Goal: Task Accomplishment & Management: Use online tool/utility

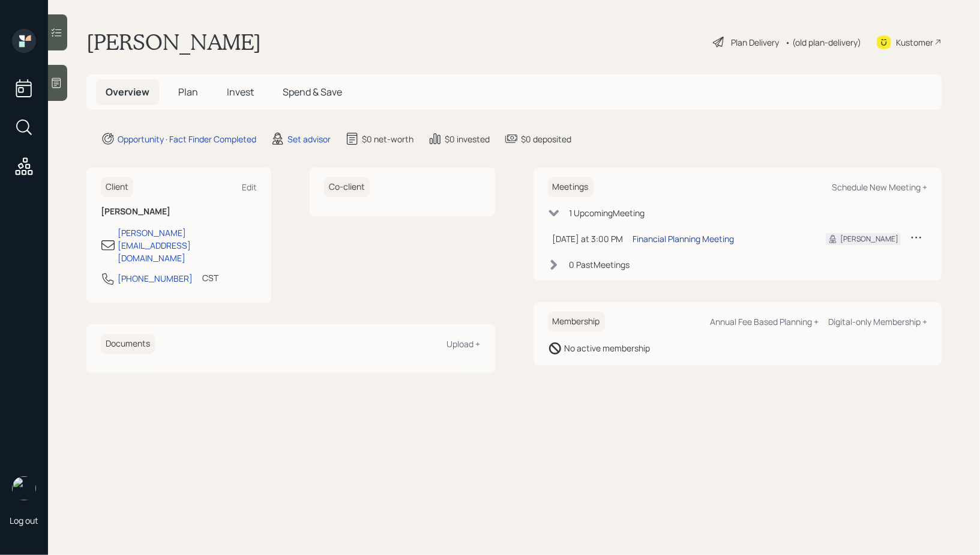
click at [704, 236] on div "Financial Planning Meeting" at bounding box center [683, 238] width 101 height 13
click at [63, 84] on div at bounding box center [57, 83] width 19 height 36
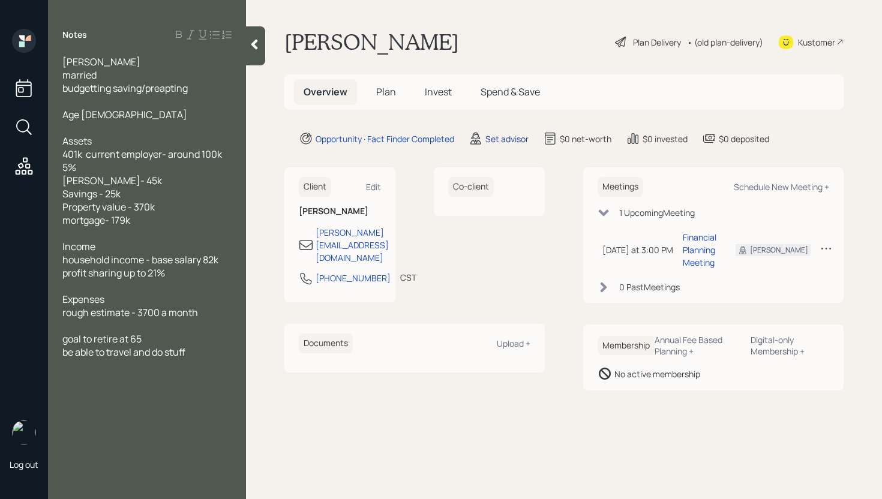
click at [499, 134] on div "Set advisor" at bounding box center [507, 139] width 43 height 13
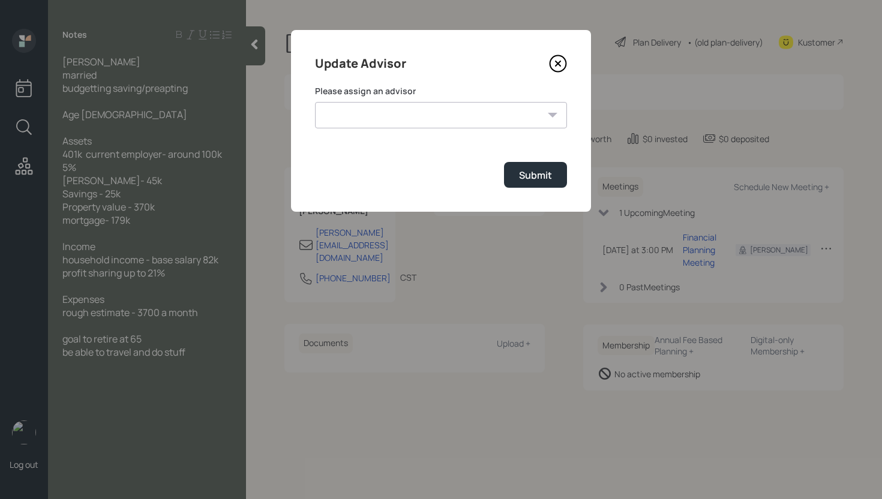
click at [499, 116] on select "[PERSON_NAME] [PERSON_NAME] [PERSON_NAME] [PERSON_NAME] End [PERSON_NAME] [PERS…" at bounding box center [441, 115] width 252 height 26
select select "d946c976-65aa-4529-ac9d-02c4f1114fc0"
click at [315, 102] on select "[PERSON_NAME] [PERSON_NAME] [PERSON_NAME] [PERSON_NAME] End [PERSON_NAME] [PERS…" at bounding box center [441, 115] width 252 height 26
click at [540, 178] on div "Submit" at bounding box center [535, 175] width 33 height 13
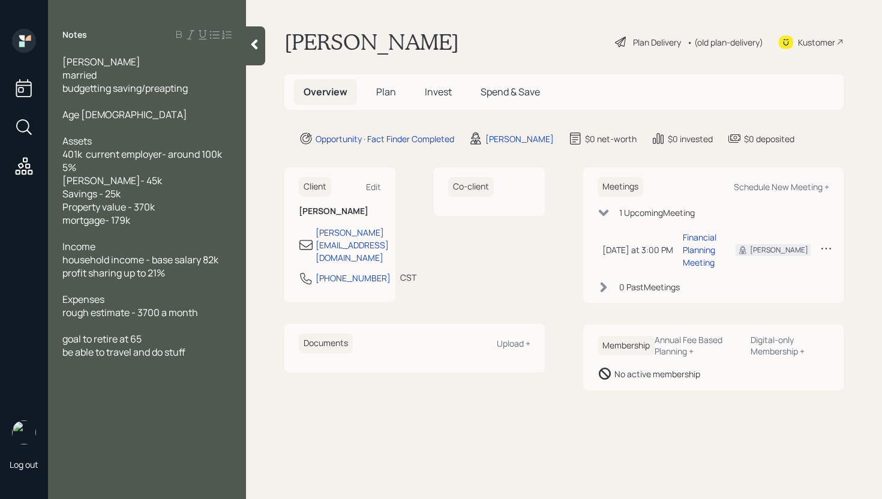
click at [389, 95] on span "Plan" at bounding box center [386, 91] width 20 height 13
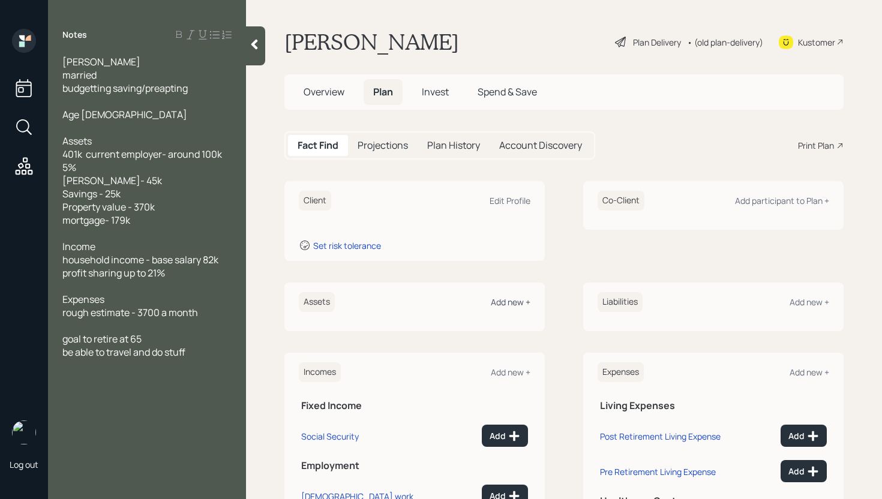
click at [518, 306] on div "Add new +" at bounding box center [511, 301] width 40 height 11
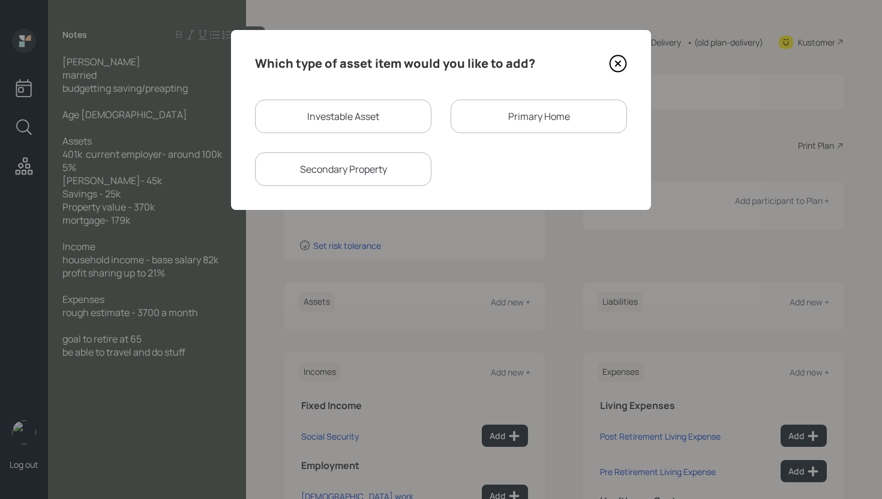
click at [336, 117] on div "Investable Asset" at bounding box center [343, 117] width 176 height 34
select select "taxable"
select select "balanced"
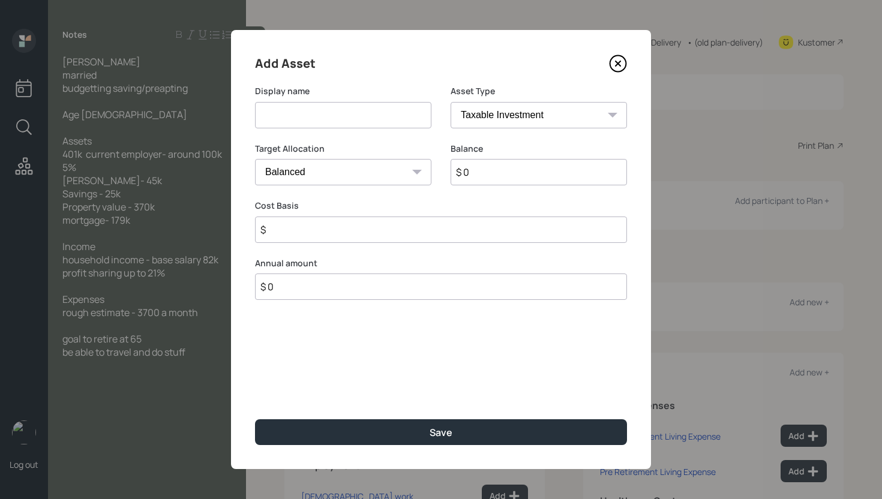
click at [328, 120] on input at bounding box center [343, 115] width 176 height 26
type input "401k"
click at [555, 114] on select "SEP [PERSON_NAME] IRA 401(k) [PERSON_NAME] 401(k) 403(b) [PERSON_NAME] 403(b) 4…" at bounding box center [539, 115] width 176 height 26
select select "company_sponsored"
click at [451, 102] on select "SEP [PERSON_NAME] IRA 401(k) [PERSON_NAME] 401(k) 403(b) [PERSON_NAME] 403(b) 4…" at bounding box center [539, 115] width 176 height 26
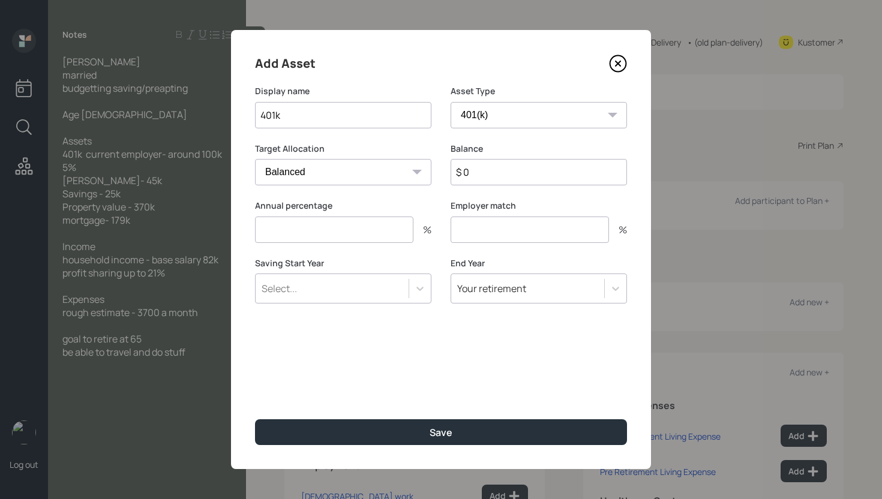
click at [502, 175] on input "$ 0" at bounding box center [539, 172] width 176 height 26
click at [502, 174] on input "$ 0" at bounding box center [539, 172] width 176 height 26
type input "$ 100,000"
type input "5"
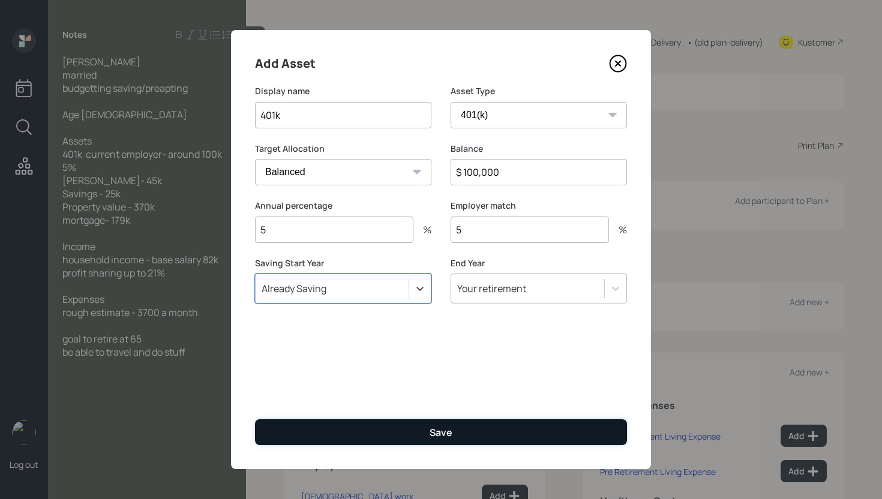
click at [505, 425] on button "Save" at bounding box center [441, 432] width 372 height 26
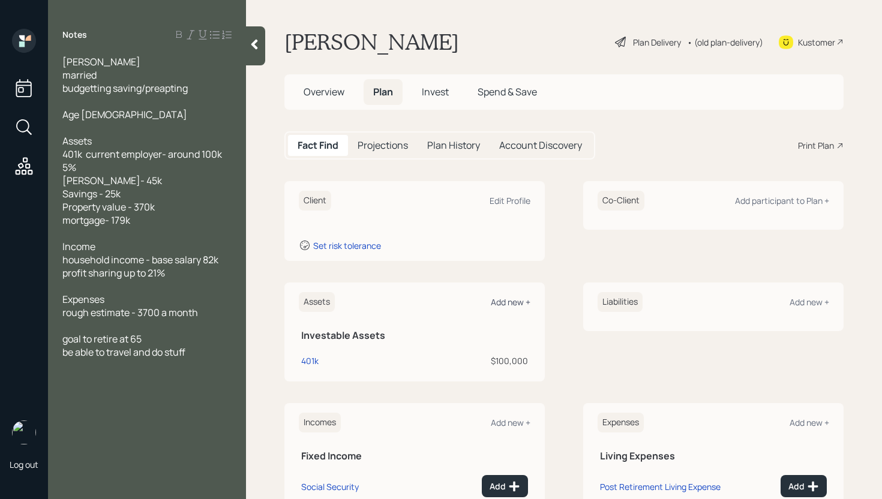
click at [507, 304] on div "Add new +" at bounding box center [511, 301] width 40 height 11
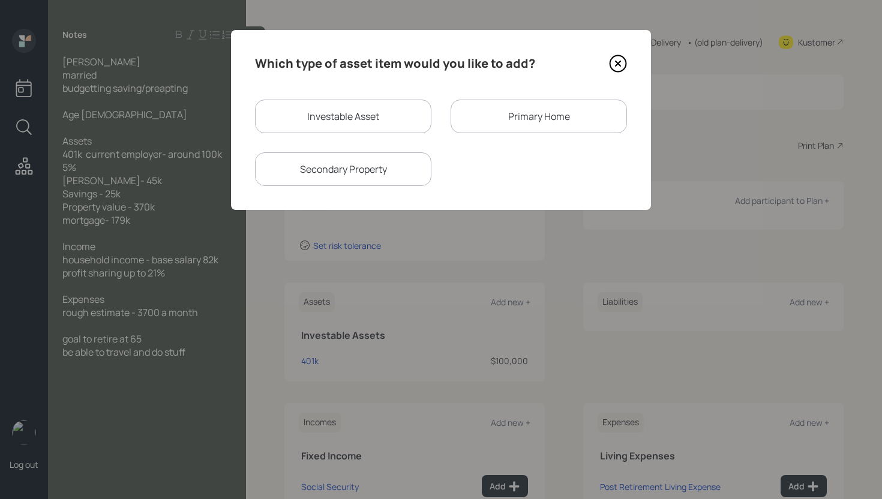
click at [353, 128] on div "Investable Asset" at bounding box center [343, 117] width 176 height 34
select select "taxable"
select select "balanced"
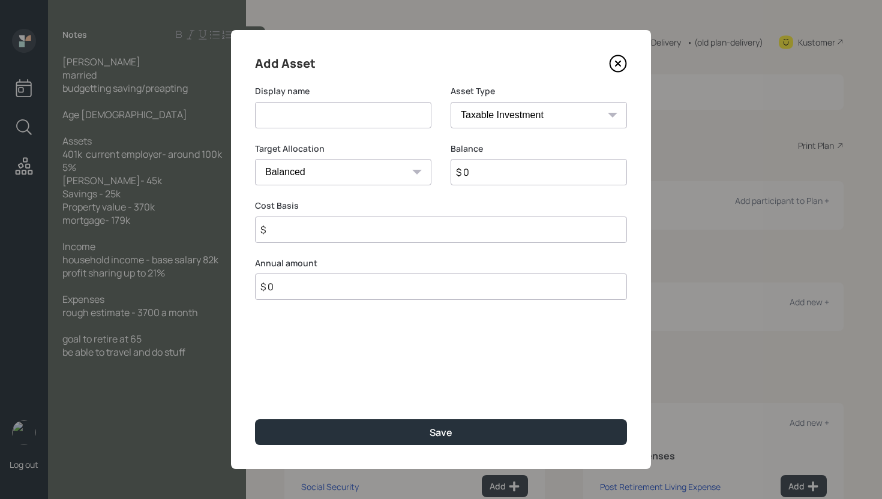
click at [352, 119] on input at bounding box center [343, 115] width 176 height 26
type input "[PERSON_NAME]"
click at [546, 121] on select "SEP [PERSON_NAME] IRA 401(k) [PERSON_NAME] 401(k) 403(b) [PERSON_NAME] 403(b) 4…" at bounding box center [539, 115] width 176 height 26
select select "roth_ira"
click at [451, 102] on select "SEP [PERSON_NAME] IRA 401(k) [PERSON_NAME] 401(k) 403(b) [PERSON_NAME] 403(b) 4…" at bounding box center [539, 115] width 176 height 26
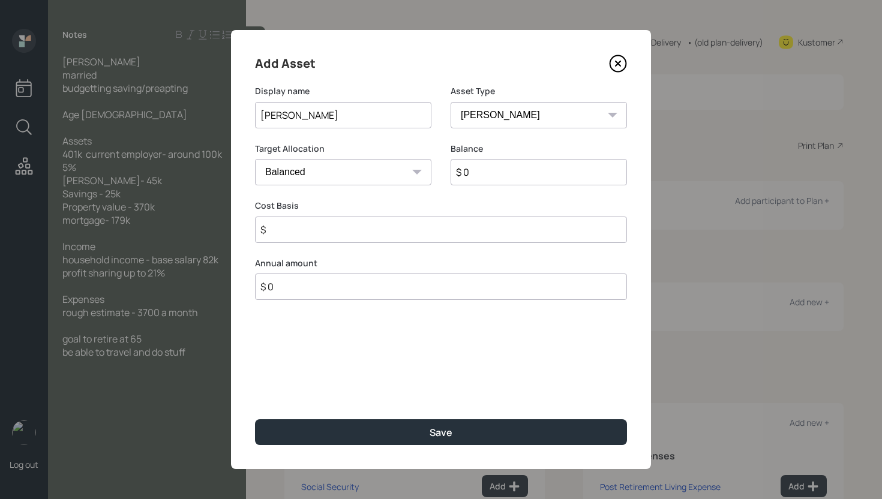
type input "$"
click at [529, 169] on input "$ 0" at bounding box center [539, 172] width 176 height 26
click at [531, 173] on input "$ 0" at bounding box center [539, 172] width 176 height 26
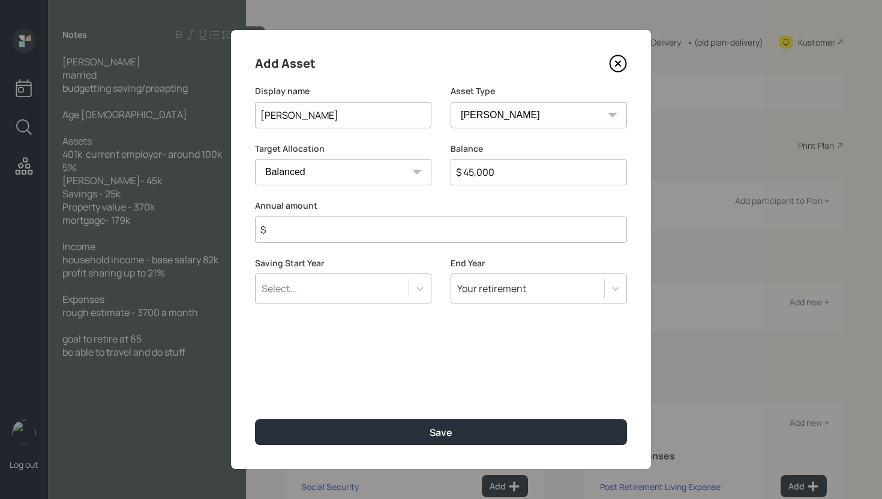
type input "$ 45,000"
type input "$ 0"
click at [255, 419] on button "Save" at bounding box center [441, 432] width 372 height 26
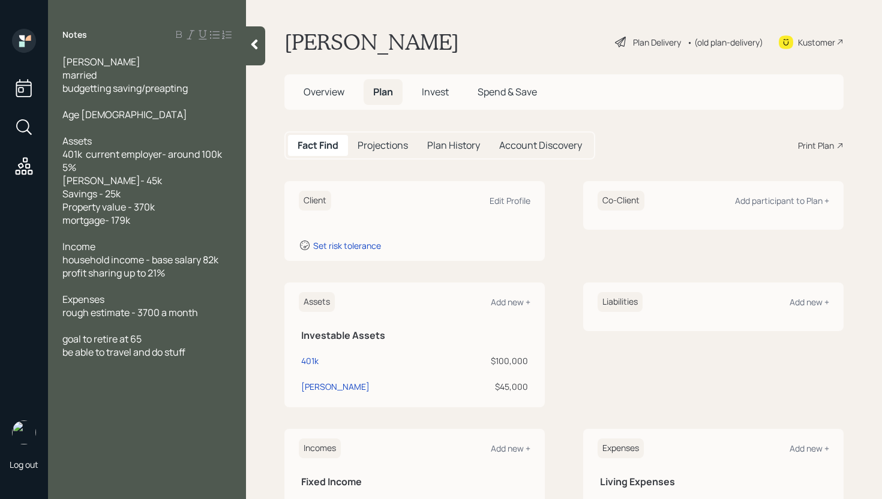
click at [492, 293] on div "Assets Add new +" at bounding box center [415, 302] width 232 height 20
click at [501, 298] on div "Add new +" at bounding box center [511, 301] width 40 height 11
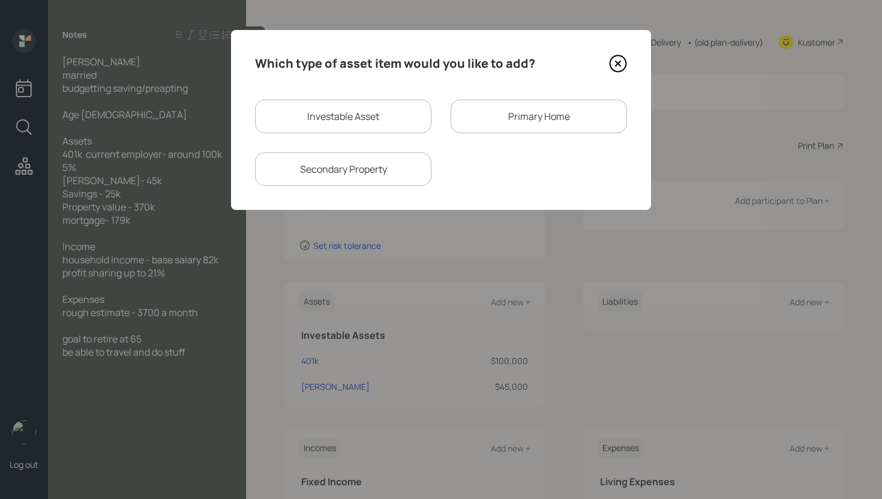
click at [335, 105] on div "Investable Asset" at bounding box center [343, 117] width 176 height 34
select select "taxable"
select select "balanced"
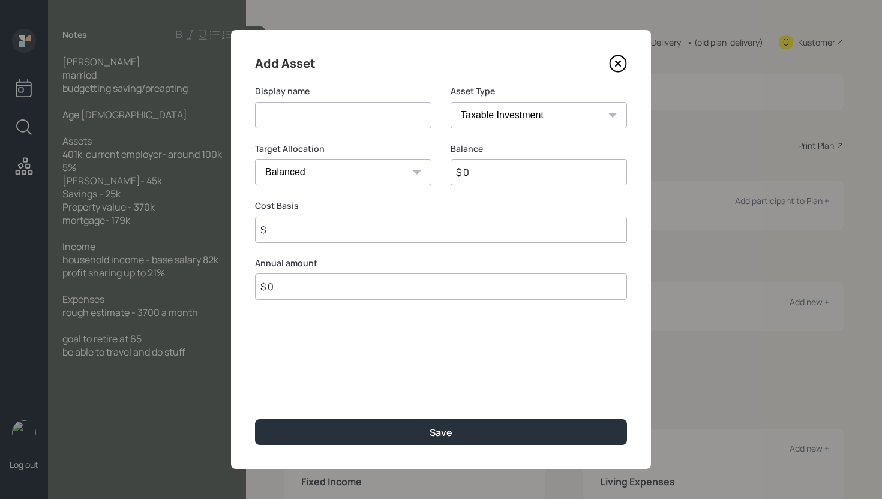
click at [337, 111] on input at bounding box center [343, 115] width 176 height 26
type input "Savings"
click at [553, 112] on select "SEP [PERSON_NAME] IRA 401(k) [PERSON_NAME] 401(k) 403(b) [PERSON_NAME] 403(b) 4…" at bounding box center [539, 115] width 176 height 26
select select "cash"
click at [451, 102] on select "SEP [PERSON_NAME] IRA 401(k) [PERSON_NAME] 401(k) 403(b) [PERSON_NAME] 403(b) 4…" at bounding box center [539, 115] width 176 height 26
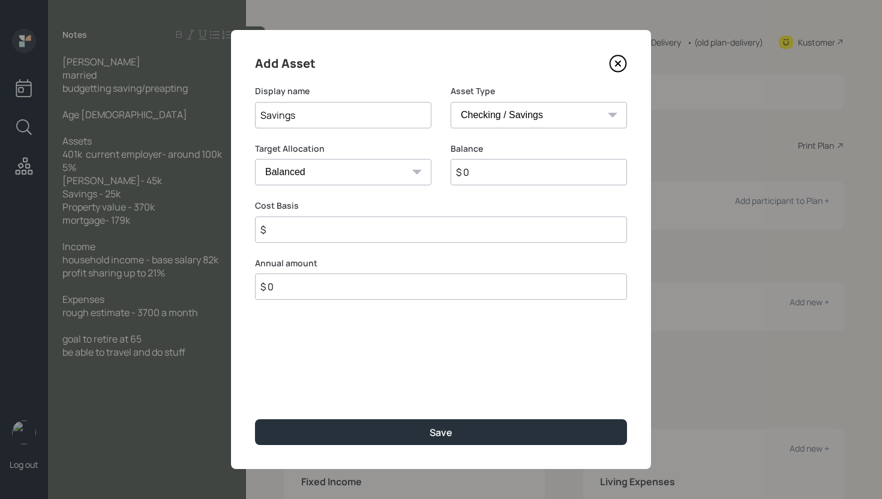
type input "$"
click at [513, 168] on input "$ 0" at bounding box center [441, 172] width 372 height 26
type input "$ 2"
type input "$ 25"
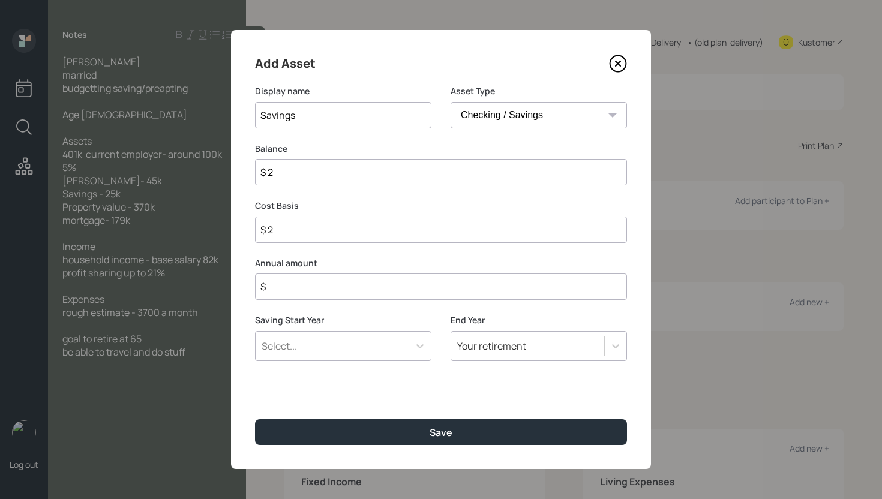
type input "$ 25"
type input "$ 250"
type input "$ 2,500"
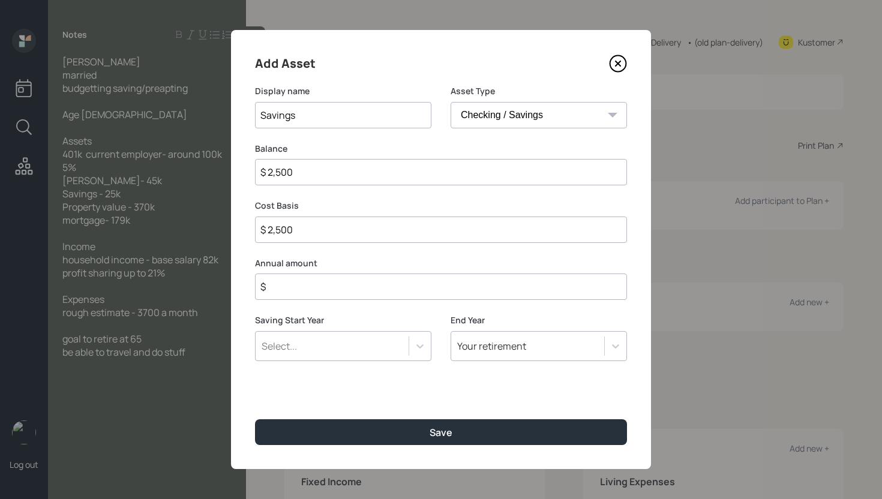
type input "$ 25,000"
type input "$ 0"
click at [255, 419] on button "Save" at bounding box center [441, 432] width 372 height 26
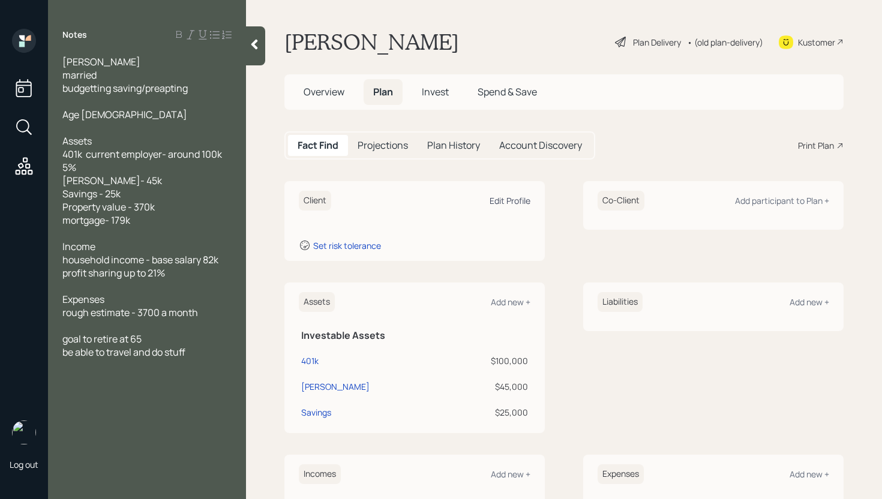
click at [519, 203] on div "Edit Profile" at bounding box center [510, 200] width 41 height 11
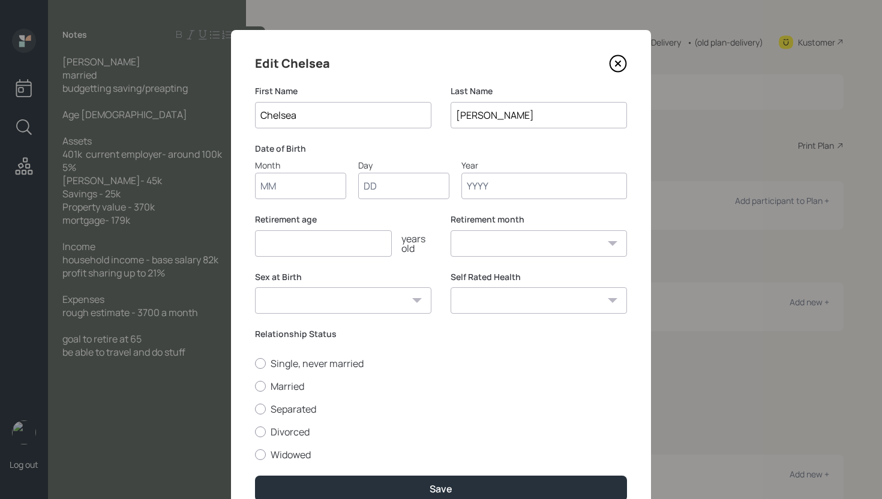
click at [296, 185] on input "Month" at bounding box center [300, 186] width 91 height 26
click at [301, 179] on input "01" at bounding box center [300, 186] width 91 height 26
type input "02"
type input "11"
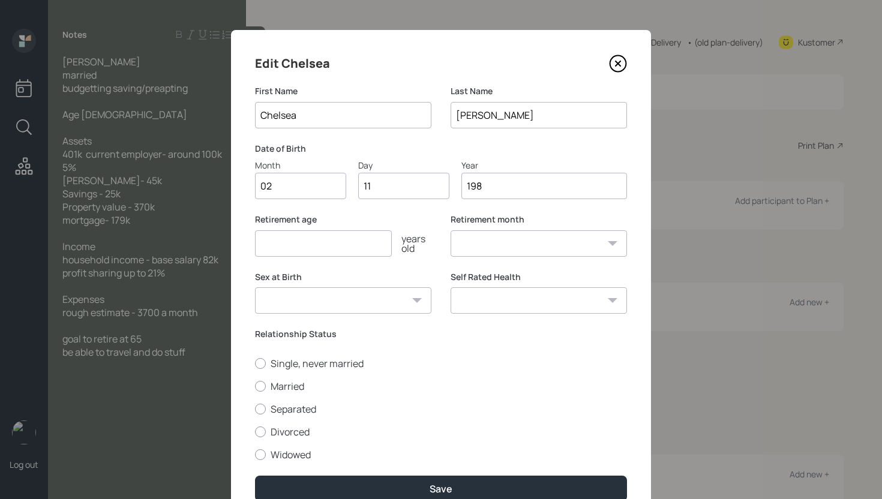
type input "1985"
select select "2"
type input "1985"
click at [281, 386] on div "Single, never married Married Separated Divorced Widowed" at bounding box center [441, 409] width 372 height 104
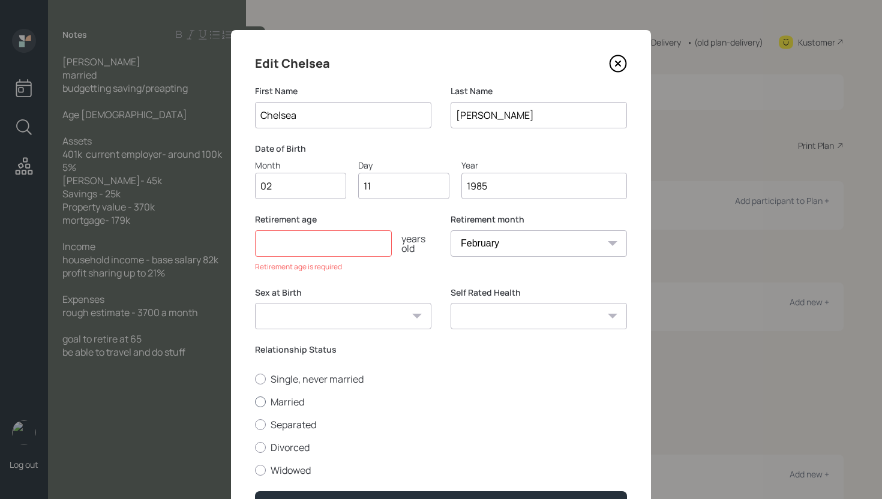
click at [289, 405] on label "Married" at bounding box center [441, 401] width 372 height 13
click at [255, 402] on input "Married" at bounding box center [254, 401] width 1 height 1
radio input "true"
click at [317, 250] on input "number" at bounding box center [323, 243] width 137 height 26
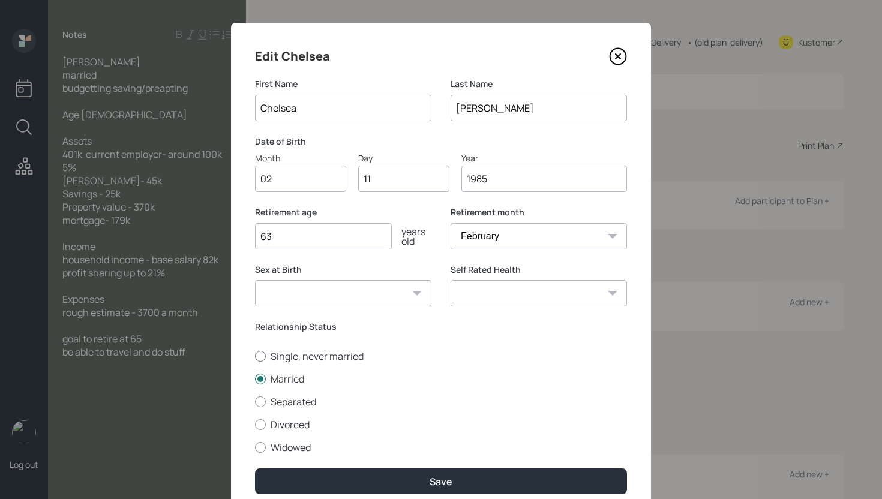
scroll to position [18, 0]
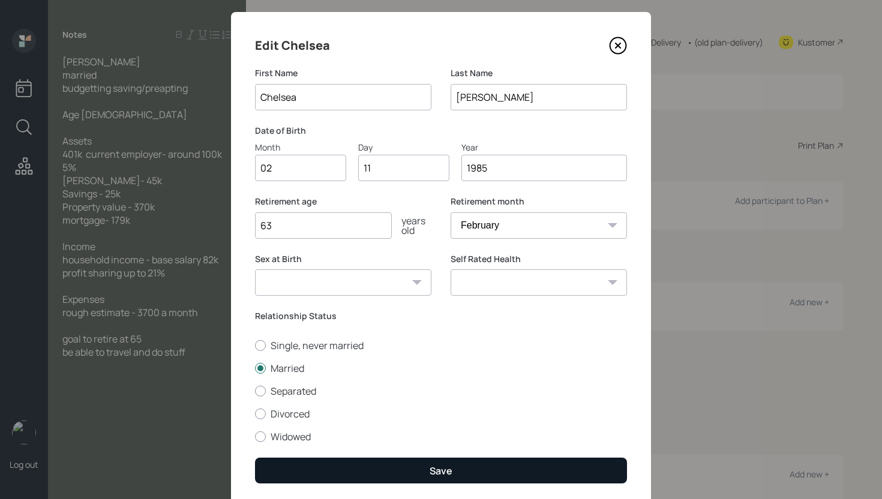
type input "63"
click at [434, 465] on div "Save" at bounding box center [441, 471] width 23 height 13
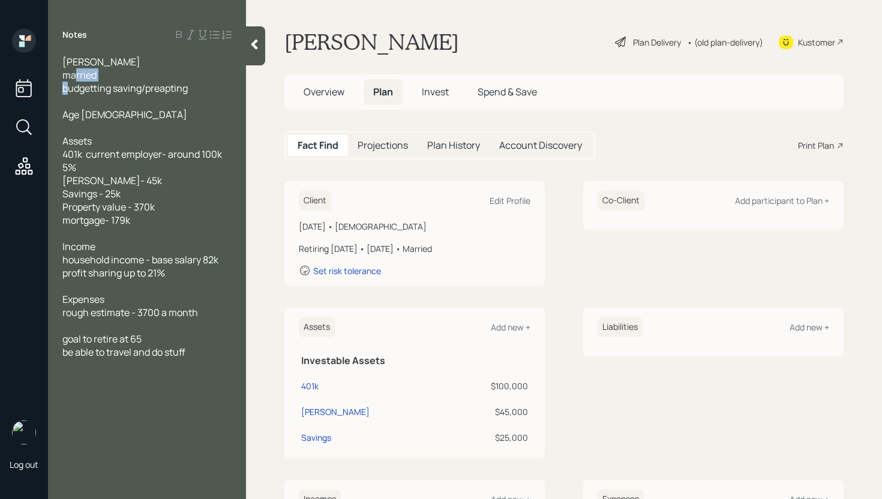
drag, startPoint x: 97, startPoint y: 75, endPoint x: 49, endPoint y: 72, distance: 48.7
click at [49, 72] on div "[PERSON_NAME] married budgetting saving/preapting Age [DEMOGRAPHIC_DATA] Assets…" at bounding box center [147, 207] width 198 height 304
click at [509, 199] on div "Edit Profile" at bounding box center [510, 200] width 41 height 11
select select "2"
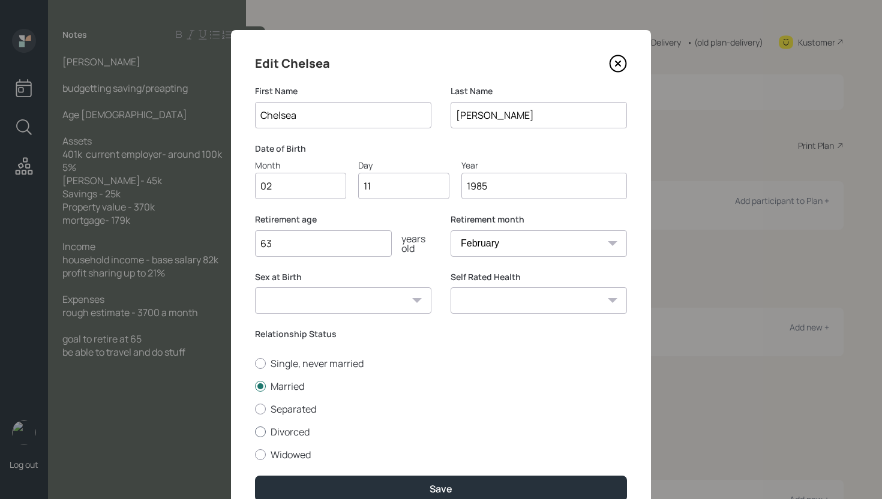
click at [281, 430] on label "Divorced" at bounding box center [441, 431] width 372 height 13
click at [255, 431] on input "Divorced" at bounding box center [254, 431] width 1 height 1
radio input "true"
click at [283, 430] on label "Divorced" at bounding box center [441, 431] width 372 height 13
click at [255, 431] on input "Divorced" at bounding box center [254, 431] width 1 height 1
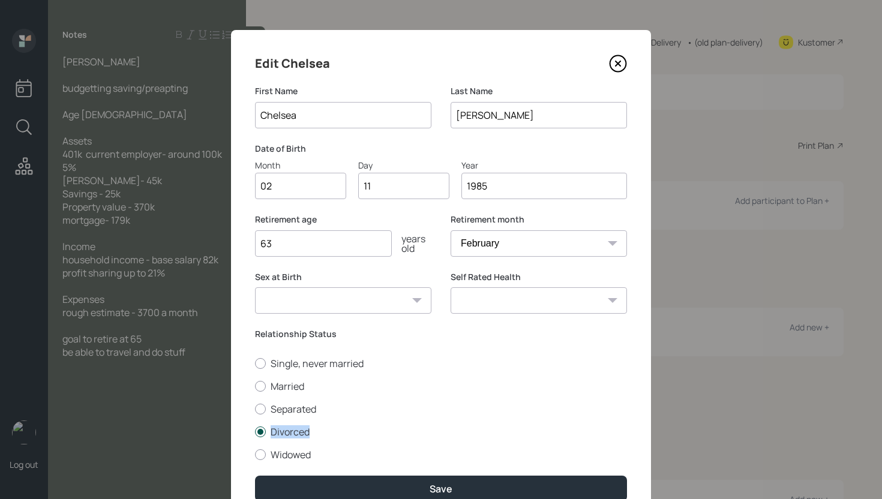
click at [283, 430] on label "Divorced" at bounding box center [441, 431] width 372 height 13
click at [255, 431] on input "Divorced" at bounding box center [254, 431] width 1 height 1
click at [293, 365] on label "Single, never married" at bounding box center [441, 363] width 372 height 13
click at [255, 364] on input "Single, never married" at bounding box center [254, 363] width 1 height 1
radio input "true"
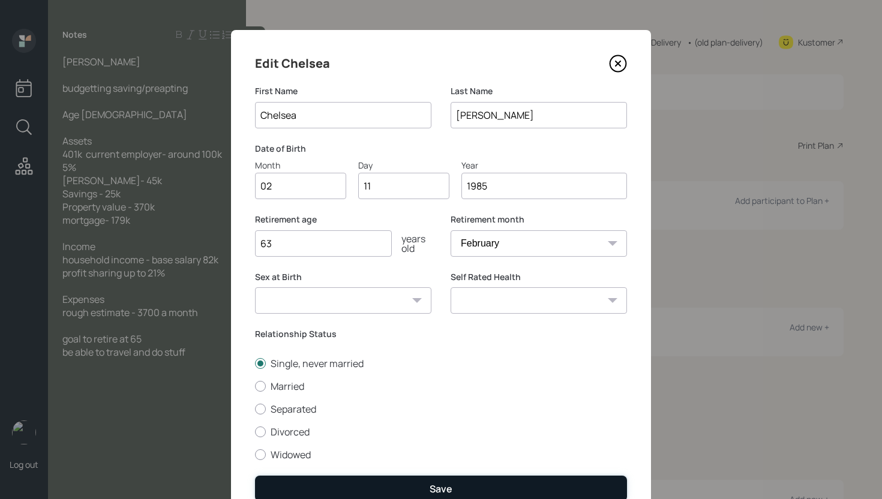
click at [435, 483] on div "Save" at bounding box center [441, 489] width 23 height 13
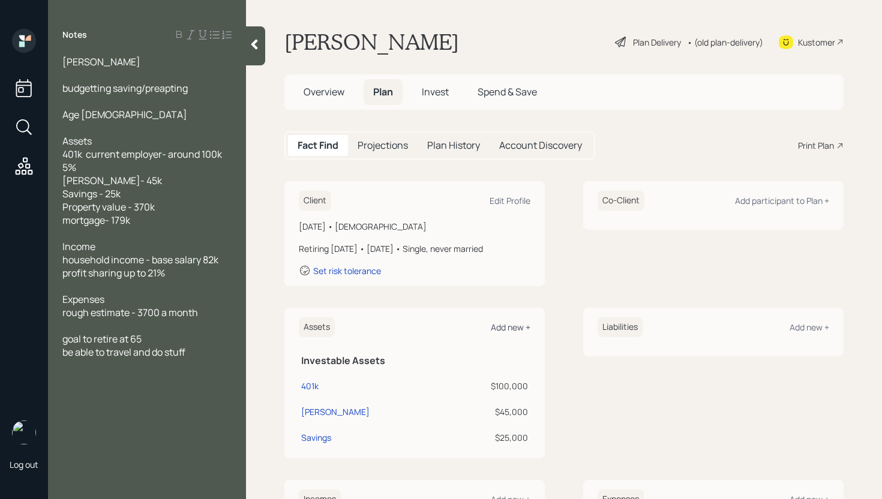
click at [507, 333] on div "Add new +" at bounding box center [511, 327] width 40 height 11
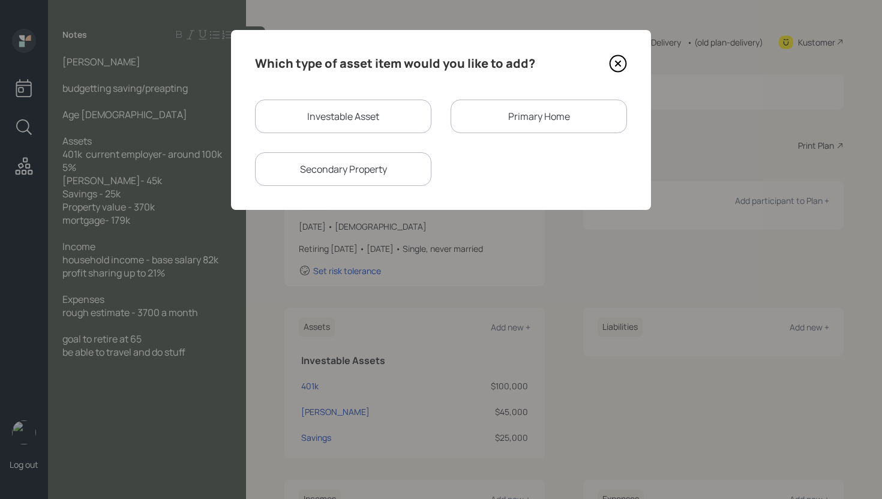
click at [532, 131] on div "Primary Home" at bounding box center [539, 117] width 176 height 34
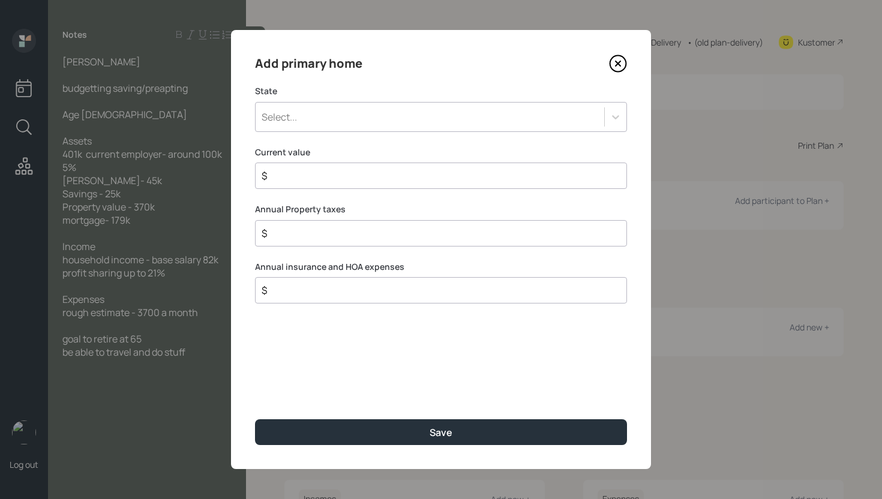
click at [375, 107] on div "Select..." at bounding box center [430, 117] width 349 height 20
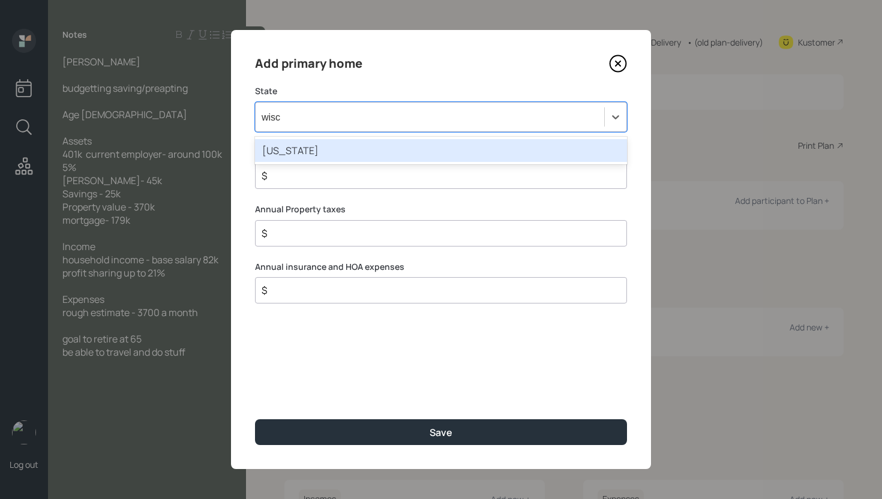
type input "wisco"
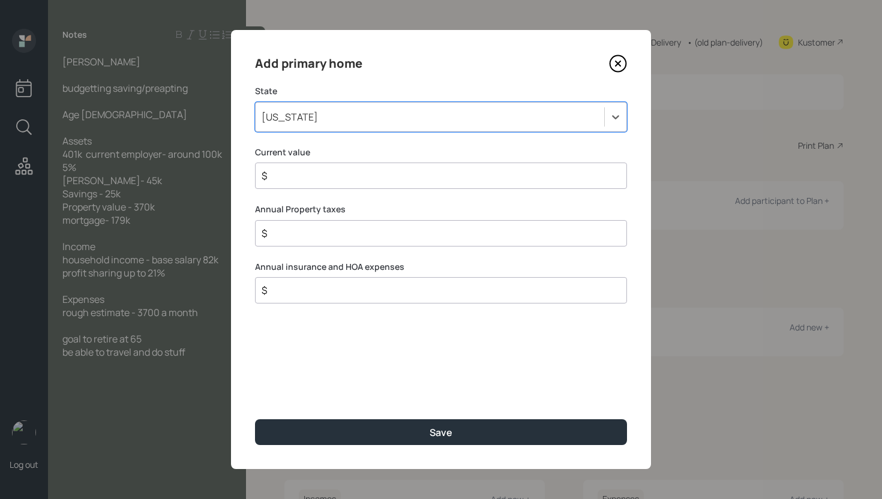
click at [417, 178] on input "$" at bounding box center [436, 176] width 352 height 14
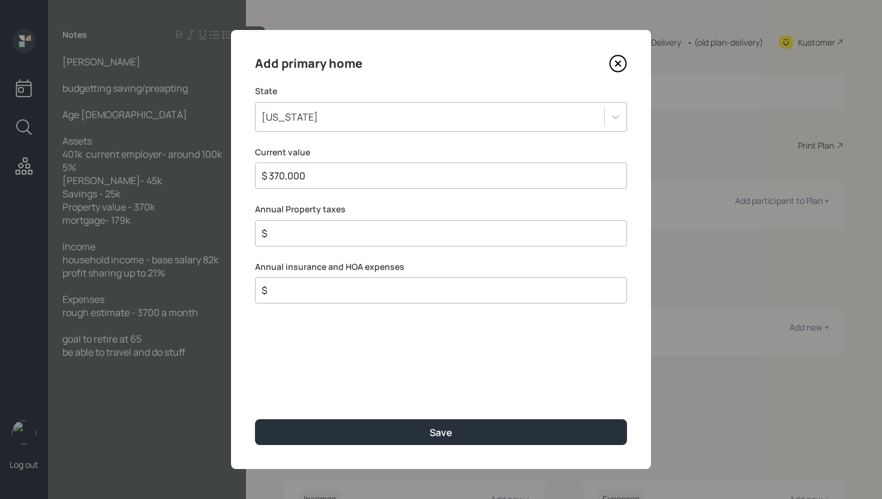
type input "$ 370,000"
click at [255, 419] on button "Save" at bounding box center [441, 432] width 372 height 26
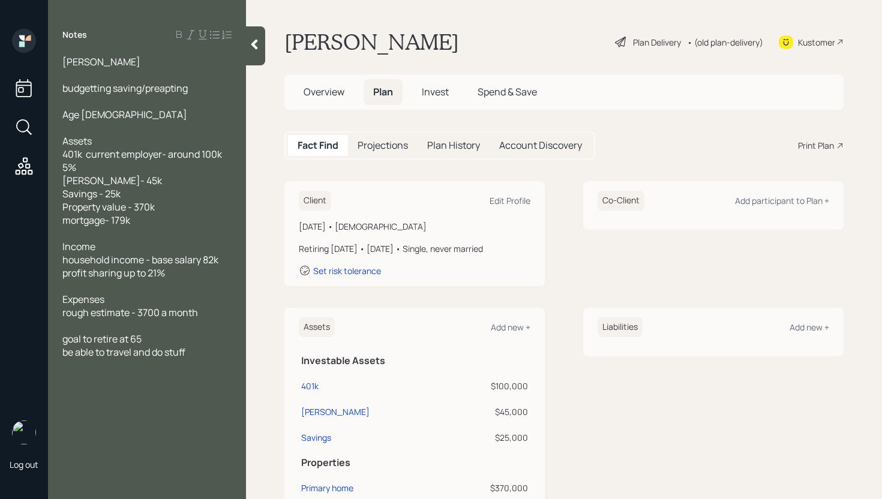
click at [798, 333] on div "Add new +" at bounding box center [810, 327] width 40 height 11
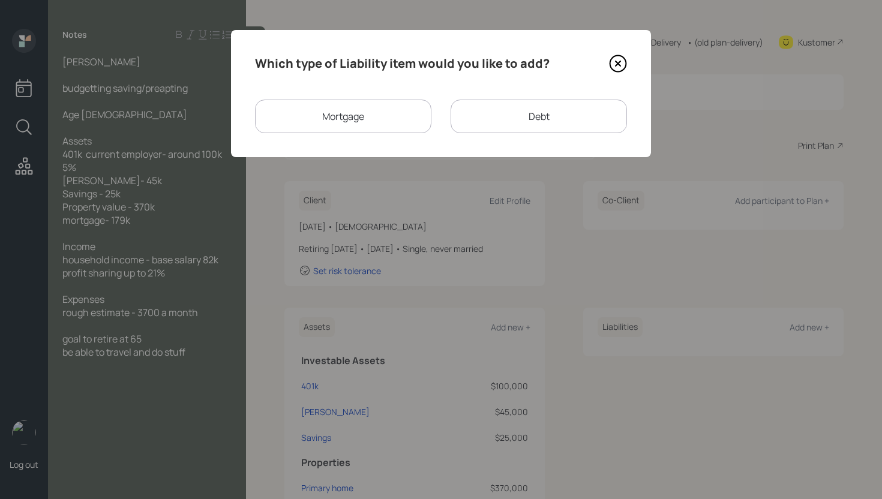
click at [323, 128] on div "Mortgage" at bounding box center [343, 117] width 176 height 34
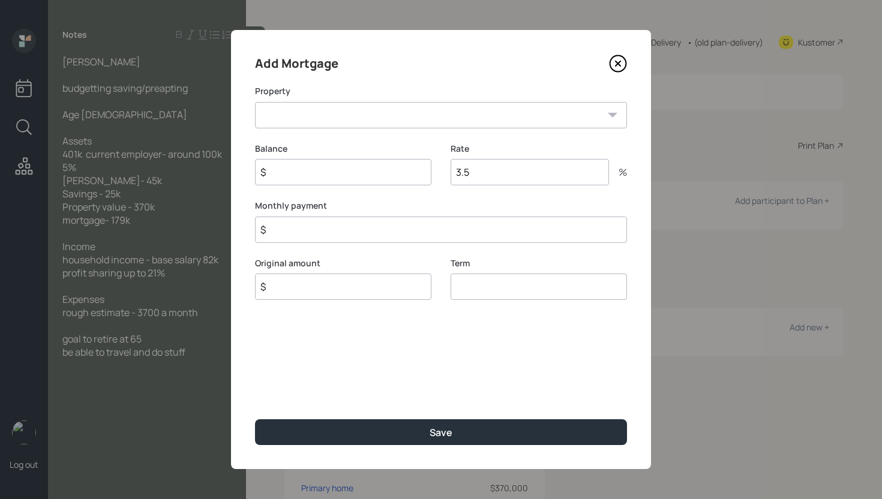
click at [385, 120] on select "WI Primary home" at bounding box center [441, 115] width 372 height 26
select select "7d572892-34ad-4b53-8a98-1d8a4b20534c"
click at [255, 102] on select "WI Primary home" at bounding box center [441, 115] width 372 height 26
click at [340, 175] on input "$" at bounding box center [343, 172] width 176 height 26
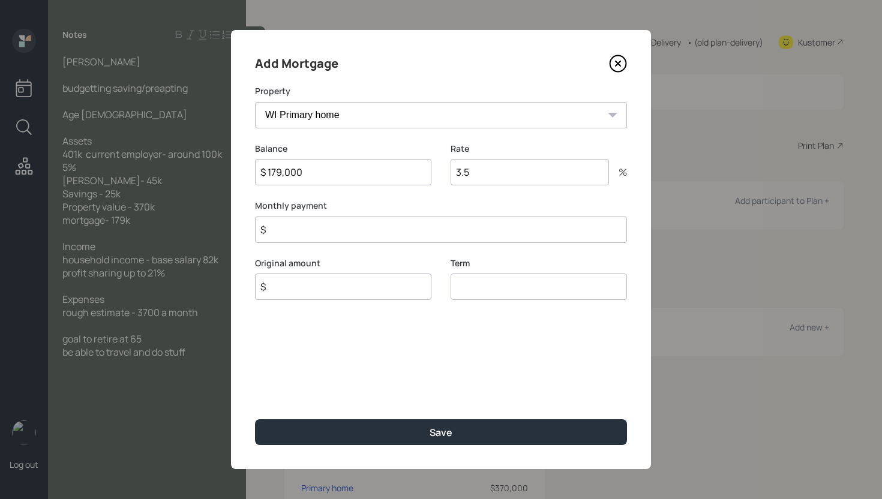
type input "$ 179,000"
type input "$ 0"
type input "$ 179,000"
click at [255, 419] on button "Save" at bounding box center [441, 432] width 372 height 26
click at [489, 287] on input "number" at bounding box center [539, 287] width 176 height 26
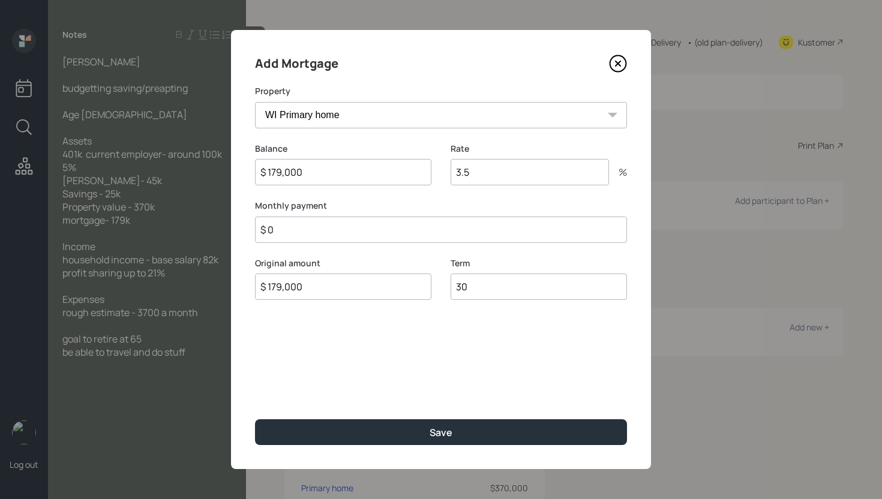
type input "30"
click at [255, 419] on button "Save" at bounding box center [441, 432] width 372 height 26
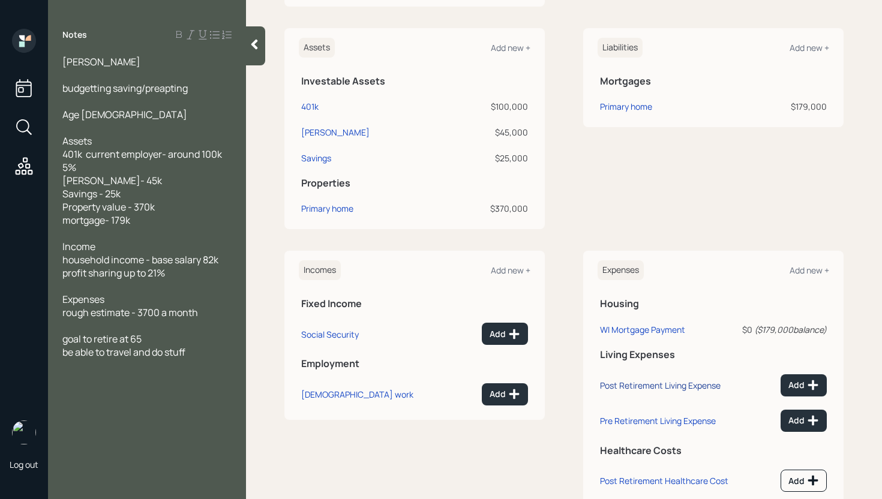
scroll to position [328, 0]
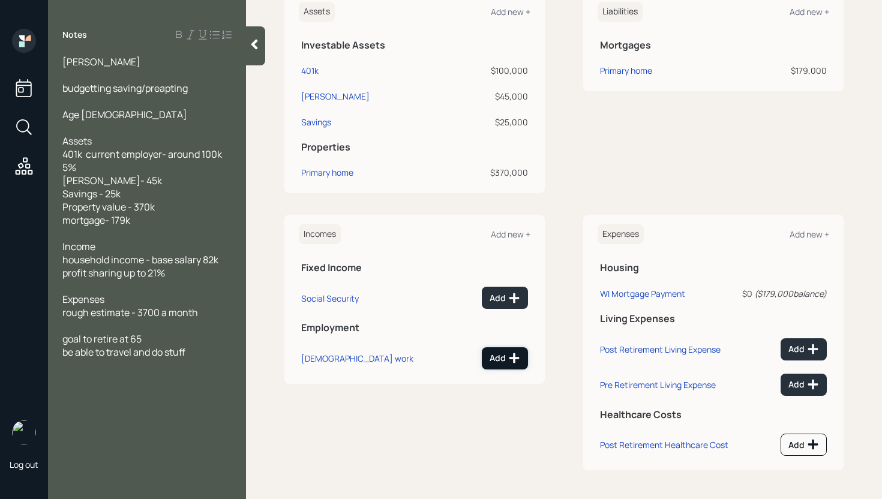
click at [510, 357] on icon at bounding box center [515, 358] width 10 height 10
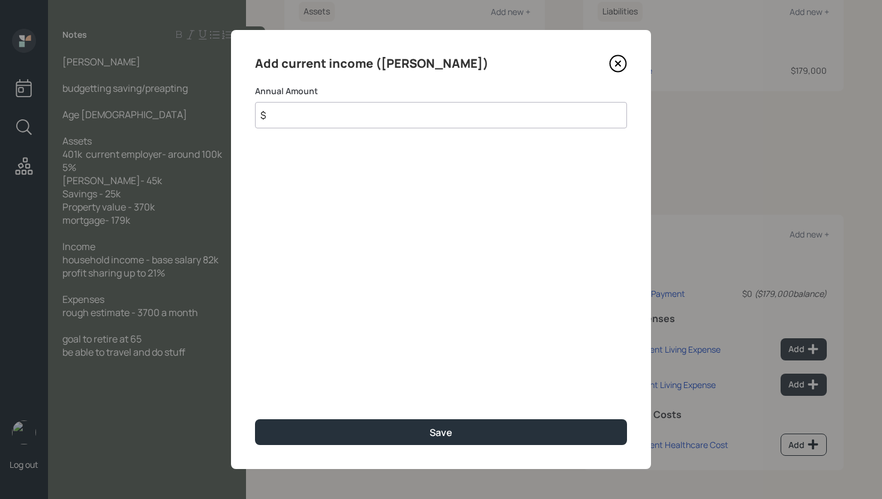
click at [392, 124] on input "$" at bounding box center [441, 115] width 372 height 26
type input "$ 82,000"
click at [255, 419] on button "Save" at bounding box center [441, 432] width 372 height 26
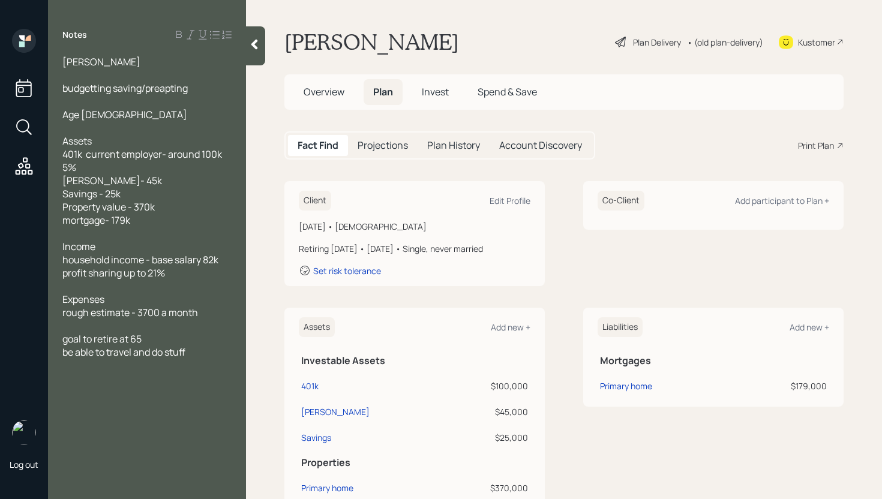
click at [664, 41] on div "Plan Delivery" at bounding box center [657, 42] width 48 height 13
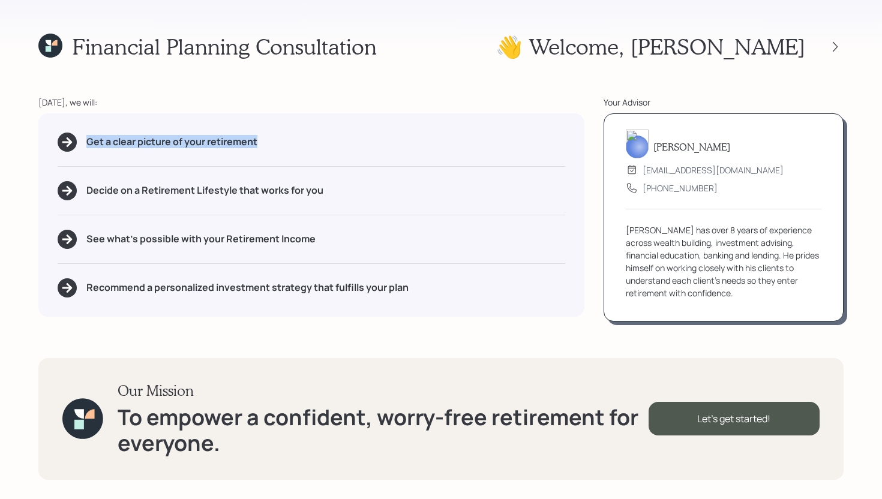
drag, startPoint x: 271, startPoint y: 140, endPoint x: 28, endPoint y: 139, distance: 243.7
click at [28, 139] on div "Financial Planning Consultation 👋 Welcome , Chelsea [DATE], we will: Get a clea…" at bounding box center [441, 249] width 882 height 499
click at [378, 201] on div "Get a clear picture of your retirement Decide on a Retirement Lifestyle that wo…" at bounding box center [311, 214] width 546 height 203
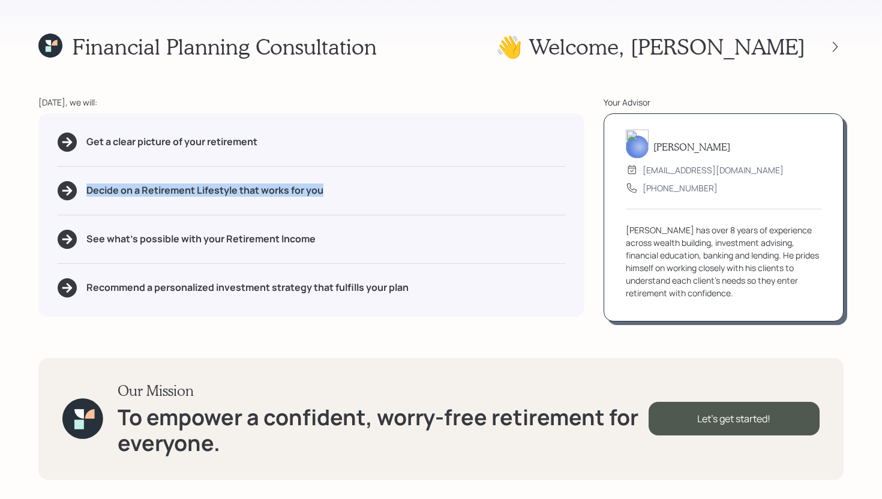
drag, startPoint x: 376, startPoint y: 192, endPoint x: 75, endPoint y: 197, distance: 301.3
click at [75, 197] on div "Decide on a Retirement Lifestyle that works for you" at bounding box center [312, 190] width 508 height 19
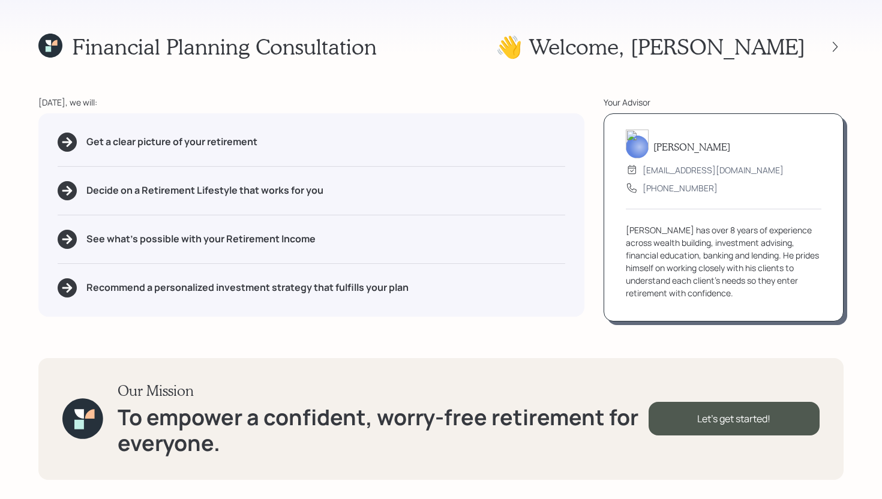
click at [145, 227] on div "Get a clear picture of your retirement Decide on a Retirement Lifestyle that wo…" at bounding box center [311, 214] width 546 height 203
drag, startPoint x: 339, startPoint y: 239, endPoint x: 20, endPoint y: 235, distance: 319.3
click at [30, 239] on div "Financial Planning Consultation 👋 Welcome , Chelsea [DATE], we will: Get a clea…" at bounding box center [441, 249] width 882 height 499
click at [620, 367] on div "Our Mission To empower a confident, worry-free retirement for everyone. Let's g…" at bounding box center [440, 419] width 805 height 122
click at [702, 413] on div "Let's get started!" at bounding box center [734, 419] width 171 height 34
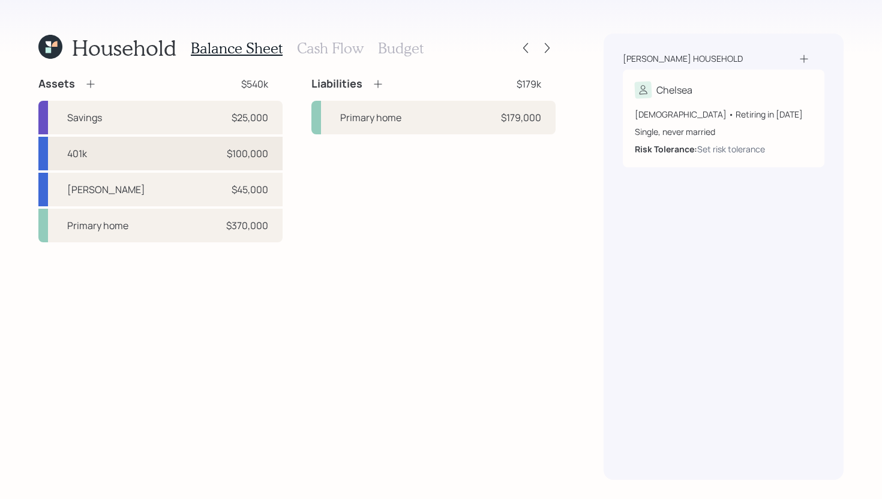
click at [256, 151] on div "$100,000" at bounding box center [247, 153] width 41 height 14
select select "company_sponsored"
select select "balanced"
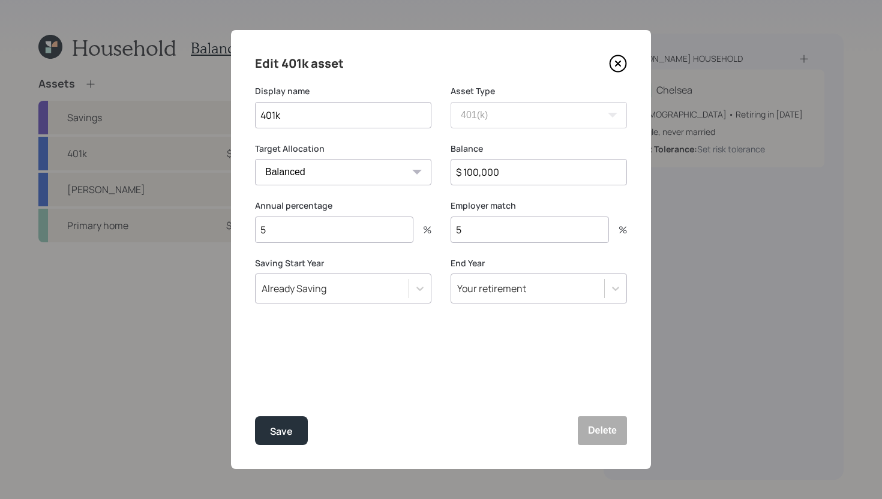
click at [530, 179] on input "$ 100,000" at bounding box center [539, 172] width 176 height 26
click at [528, 179] on input "$ 100,000" at bounding box center [539, 172] width 176 height 26
type input "$ 200,000"
click at [438, 202] on div "Annual percentage 5 % Employer match 5 %" at bounding box center [441, 229] width 372 height 58
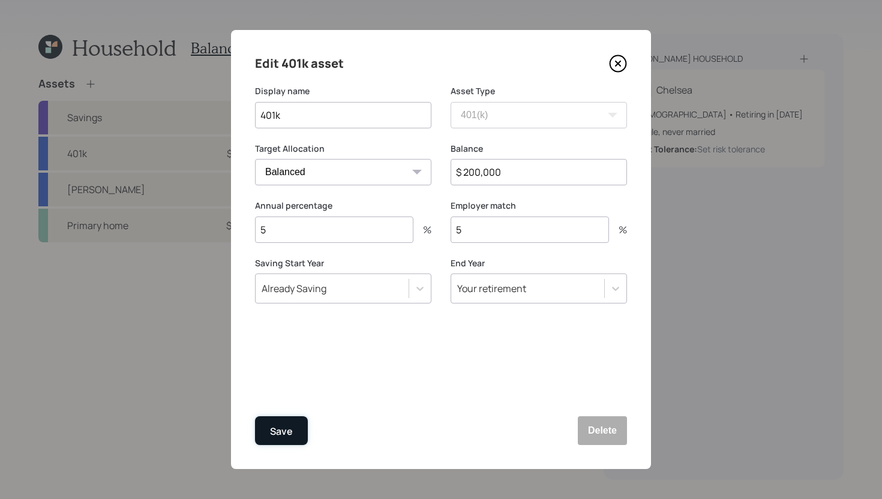
drag, startPoint x: 295, startPoint y: 434, endPoint x: 304, endPoint y: 424, distance: 14.1
click at [295, 434] on button "Save" at bounding box center [281, 430] width 53 height 29
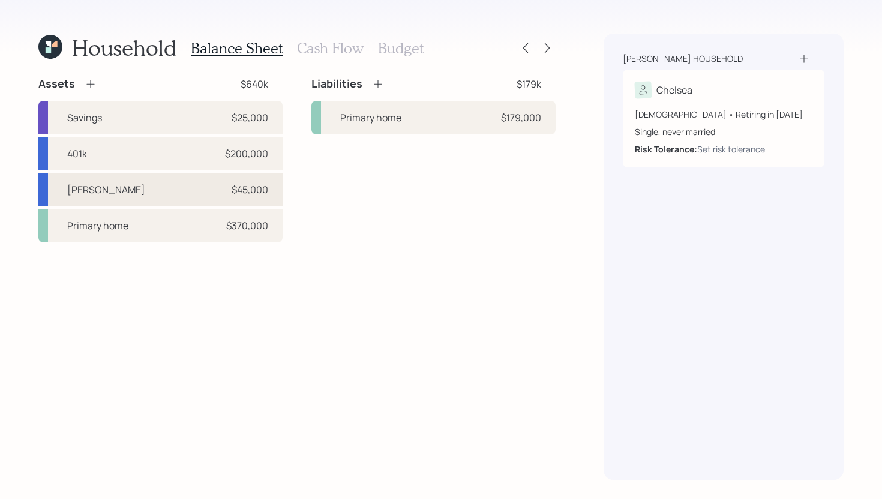
click at [253, 193] on div "$45,000" at bounding box center [250, 189] width 37 height 14
select select "roth_ira"
select select "balanced"
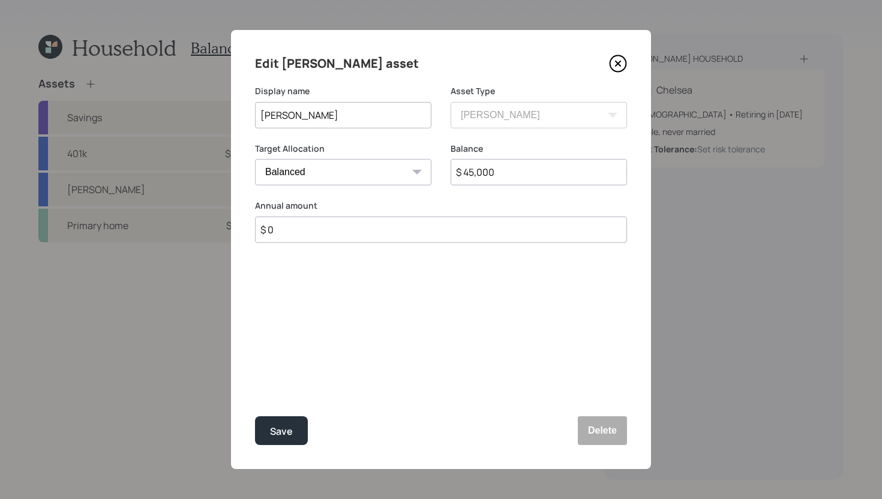
click at [405, 228] on input "$ 0" at bounding box center [441, 230] width 372 height 26
type input "$ 3,000"
click at [269, 430] on button "Save" at bounding box center [281, 430] width 53 height 29
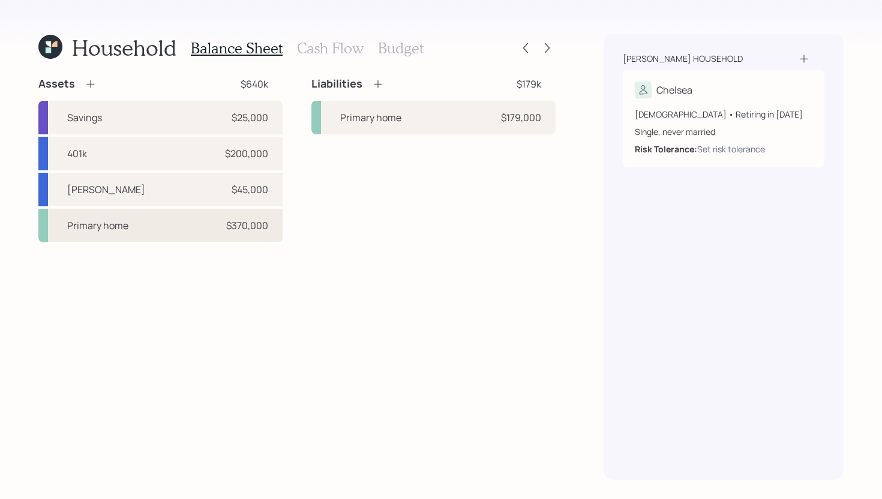
click at [262, 226] on div "$370,000" at bounding box center [247, 225] width 42 height 14
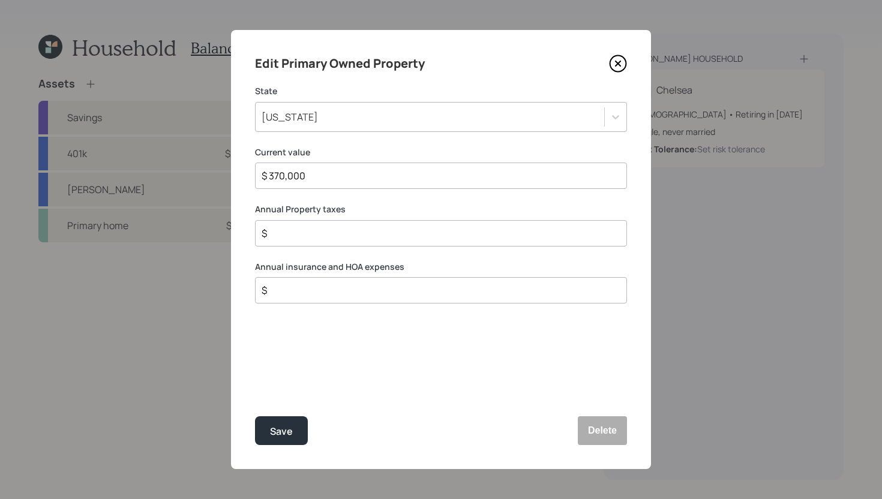
click at [402, 170] on input "$ 370,000" at bounding box center [436, 176] width 352 height 14
type input "$ 360,000"
click at [349, 298] on div "$" at bounding box center [441, 290] width 372 height 26
click at [350, 298] on div "$" at bounding box center [441, 290] width 372 height 26
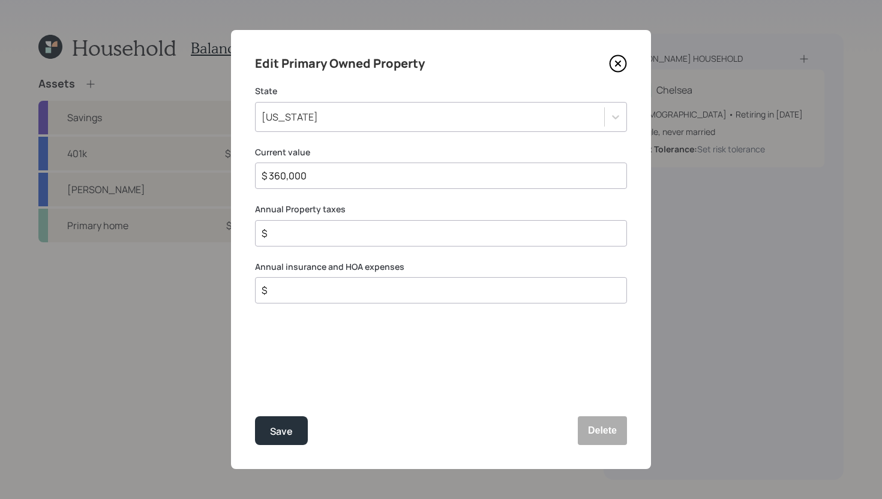
click at [351, 295] on input "$" at bounding box center [436, 290] width 352 height 14
click at [353, 292] on input "$" at bounding box center [436, 290] width 352 height 14
click at [296, 424] on button "Save" at bounding box center [281, 430] width 53 height 29
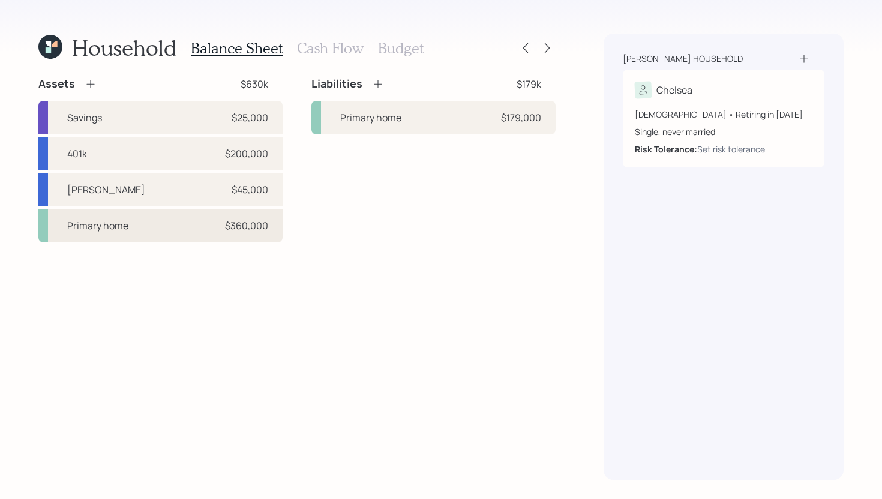
click at [269, 225] on div "Primary home $360,000" at bounding box center [160, 226] width 244 height 34
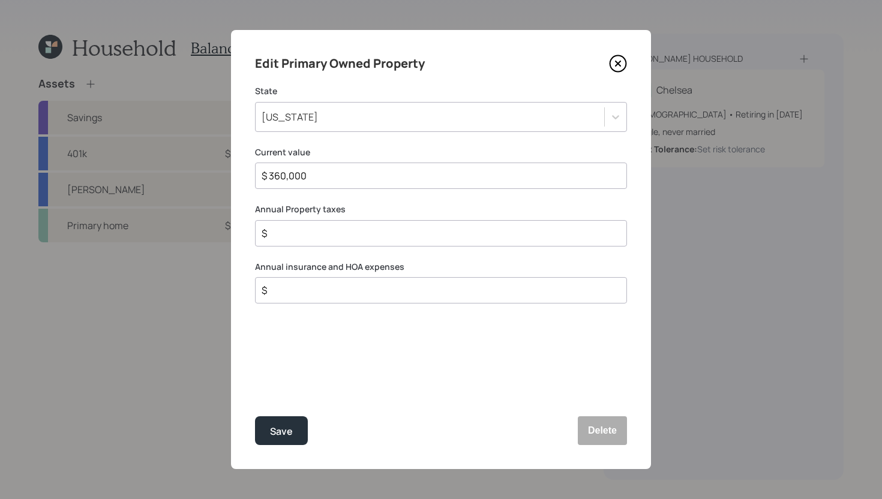
click at [340, 233] on input "$" at bounding box center [436, 233] width 352 height 14
click at [625, 62] on icon at bounding box center [618, 64] width 18 height 18
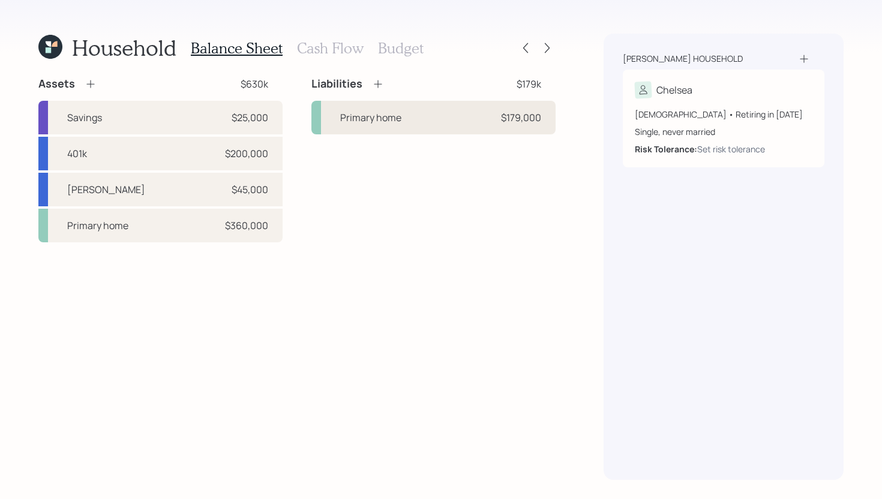
click at [326, 131] on div "Primary home $179,000" at bounding box center [433, 118] width 244 height 34
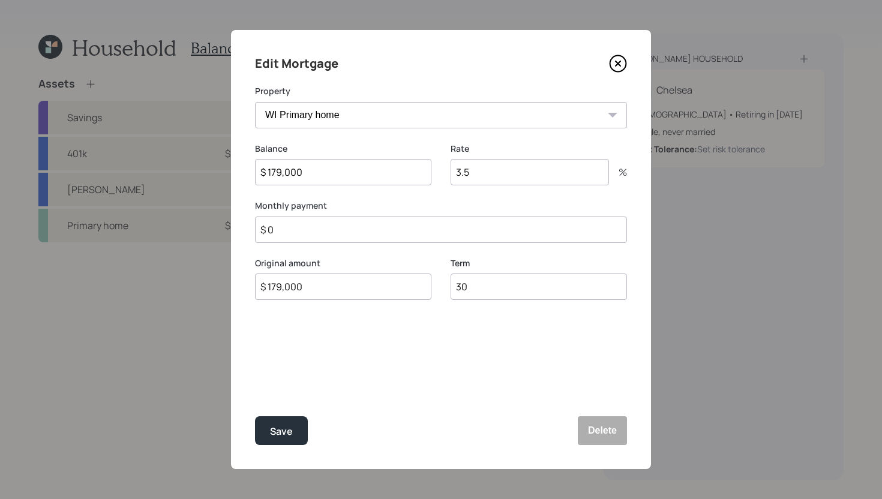
click at [495, 179] on input "3.5" at bounding box center [530, 172] width 158 height 26
click at [495, 178] on input "3.5" at bounding box center [530, 172] width 158 height 26
type input "3"
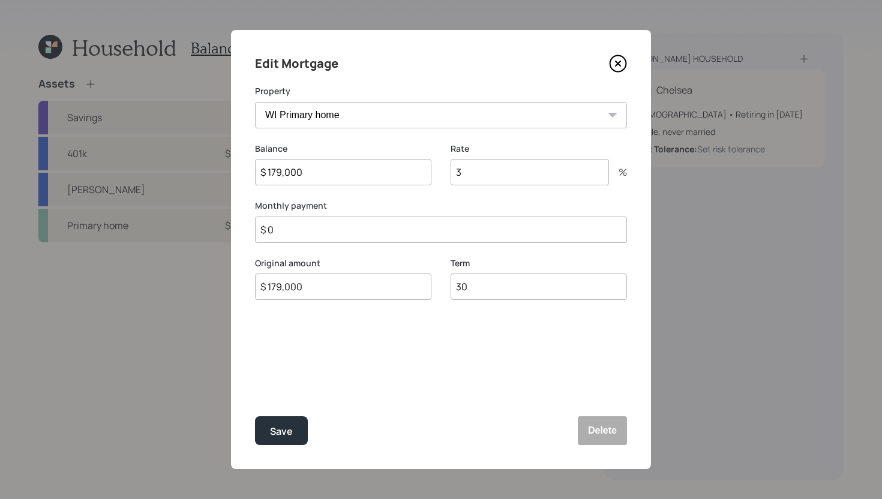
click at [255, 416] on button "Save" at bounding box center [281, 430] width 53 height 29
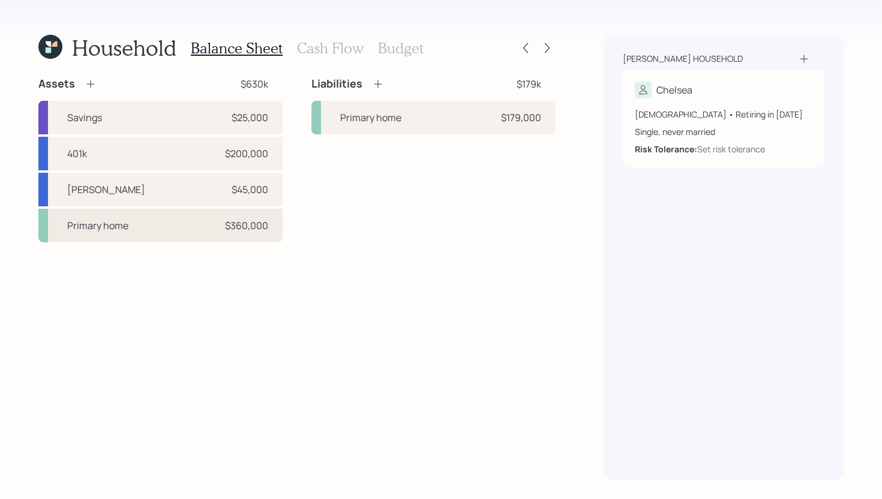
click at [100, 233] on div "Primary home $360,000" at bounding box center [160, 226] width 244 height 34
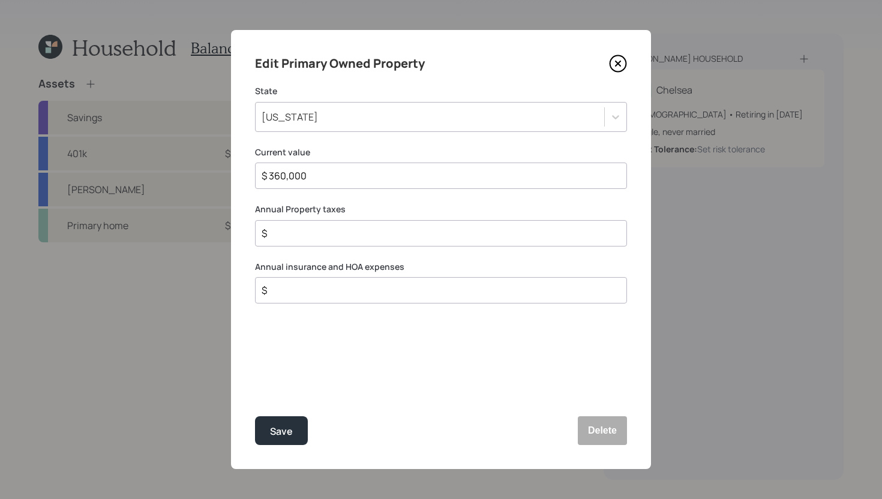
click at [386, 289] on input "$" at bounding box center [436, 290] width 352 height 14
type input "$ 378"
click at [332, 239] on input "$" at bounding box center [436, 233] width 352 height 14
click at [329, 239] on input "$" at bounding box center [436, 233] width 352 height 14
click at [328, 239] on input "$" at bounding box center [436, 233] width 352 height 14
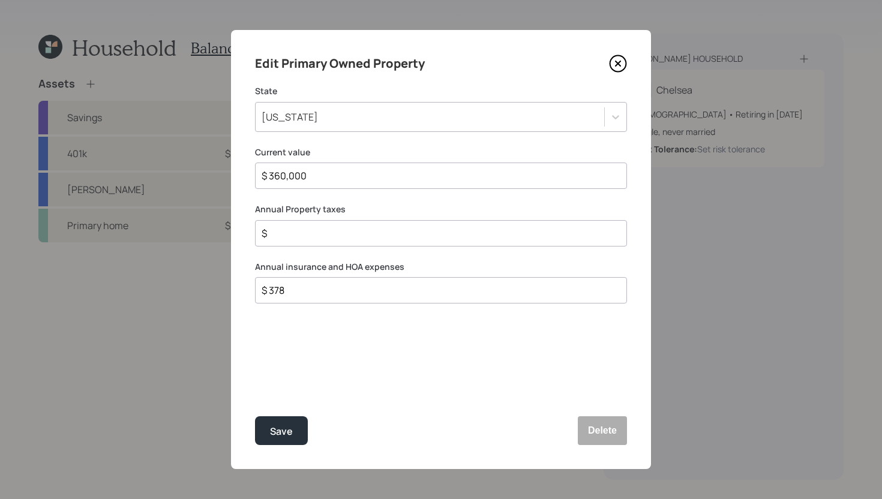
click at [328, 239] on input "$" at bounding box center [436, 233] width 352 height 14
type input "$ 6,000"
click at [255, 416] on button "Save" at bounding box center [281, 430] width 53 height 29
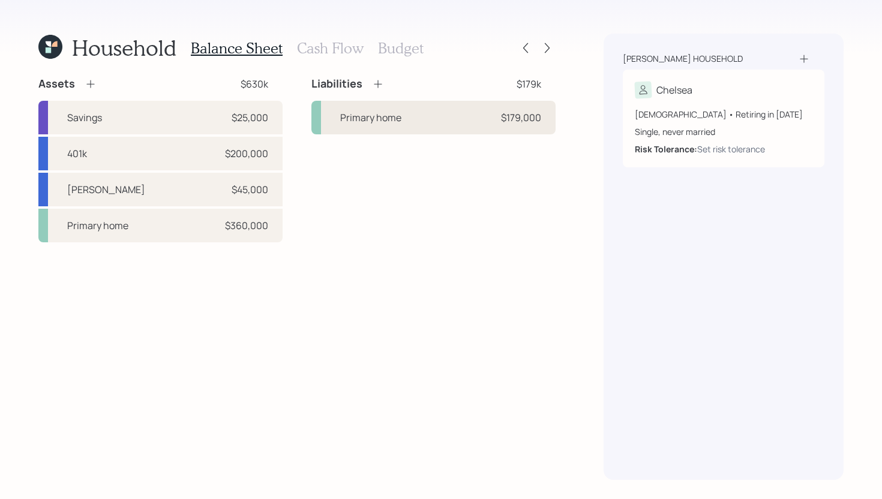
click at [447, 115] on div "Primary home $179,000" at bounding box center [433, 118] width 244 height 34
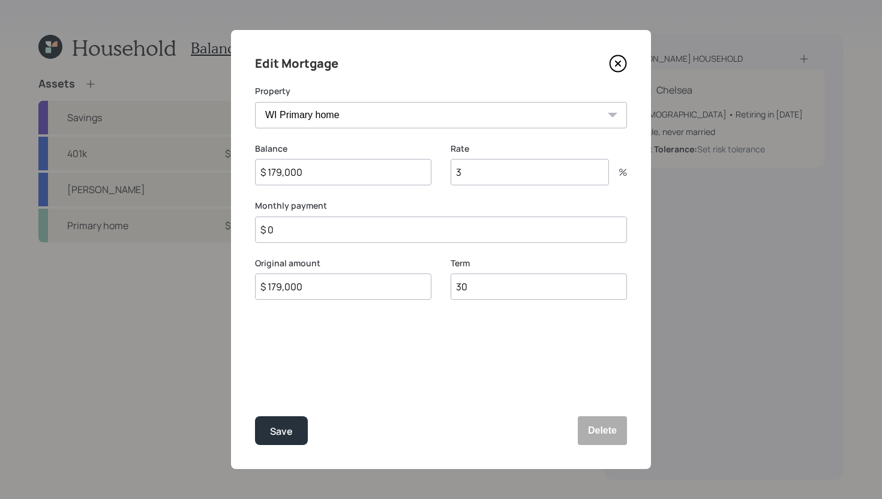
click at [304, 237] on input "$ 0" at bounding box center [441, 230] width 372 height 26
click at [302, 234] on input "$ 0" at bounding box center [441, 230] width 372 height 26
click at [305, 231] on input "$ 0" at bounding box center [441, 230] width 372 height 26
click at [306, 230] on input "$ 0" at bounding box center [441, 230] width 372 height 26
type input "$ 900"
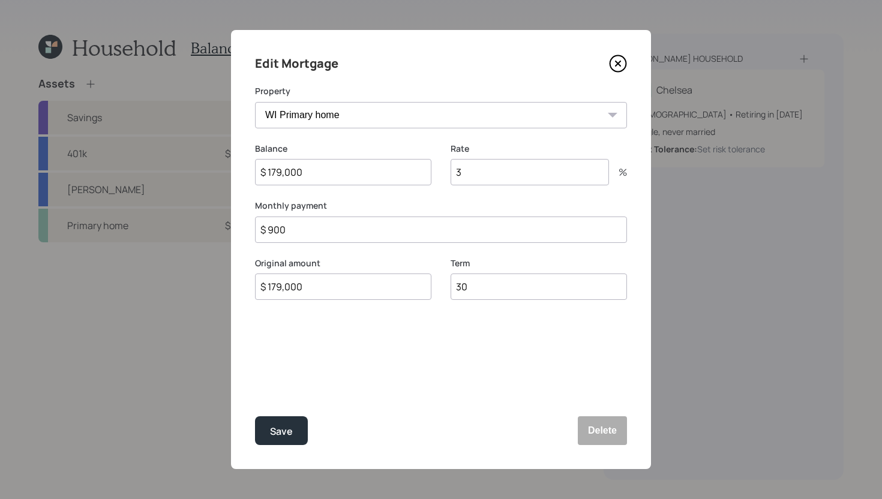
drag, startPoint x: 391, startPoint y: 343, endPoint x: 384, endPoint y: 341, distance: 7.4
click at [389, 342] on div "Edit Mortgage Property WI Primary home Balance $ 179,000 Rate 3 % Monthly payme…" at bounding box center [441, 249] width 420 height 439
drag, startPoint x: 494, startPoint y: 292, endPoint x: 429, endPoint y: 289, distance: 64.9
click at [429, 289] on div "Original amount $ 179,000 Term 30" at bounding box center [441, 286] width 372 height 58
click at [436, 341] on div "Edit Mortgage Property WI Primary home Balance $ 179,000 Rate 3 % Monthly payme…" at bounding box center [441, 249] width 420 height 439
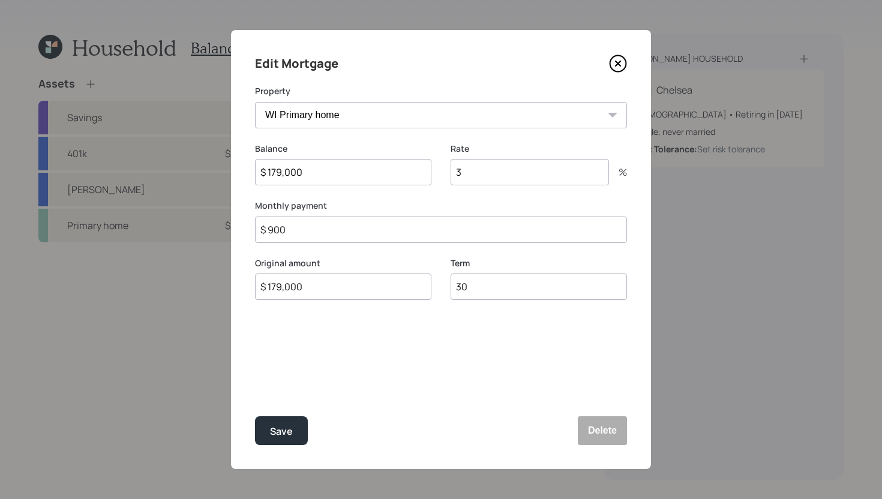
drag, startPoint x: 278, startPoint y: 169, endPoint x: 369, endPoint y: 177, distance: 91.6
click at [369, 178] on input "$ 179,000" at bounding box center [343, 172] width 176 height 26
type input "$ 178,000"
click at [366, 288] on input "$ 179,000" at bounding box center [343, 287] width 176 height 26
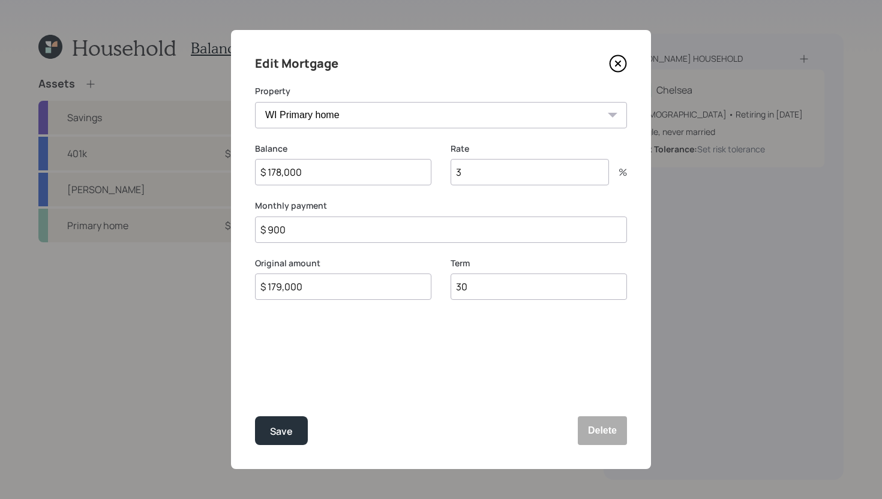
click at [366, 288] on input "$ 179,000" at bounding box center [343, 287] width 176 height 26
type input "$ 178,000"
click at [255, 416] on button "Save" at bounding box center [281, 430] width 53 height 29
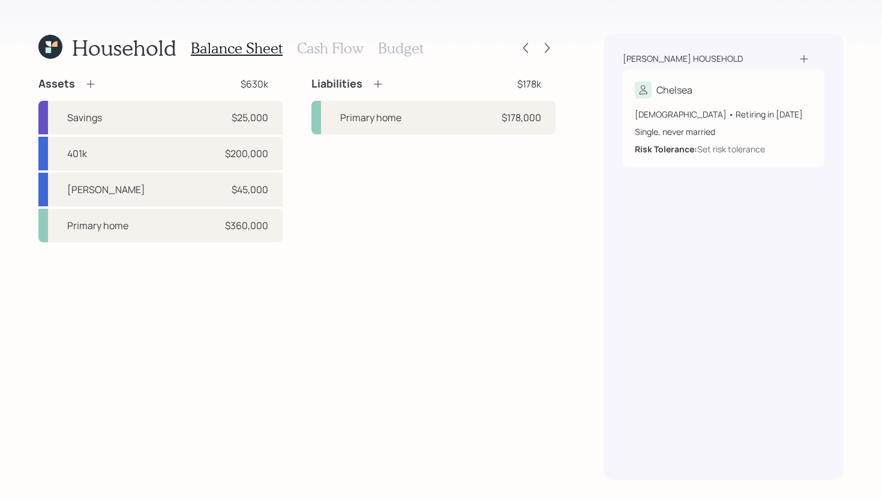
click at [340, 54] on h3 "Cash Flow" at bounding box center [330, 48] width 67 height 17
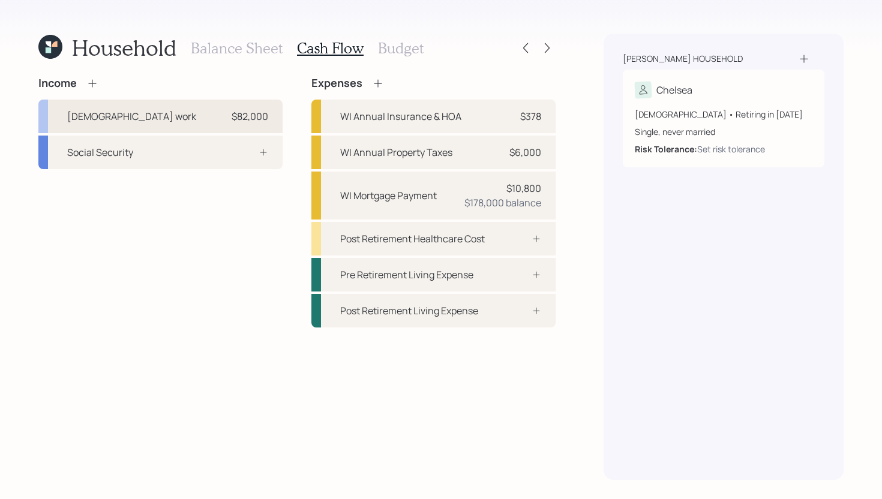
click at [245, 123] on div "[DEMOGRAPHIC_DATA] work $82,000" at bounding box center [160, 117] width 244 height 34
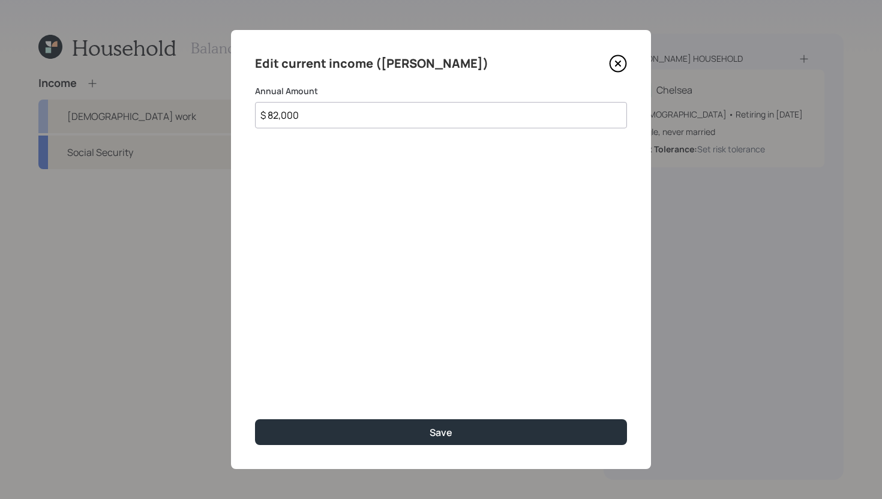
click at [381, 118] on input "$ 82,000" at bounding box center [441, 115] width 372 height 26
type input "$ 82,500"
click at [255, 419] on button "Save" at bounding box center [441, 432] width 372 height 26
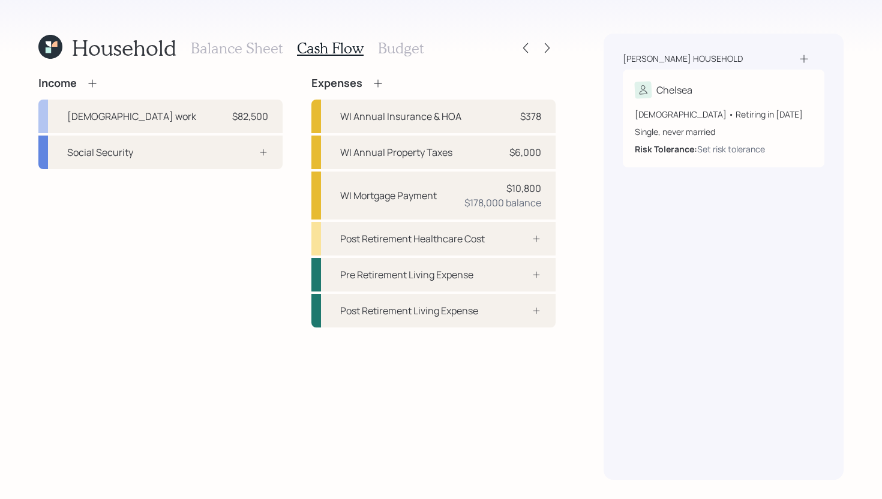
click at [97, 78] on icon at bounding box center [92, 83] width 12 height 12
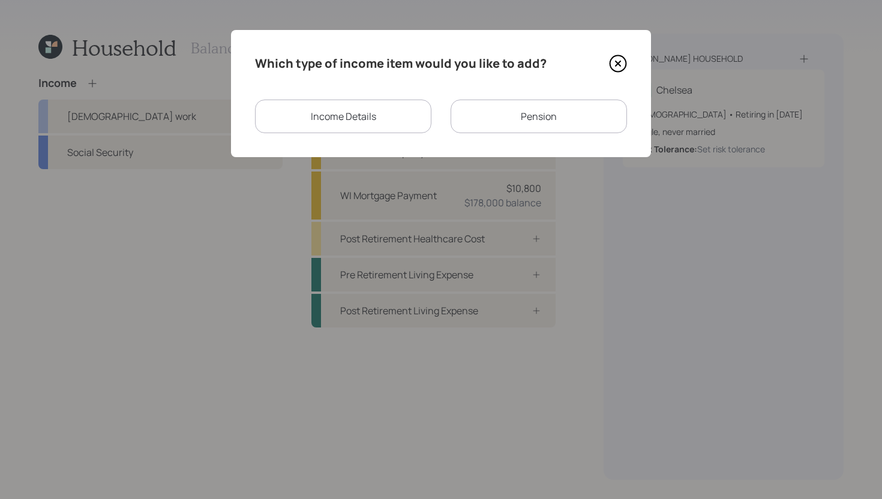
click at [352, 119] on div "Income Details" at bounding box center [343, 117] width 176 height 34
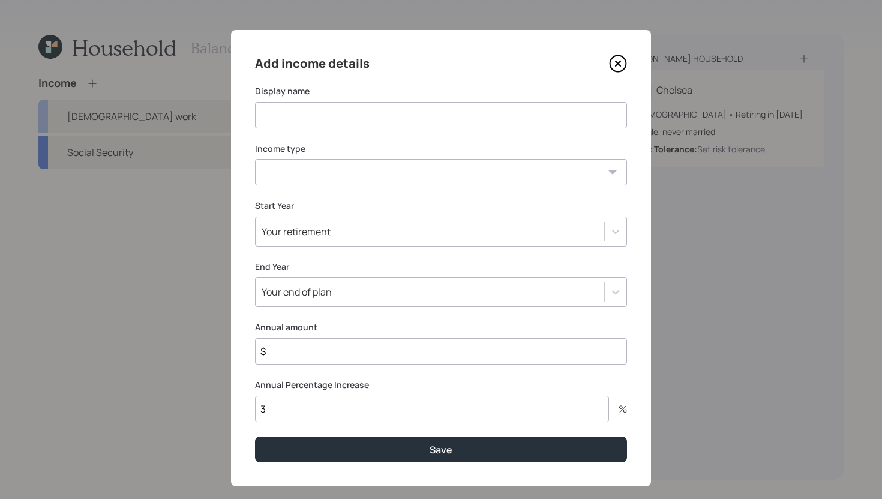
click at [337, 113] on input at bounding box center [441, 115] width 372 height 26
type input "Profit Sharing"
click at [319, 166] on select "[DEMOGRAPHIC_DATA] work [DEMOGRAPHIC_DATA] work Self employment Other" at bounding box center [441, 172] width 372 height 26
select select "other"
click at [255, 159] on select "[DEMOGRAPHIC_DATA] work [DEMOGRAPHIC_DATA] work Self employment Other" at bounding box center [441, 172] width 372 height 26
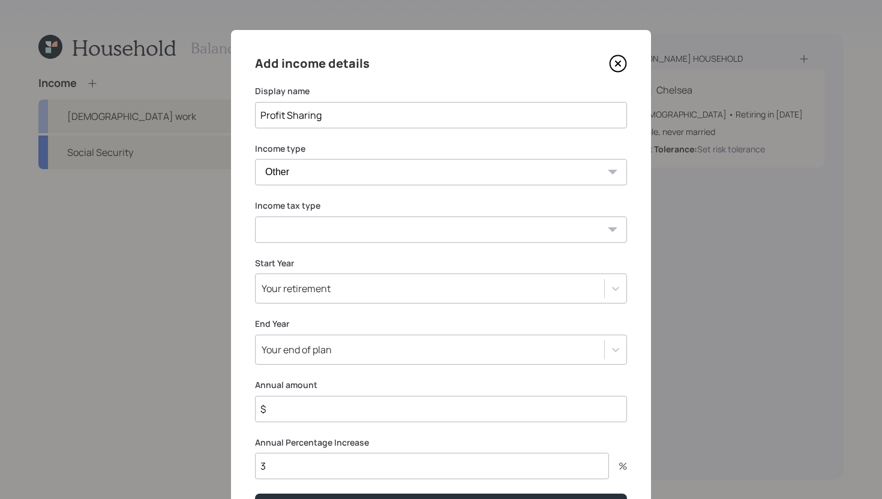
click at [328, 231] on select "Tax-free Earned Self Employment Alimony Royalties Pension / Annuity Interest Di…" at bounding box center [441, 230] width 372 height 26
select select "earned"
click at [255, 217] on select "Tax-free Earned Self Employment Alimony Royalties Pension / Annuity Interest Di…" at bounding box center [441, 230] width 372 height 26
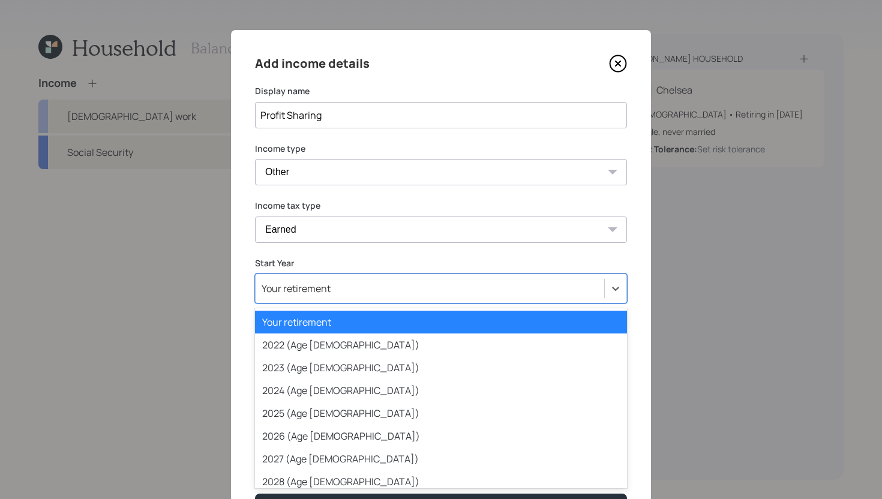
click at [326, 288] on div "Your retirement" at bounding box center [430, 288] width 349 height 20
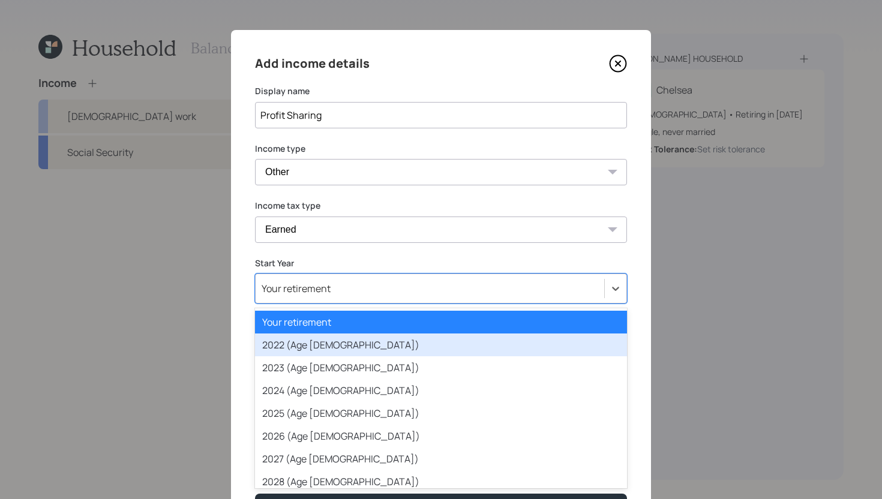
click at [328, 343] on div "2022 (Age [DEMOGRAPHIC_DATA])" at bounding box center [441, 345] width 372 height 23
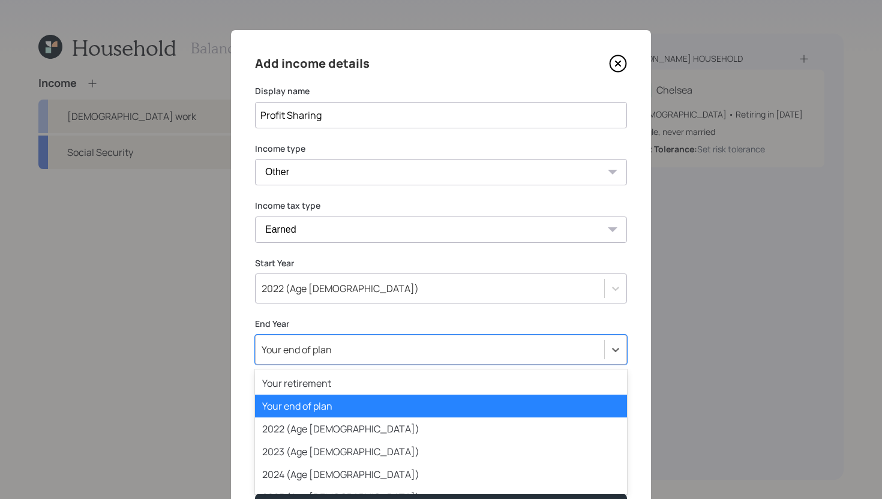
drag, startPoint x: 317, startPoint y: 355, endPoint x: 302, endPoint y: 365, distance: 18.3
click at [319, 353] on div "option Your end of plan selected, 2 of 80. 80 results available. Use Up and Dow…" at bounding box center [441, 350] width 372 height 30
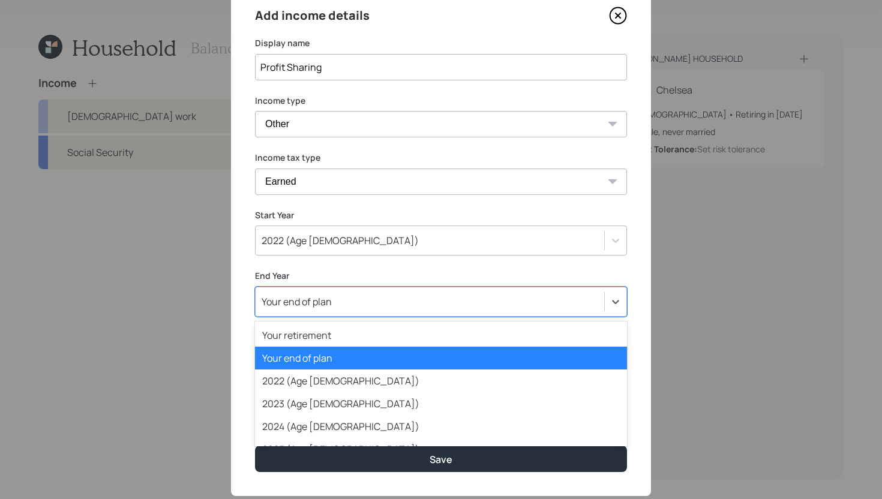
scroll to position [55, 0]
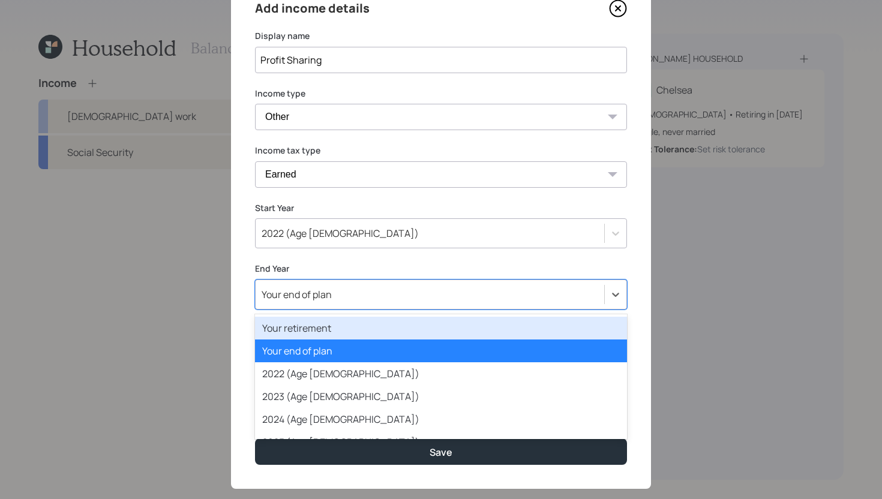
click at [293, 332] on div "Your retirement" at bounding box center [441, 328] width 372 height 23
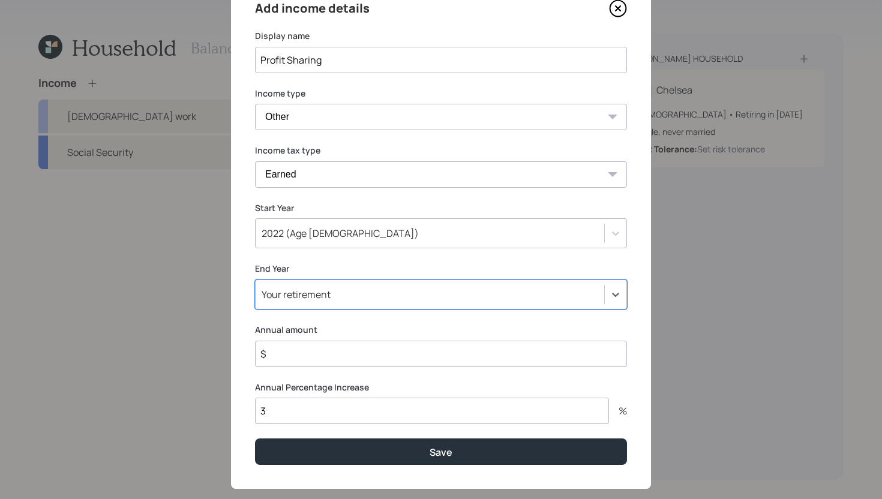
click at [322, 348] on input "$" at bounding box center [441, 354] width 372 height 26
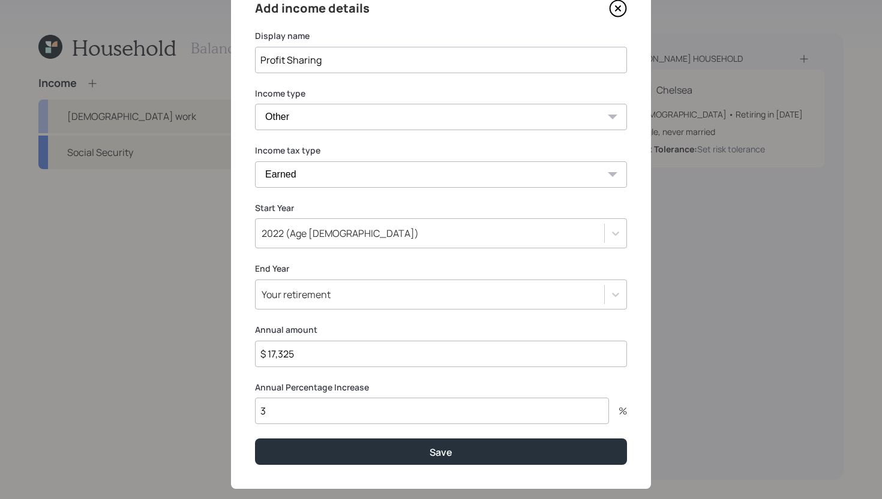
type input "$ 17,325"
click at [332, 408] on input "3" at bounding box center [432, 411] width 354 height 26
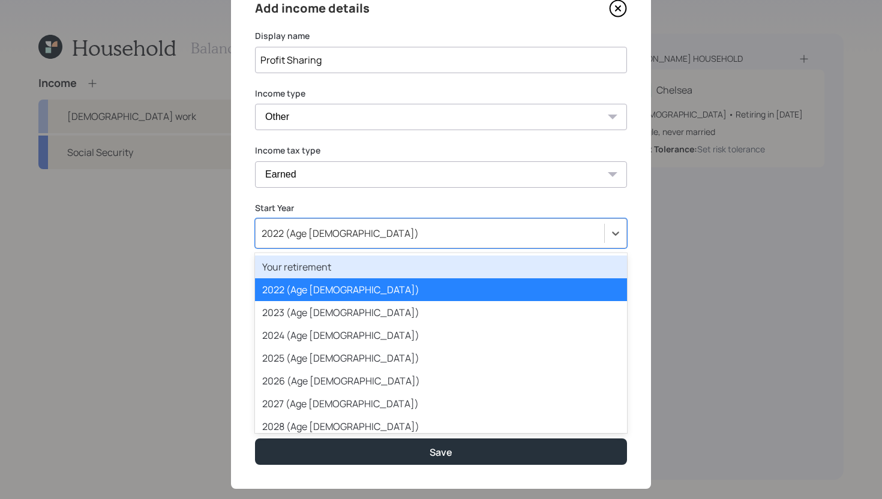
click at [351, 237] on div "2022 (Age [DEMOGRAPHIC_DATA])" at bounding box center [430, 233] width 349 height 20
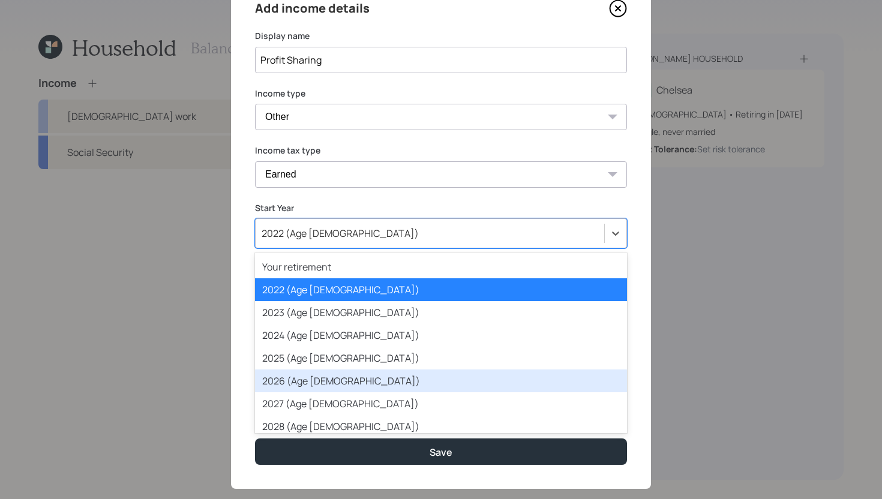
click at [341, 391] on div "2026 (Age [DEMOGRAPHIC_DATA])" at bounding box center [441, 381] width 372 height 23
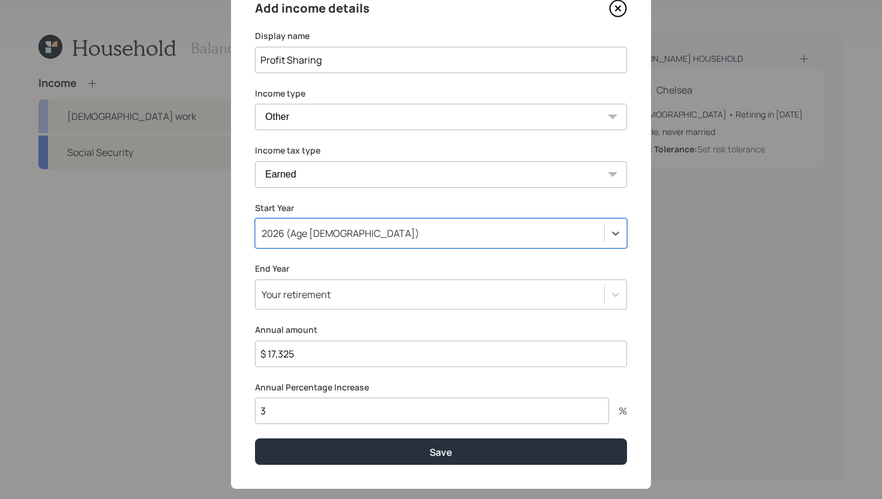
click at [314, 238] on div "2026 (Age [DEMOGRAPHIC_DATA])" at bounding box center [341, 233] width 158 height 13
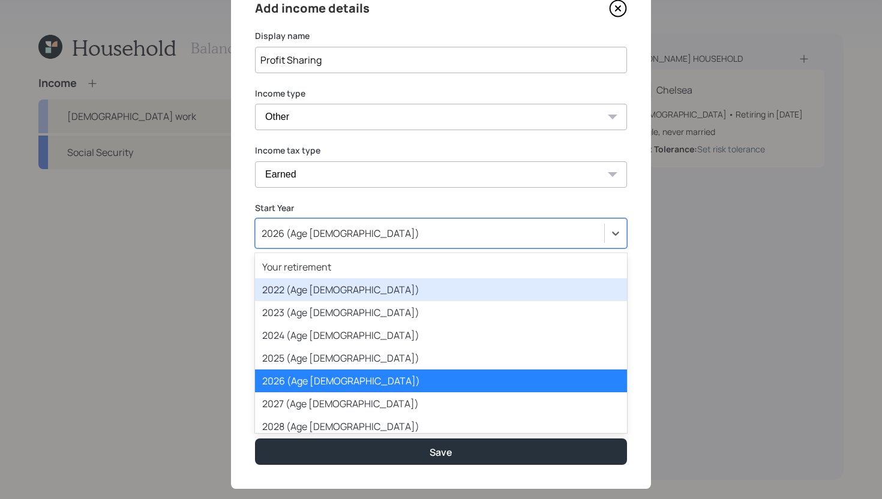
click at [309, 300] on div "2022 (Age [DEMOGRAPHIC_DATA])" at bounding box center [441, 289] width 372 height 23
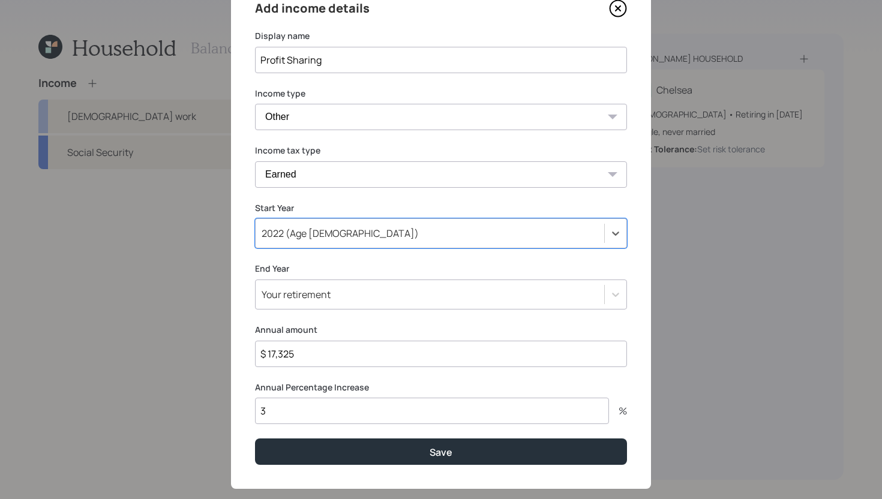
click at [354, 262] on div "Add income details Display name Profit Sharing Income type [DEMOGRAPHIC_DATA] w…" at bounding box center [441, 232] width 420 height 514
drag, startPoint x: 350, startPoint y: 325, endPoint x: 373, endPoint y: 391, distance: 70.6
click at [350, 322] on div "Add income details Display name Profit Sharing Income type [DEMOGRAPHIC_DATA] w…" at bounding box center [441, 232] width 420 height 514
click at [335, 324] on label "Annual amount" at bounding box center [441, 330] width 372 height 12
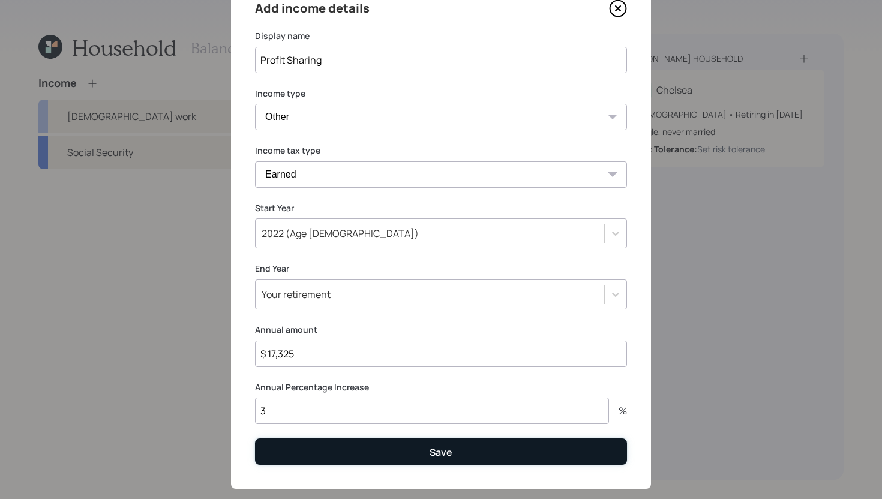
click at [286, 441] on button "Save" at bounding box center [441, 452] width 372 height 26
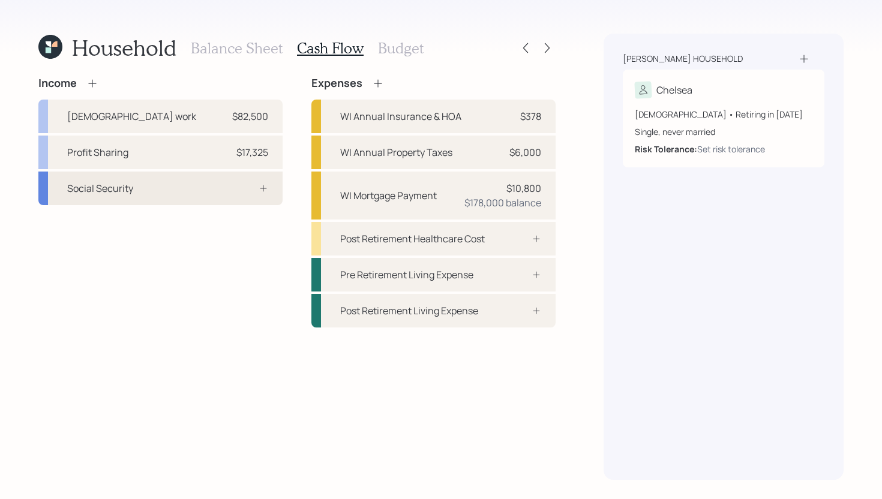
click at [136, 194] on div "Social Security" at bounding box center [160, 189] width 244 height 34
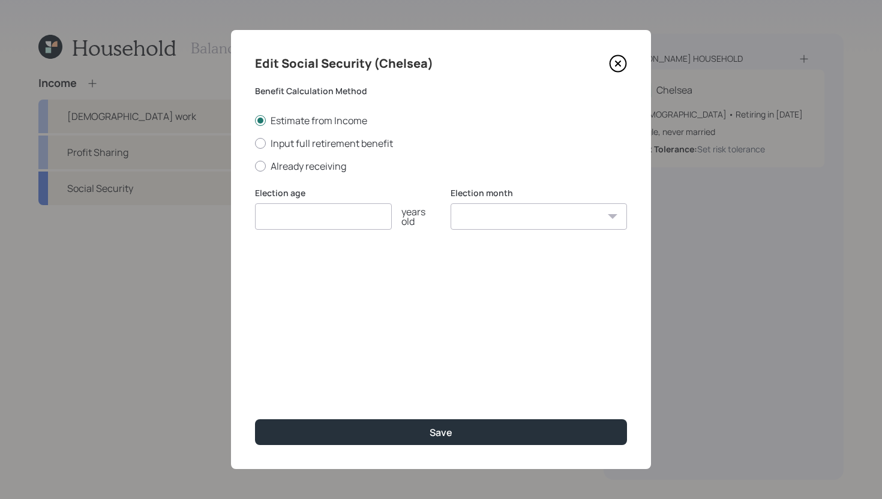
click at [331, 211] on input "number" at bounding box center [323, 216] width 137 height 26
type input "67"
select select "2"
click at [451, 203] on select "January February March April May June July August September October November De…" at bounding box center [539, 216] width 176 height 26
click at [404, 304] on div "Edit Social Security (Chelsea) Benefit Calculation Method Estimate from Income …" at bounding box center [441, 249] width 420 height 439
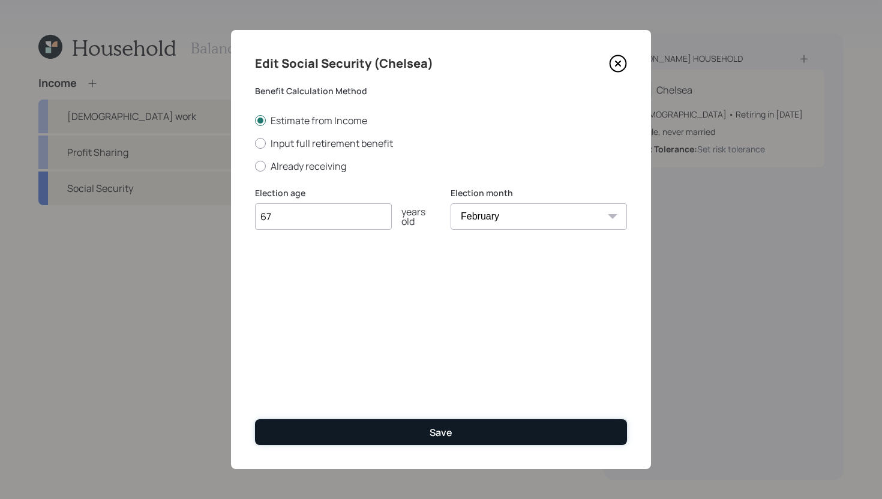
click at [464, 434] on button "Save" at bounding box center [441, 432] width 372 height 26
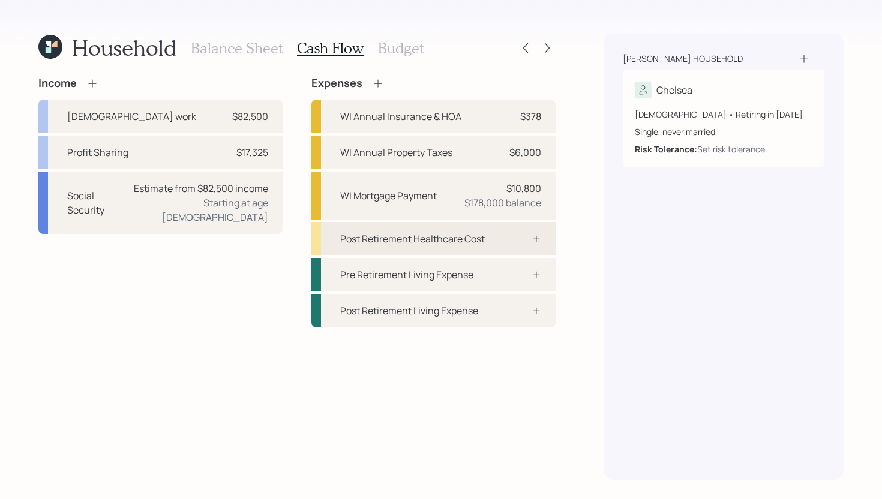
click at [491, 242] on div "Post Retirement Healthcare Cost" at bounding box center [433, 239] width 244 height 34
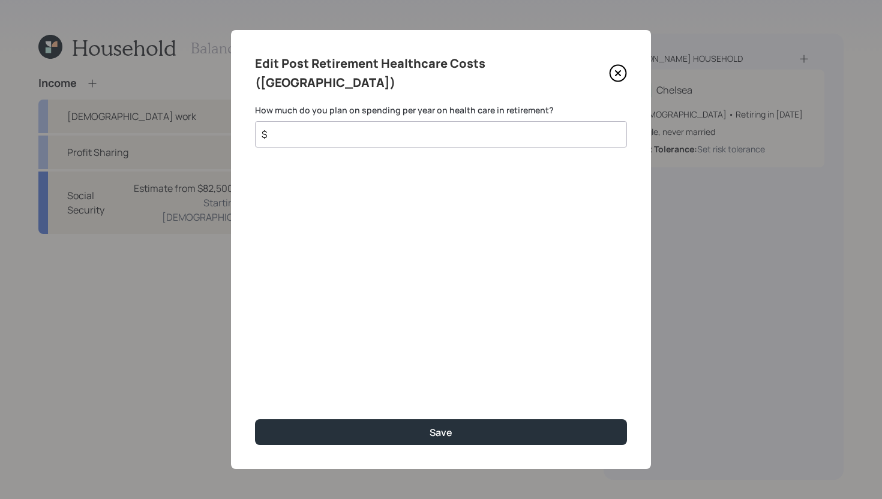
click at [395, 127] on input "$" at bounding box center [436, 134] width 352 height 14
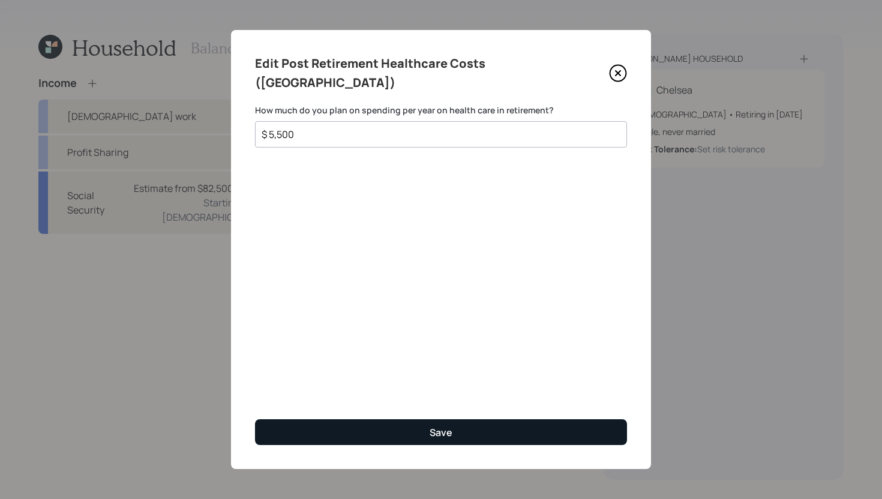
type input "$ 5,500"
click at [497, 435] on button "Save" at bounding box center [441, 432] width 372 height 26
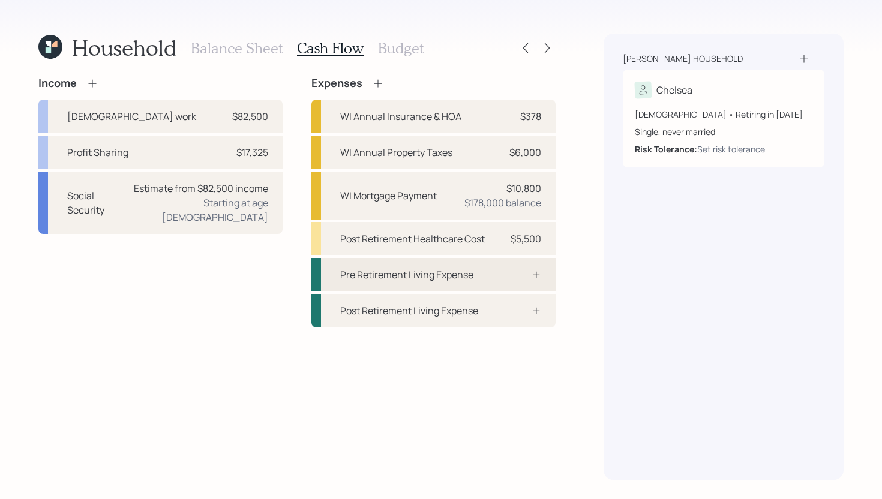
click at [472, 271] on div "Pre Retirement Living Expense" at bounding box center [406, 275] width 133 height 14
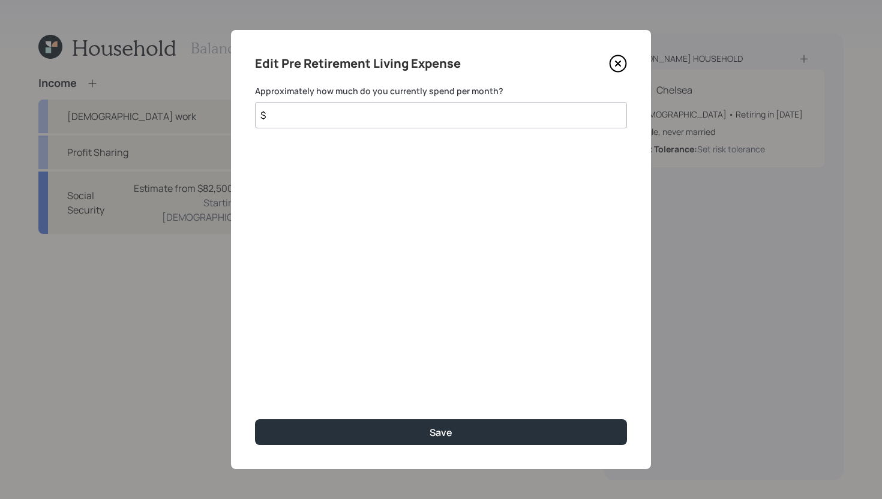
click at [478, 115] on input "$" at bounding box center [441, 115] width 372 height 26
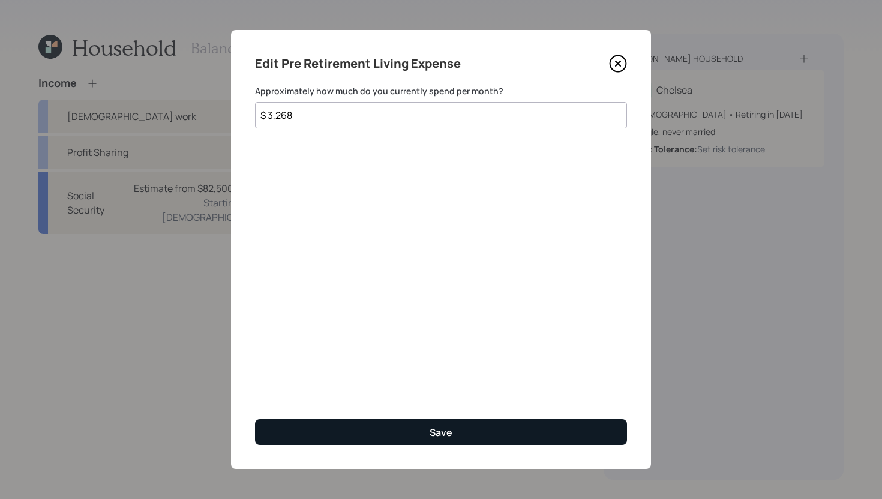
type input "$ 3,268"
click at [466, 422] on button "Save" at bounding box center [441, 432] width 372 height 26
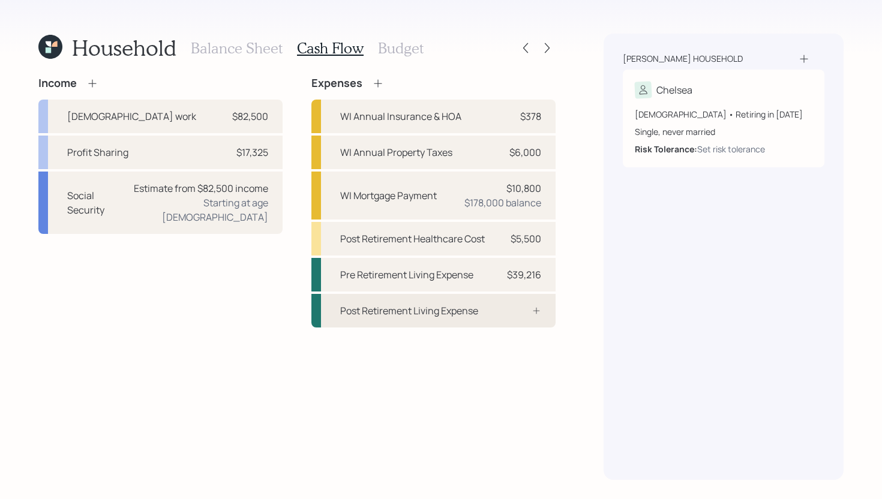
click at [517, 310] on div at bounding box center [523, 311] width 36 height 10
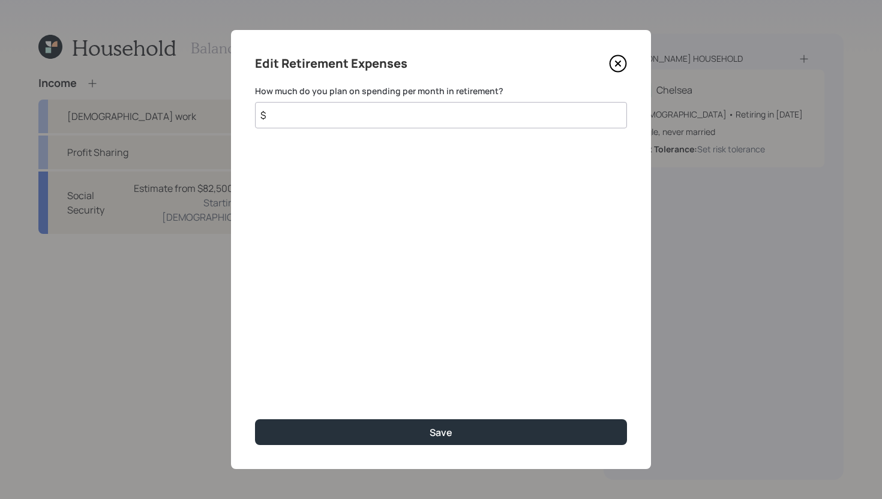
click at [352, 125] on input "$" at bounding box center [441, 115] width 372 height 26
click at [353, 123] on input "$" at bounding box center [441, 115] width 372 height 26
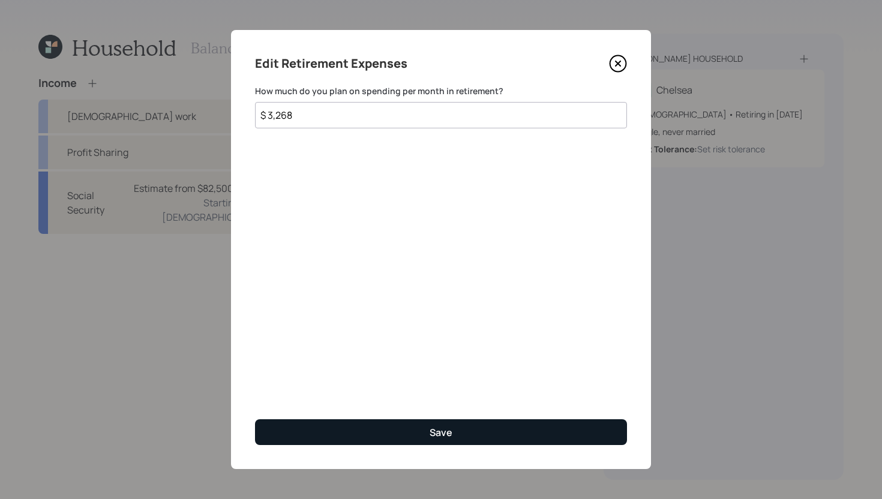
type input "$ 3,268"
click at [454, 424] on button "Save" at bounding box center [441, 432] width 372 height 26
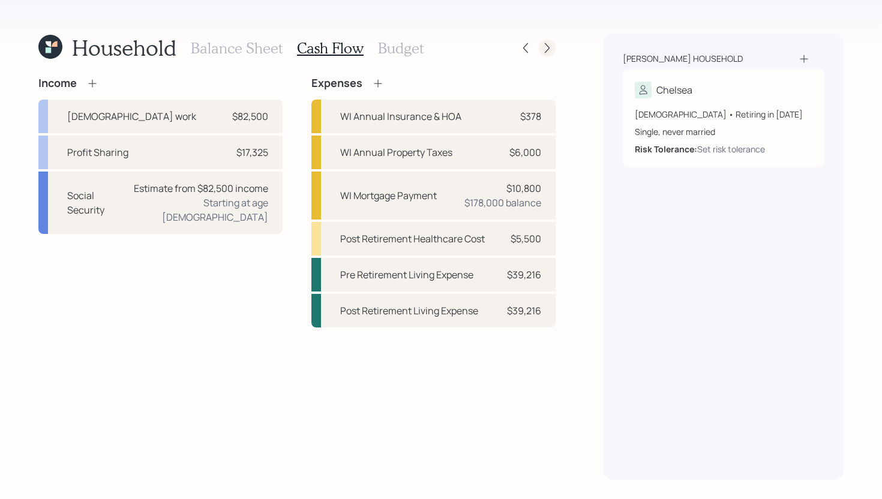
click at [550, 49] on icon at bounding box center [547, 48] width 12 height 12
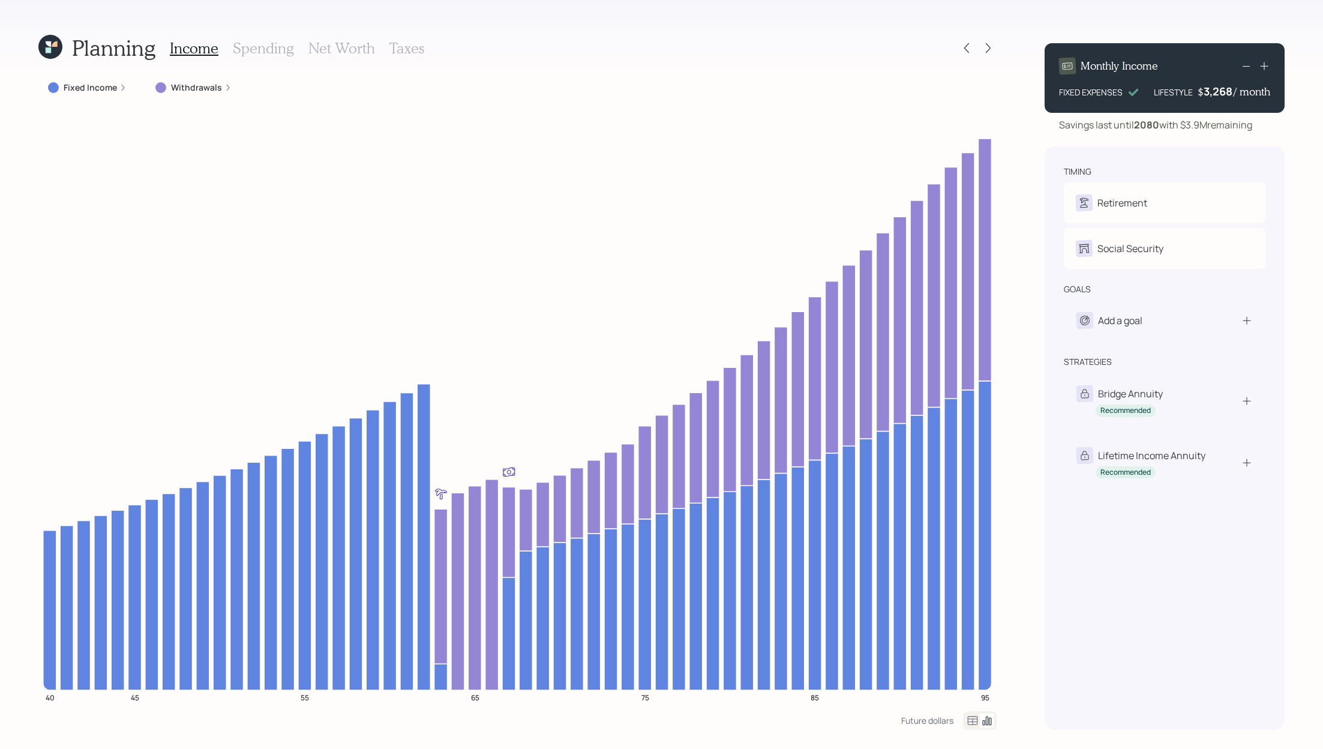
click at [120, 89] on icon at bounding box center [122, 87] width 7 height 7
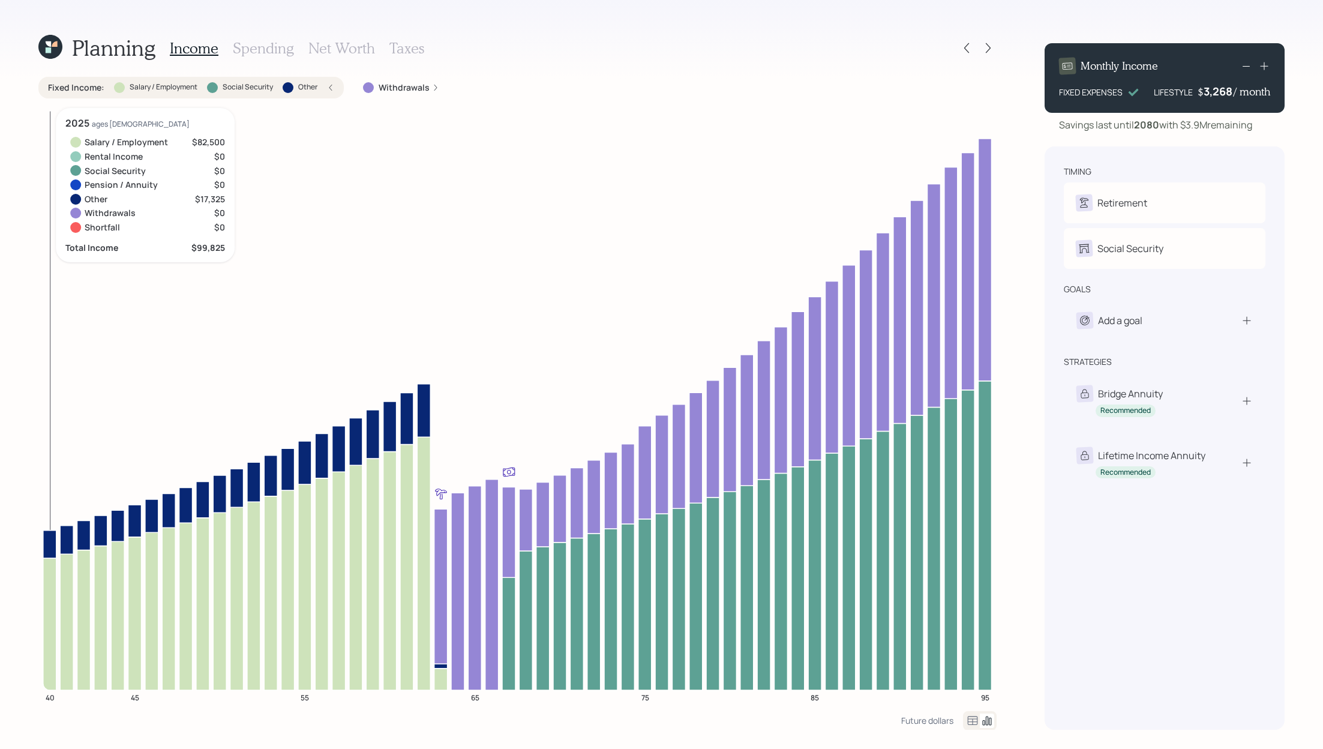
click at [49, 554] on icon at bounding box center [49, 624] width 13 height 132
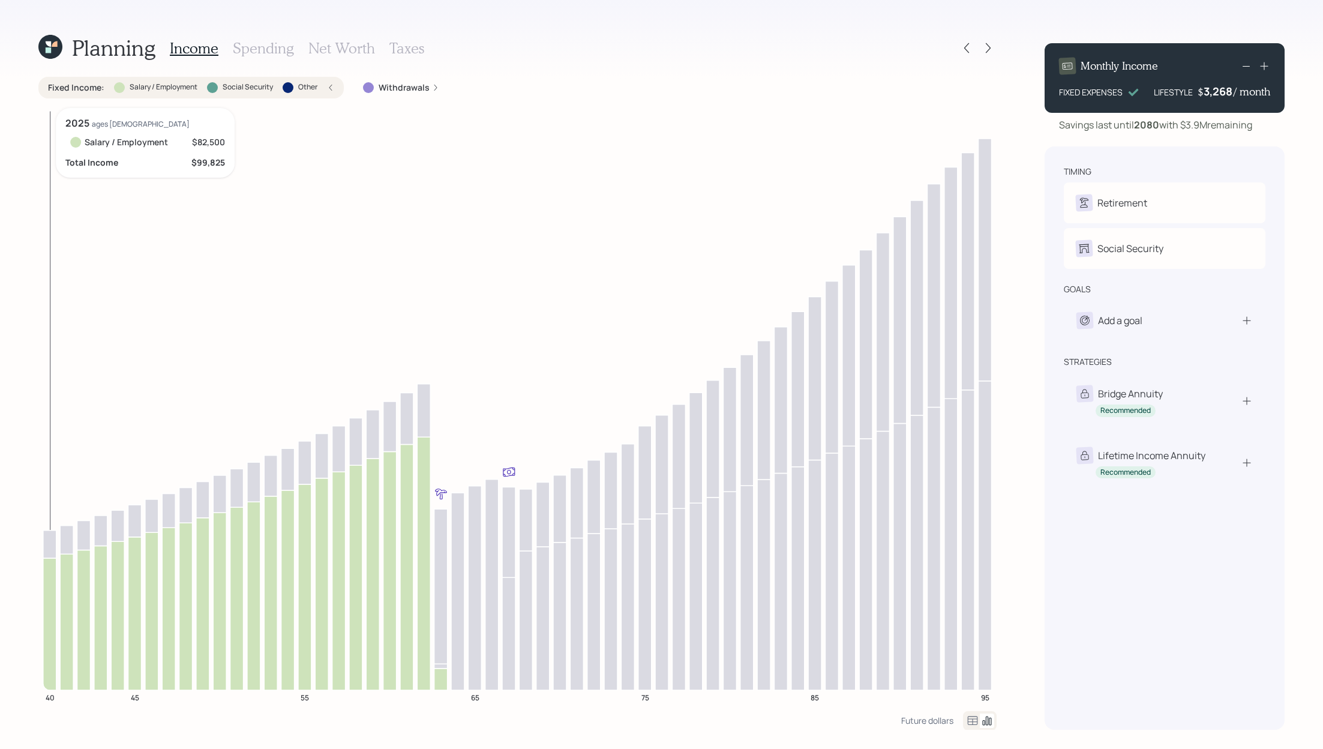
click at [57, 554] on icon "40 45 55 65 75 85 95" at bounding box center [517, 409] width 958 height 603
click at [49, 554] on icon at bounding box center [49, 624] width 13 height 132
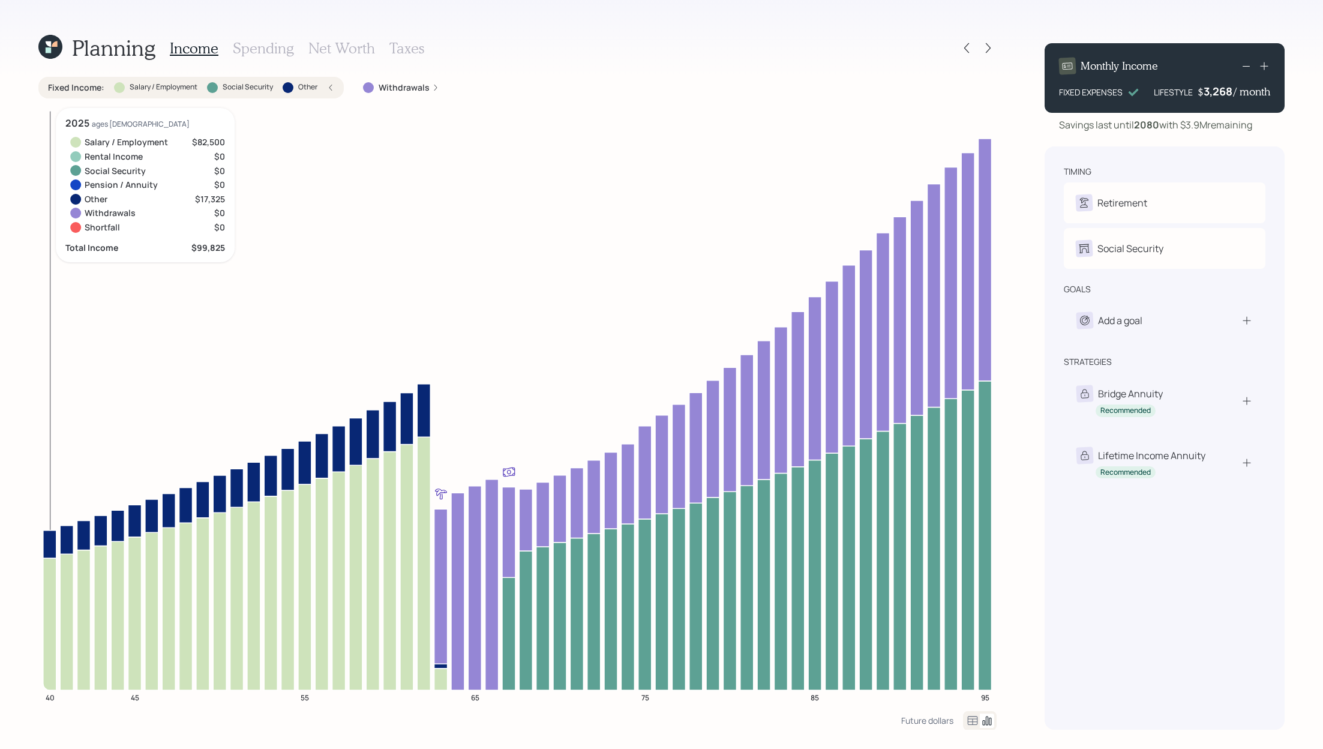
click at [52, 550] on icon at bounding box center [49, 544] width 13 height 28
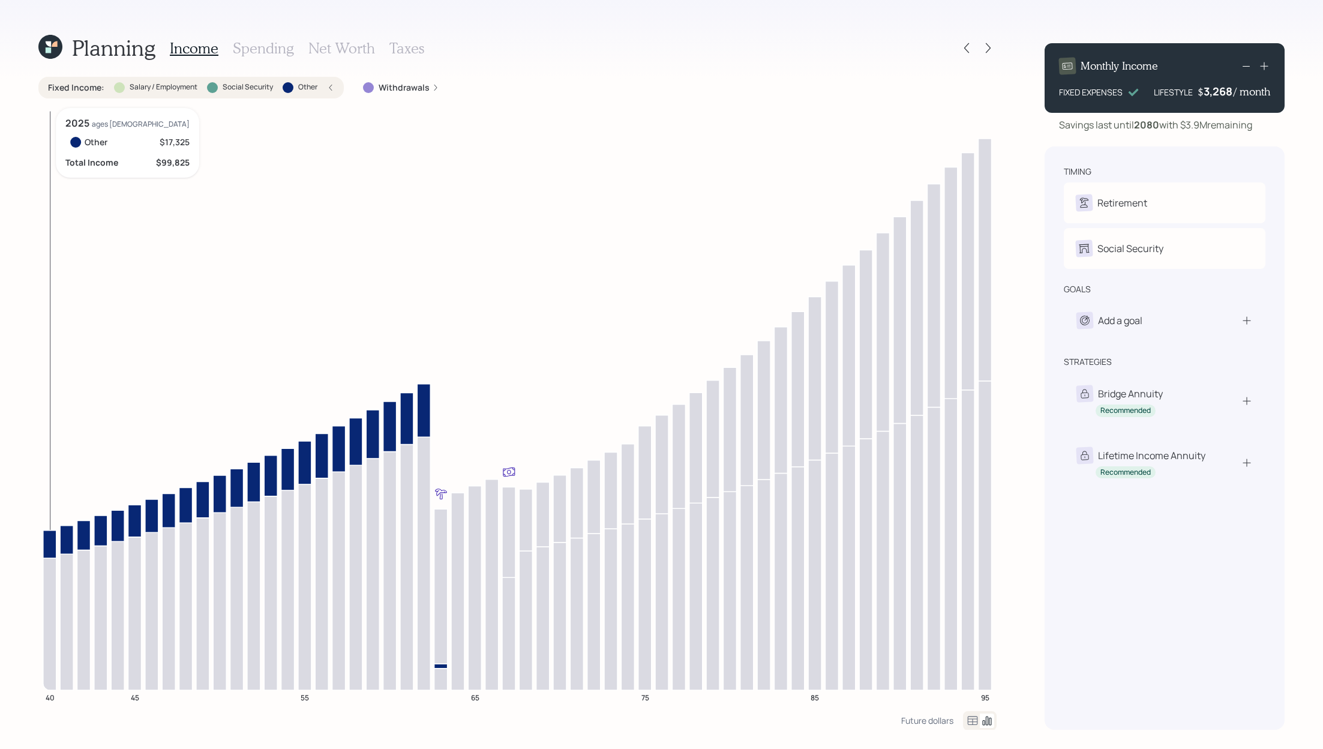
click at [53, 546] on icon at bounding box center [49, 544] width 13 height 28
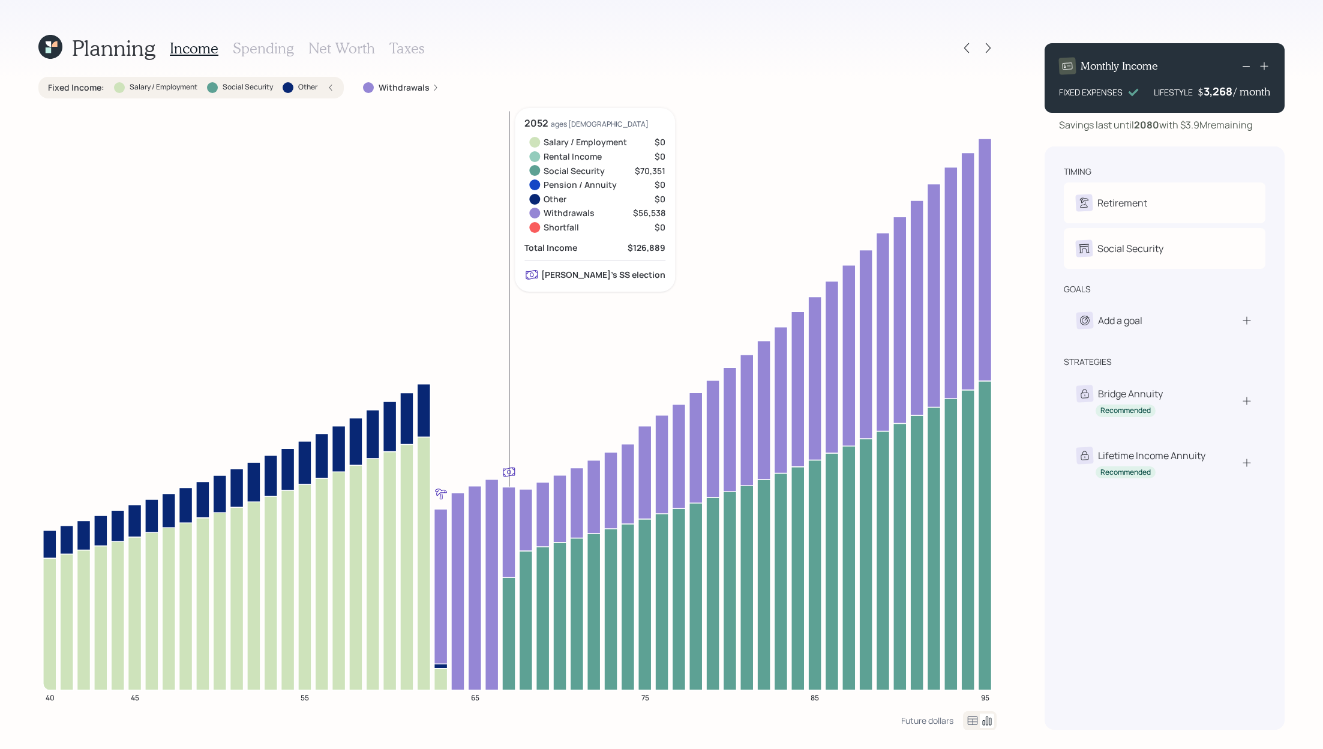
click at [507, 554] on icon at bounding box center [508, 633] width 13 height 113
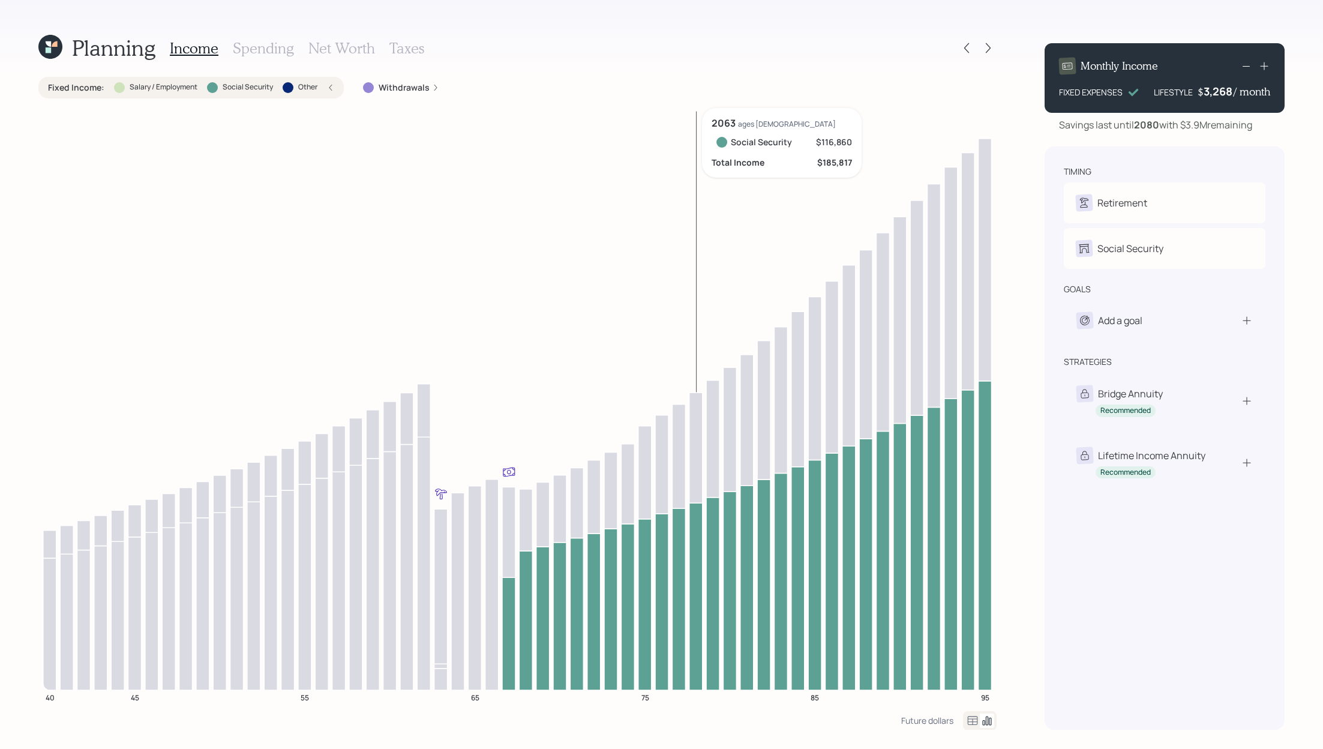
click at [697, 554] on icon at bounding box center [696, 596] width 13 height 187
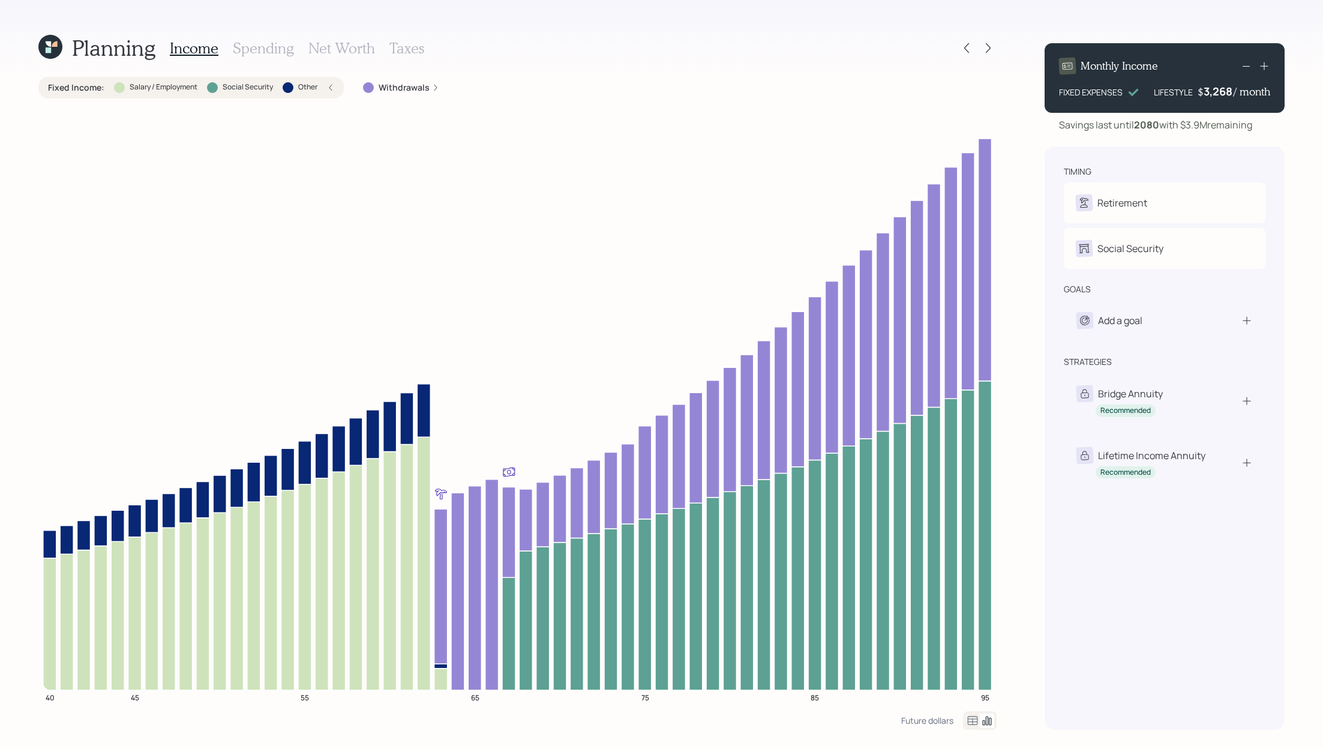
click at [328, 89] on icon at bounding box center [330, 87] width 7 height 7
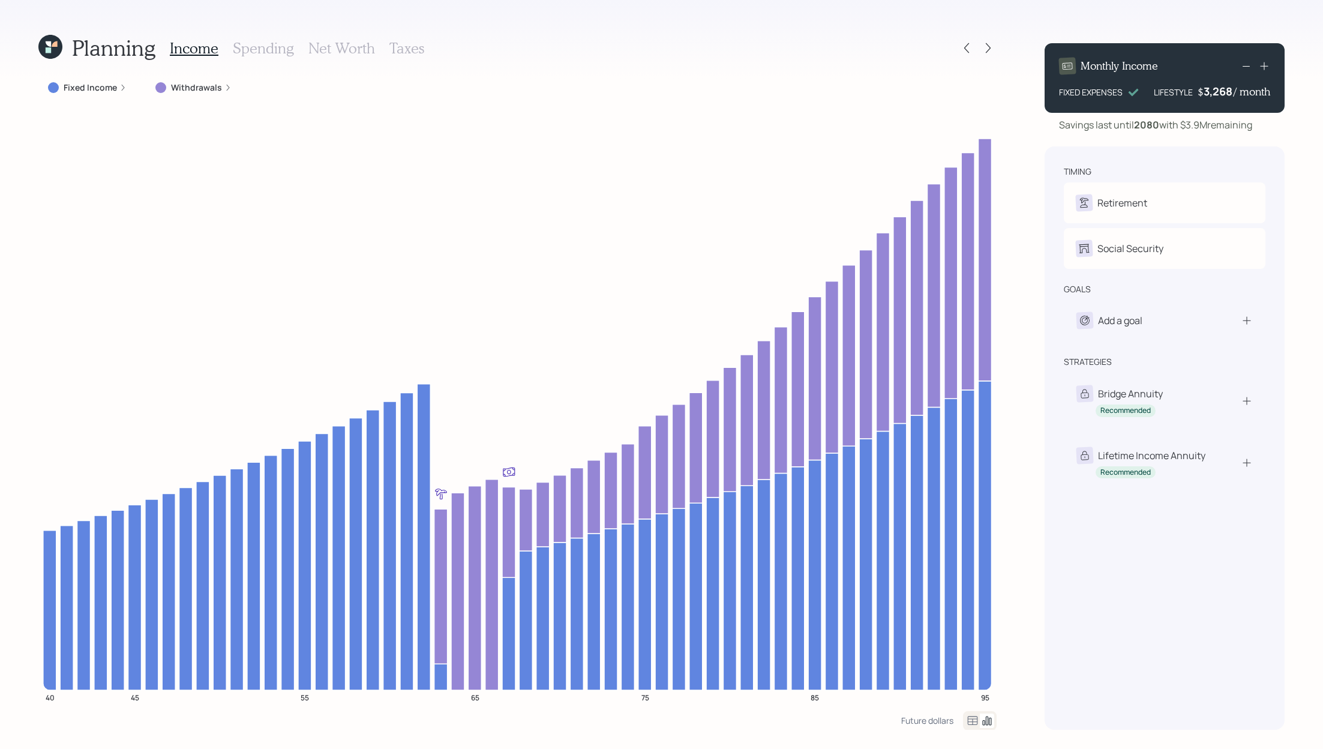
click at [223, 92] on div "Withdrawals" at bounding box center [193, 88] width 76 height 12
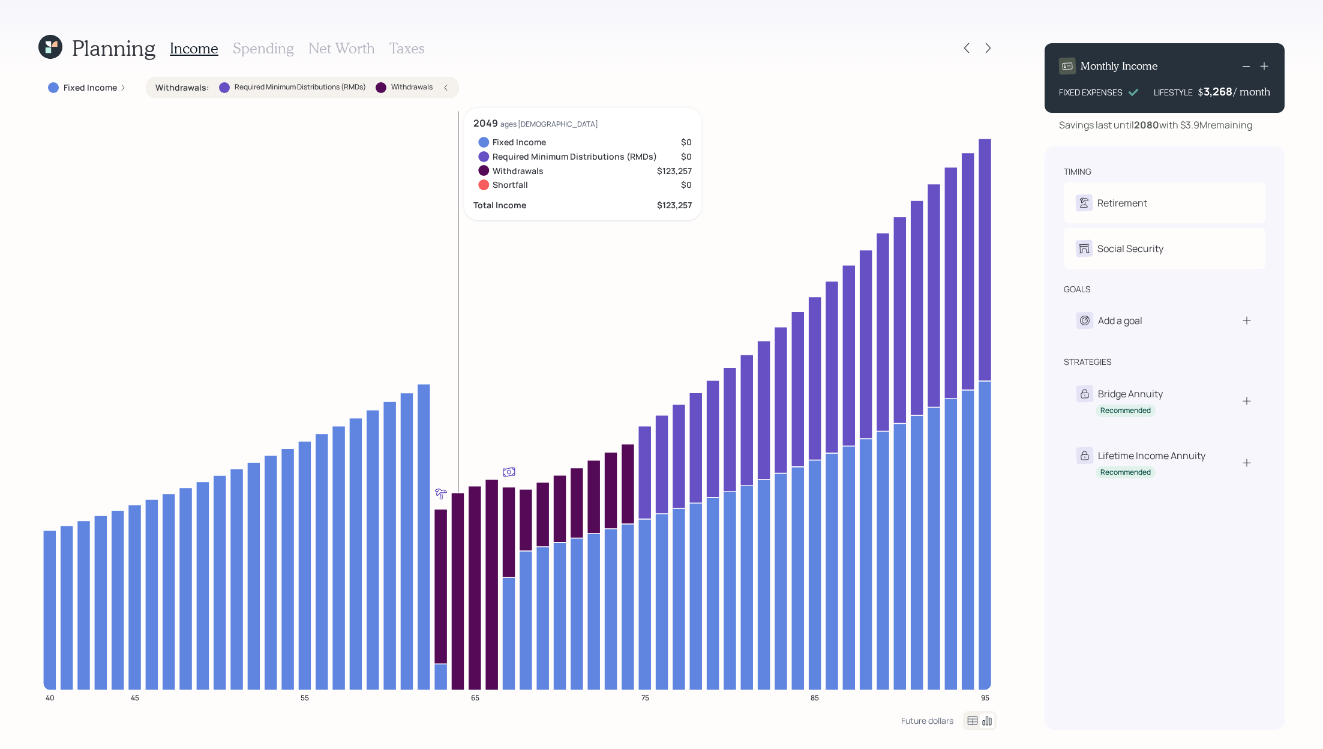
click at [451, 523] on icon at bounding box center [457, 591] width 13 height 197
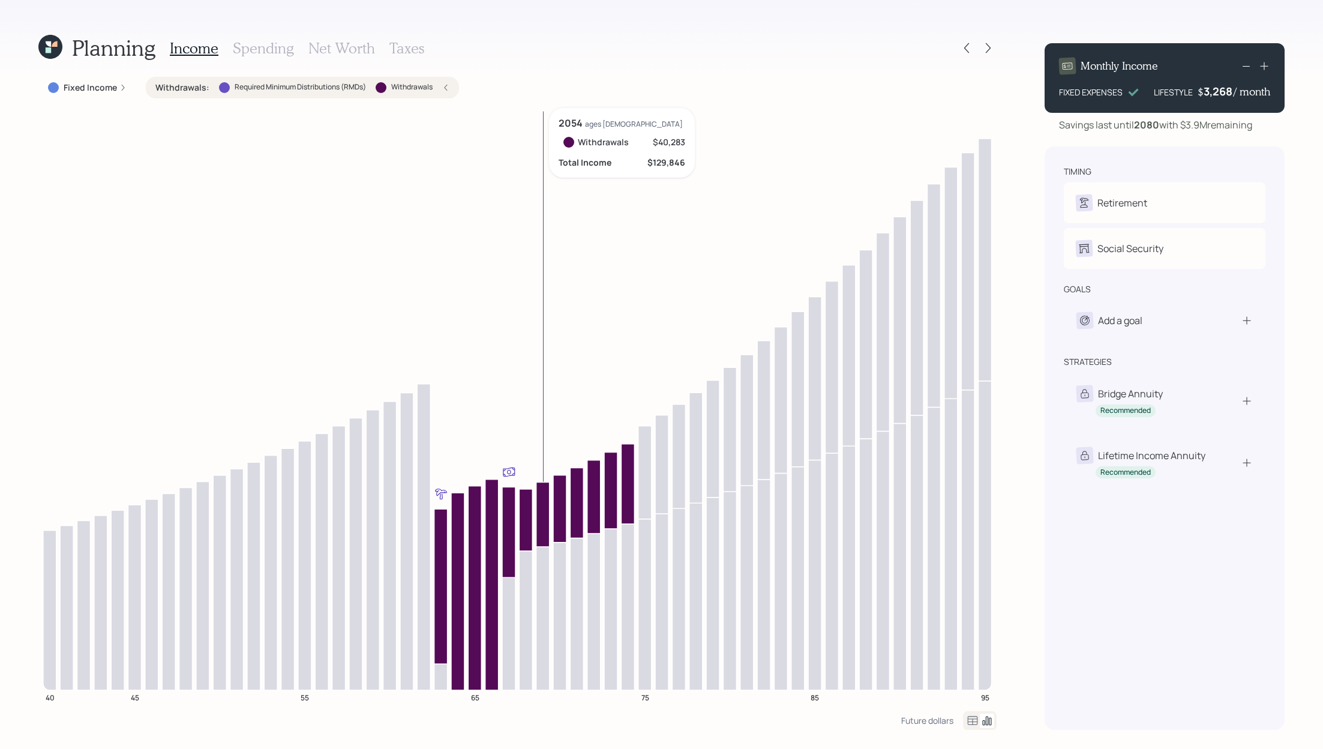
click at [542, 507] on icon at bounding box center [543, 514] width 13 height 64
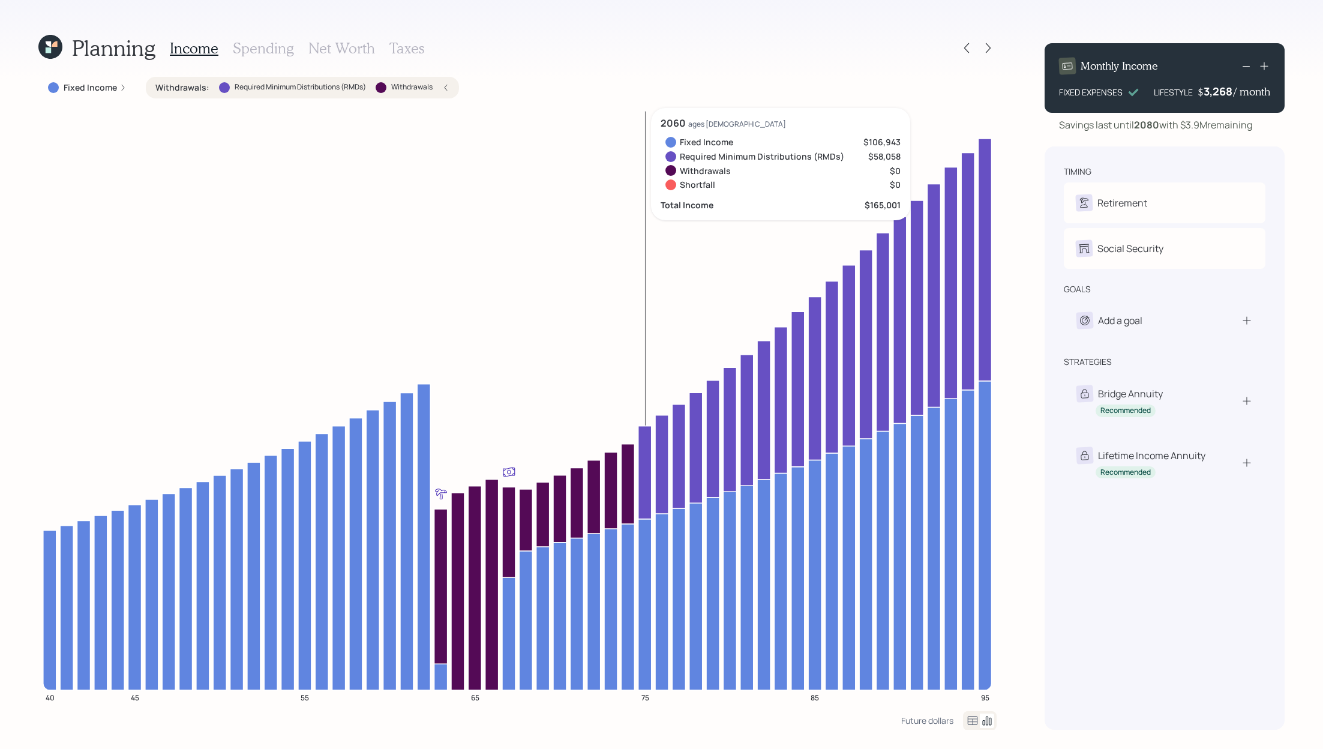
click at [649, 464] on icon at bounding box center [645, 471] width 13 height 93
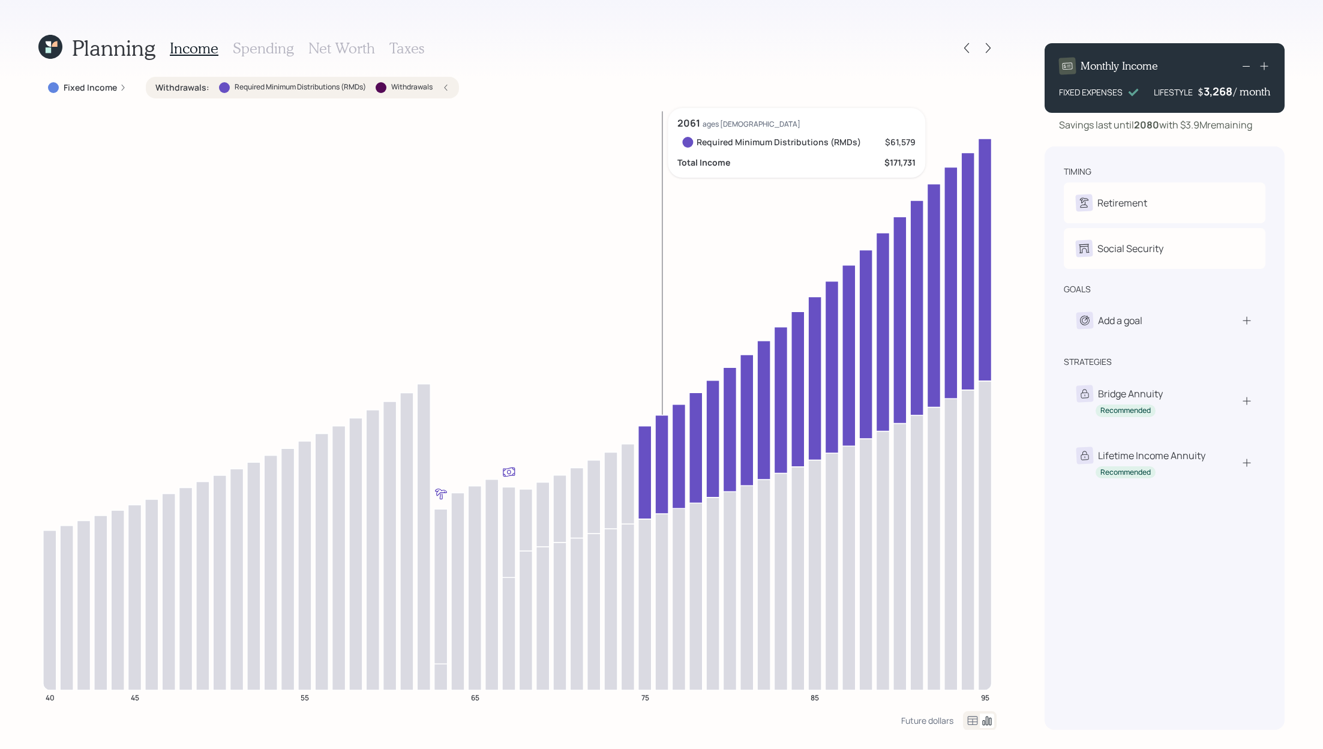
click at [664, 452] on icon at bounding box center [661, 464] width 13 height 98
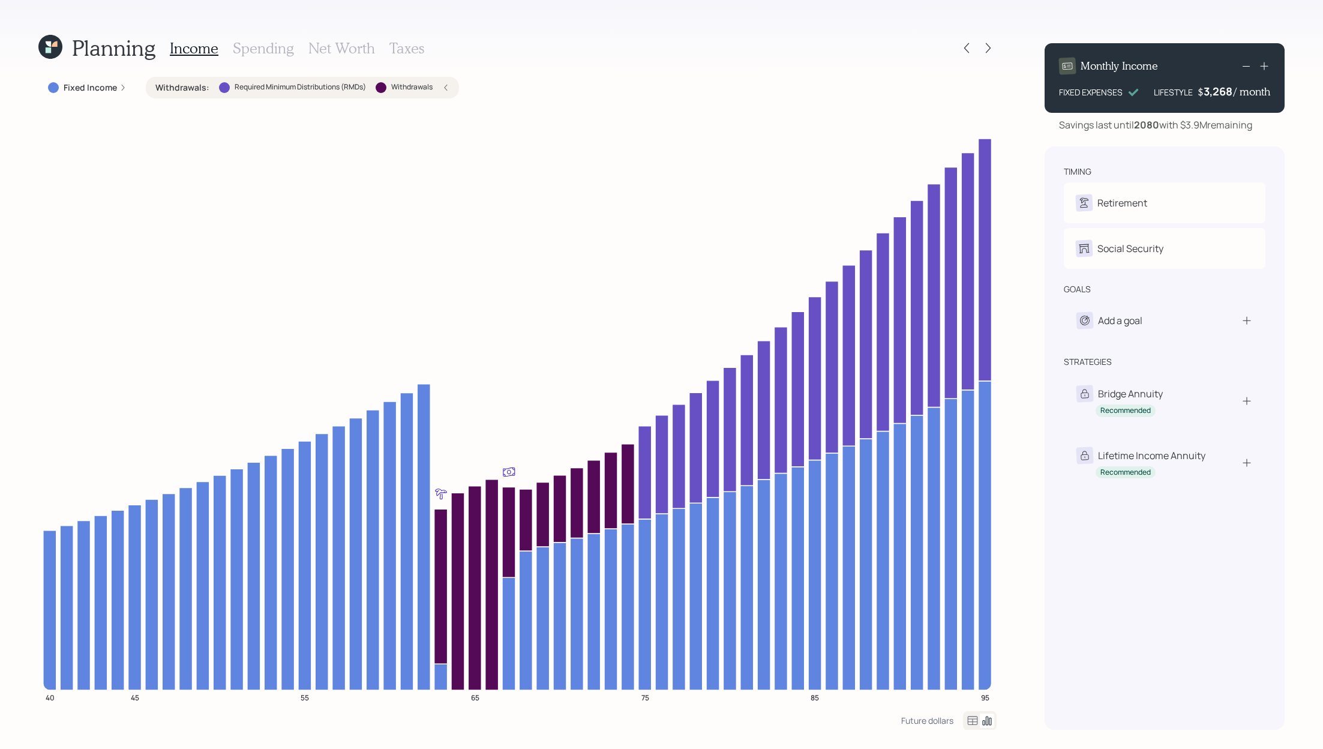
click at [450, 82] on div "Withdrawals : Required Minimum Distributions (RMDs) Withdrawals" at bounding box center [302, 88] width 294 height 12
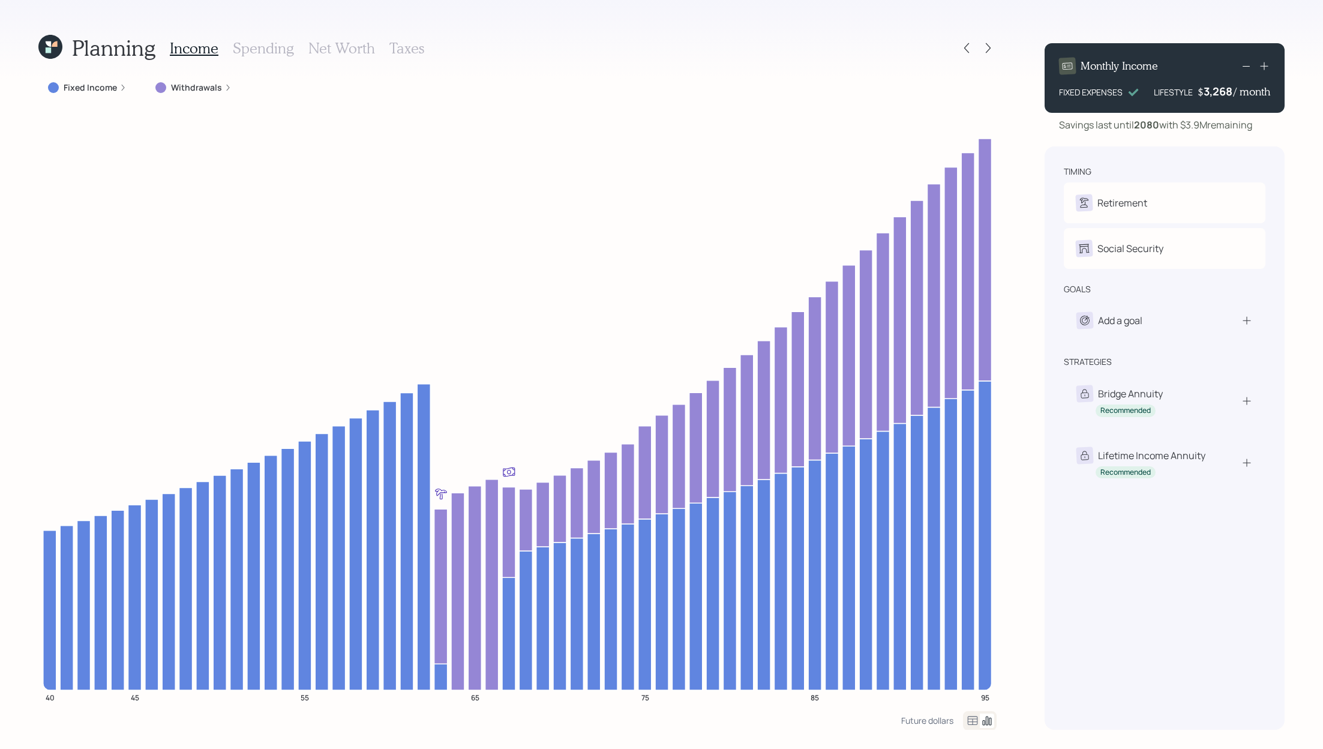
click at [262, 50] on h3 "Spending" at bounding box center [263, 48] width 61 height 17
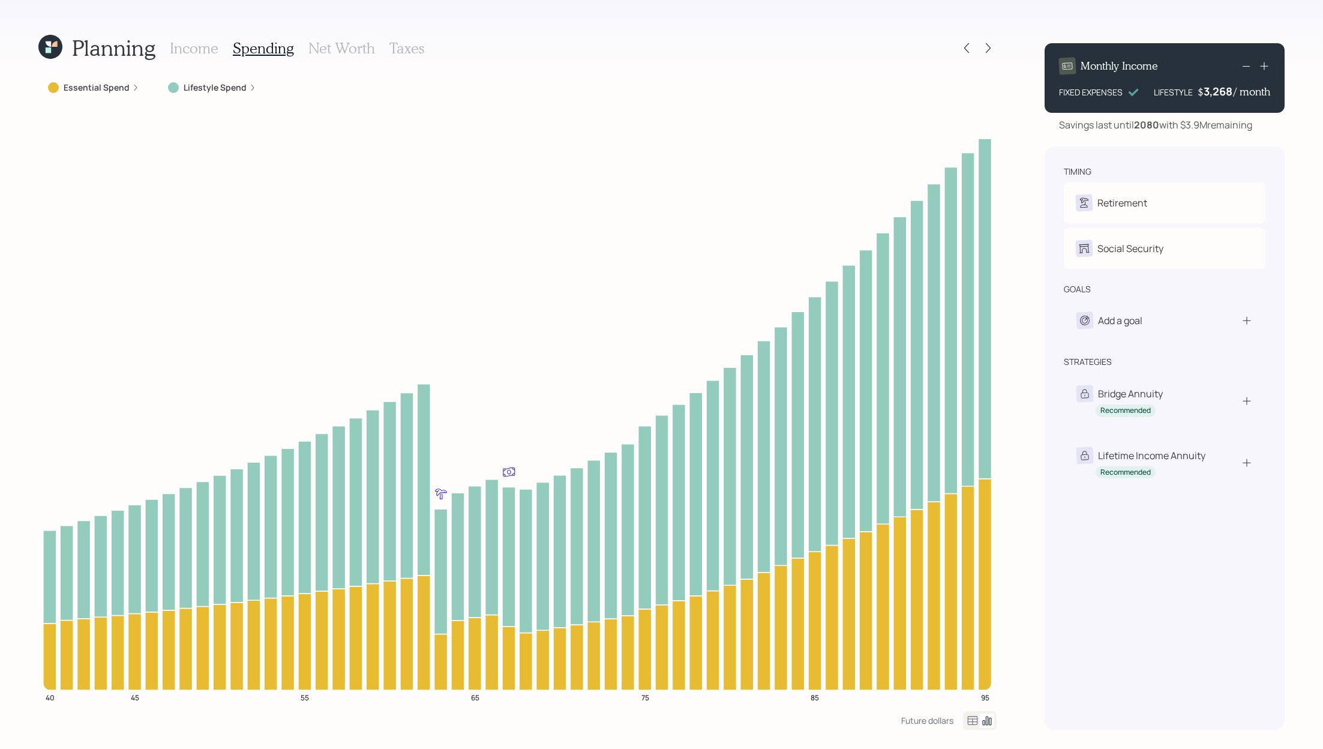
click at [137, 92] on div "Essential Spend" at bounding box center [93, 88] width 110 height 22
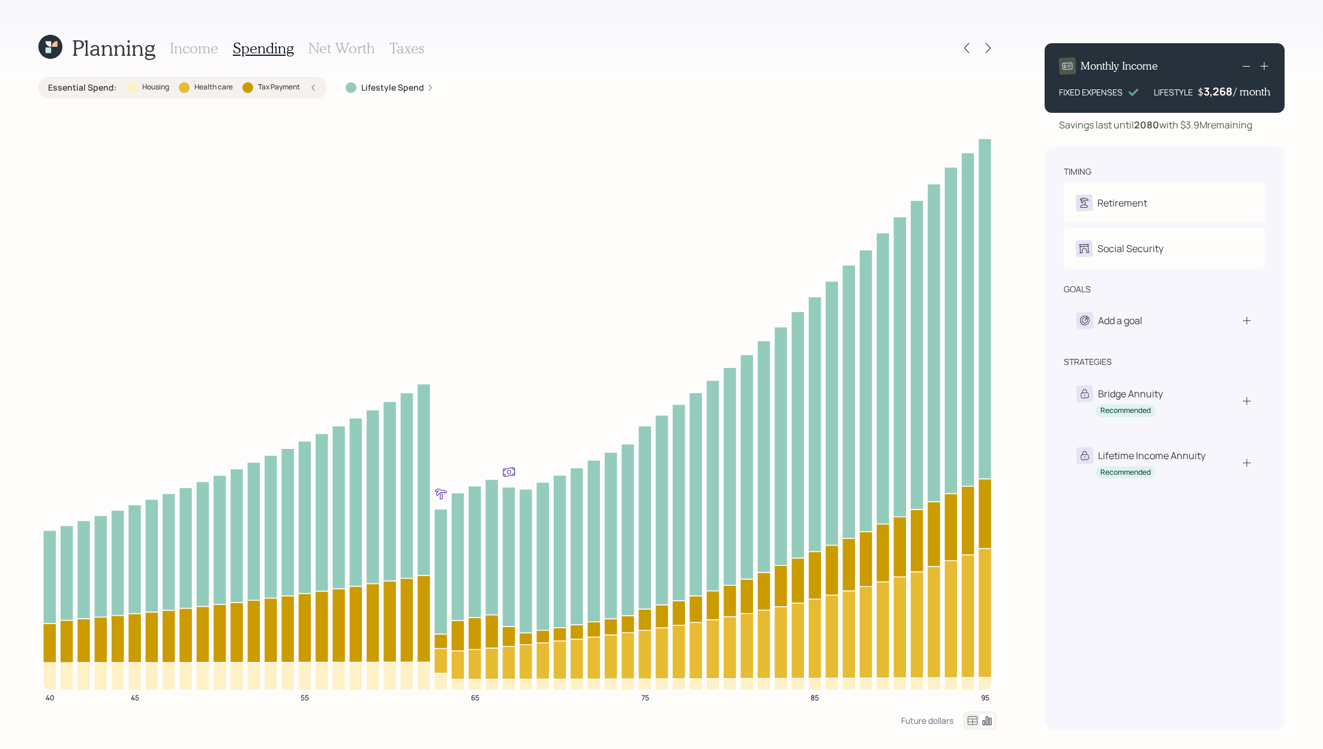
click at [312, 92] on div "Essential Spend : Housing Health care Tax Payment" at bounding box center [182, 88] width 269 height 12
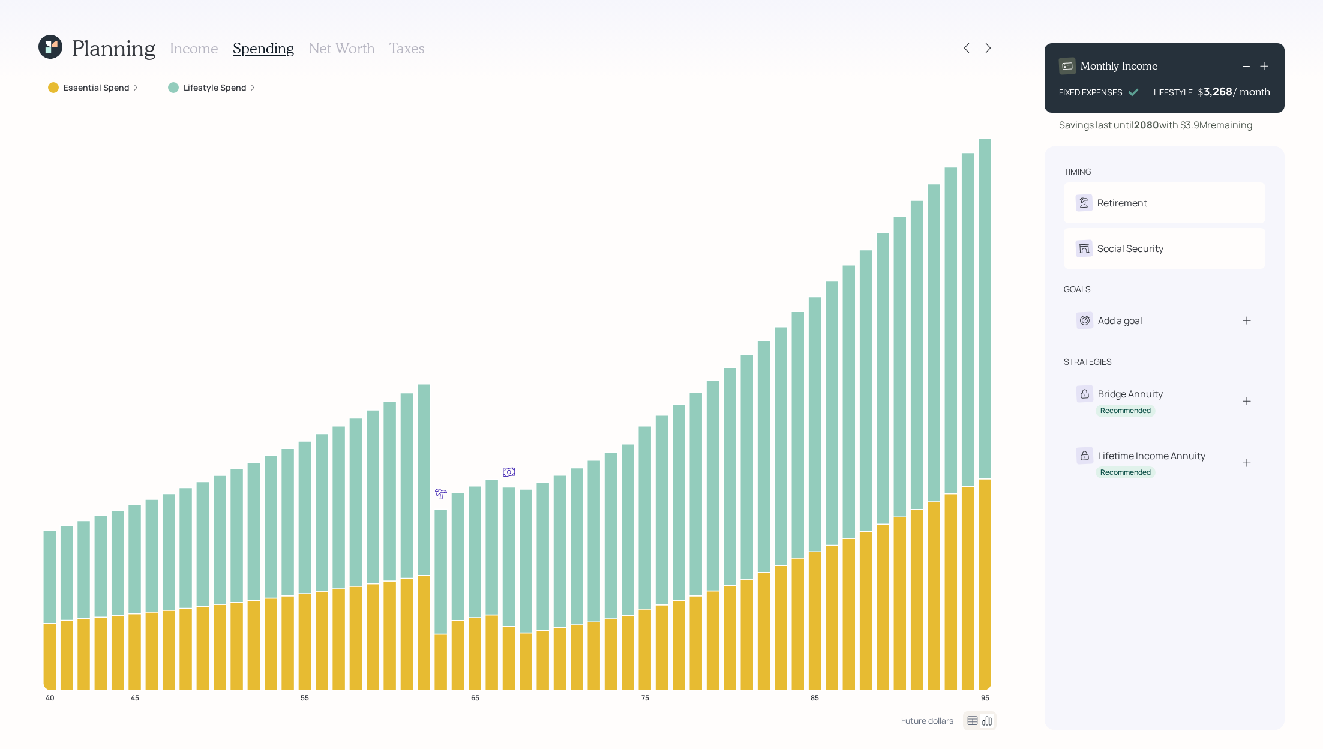
click at [249, 86] on icon at bounding box center [252, 87] width 7 height 7
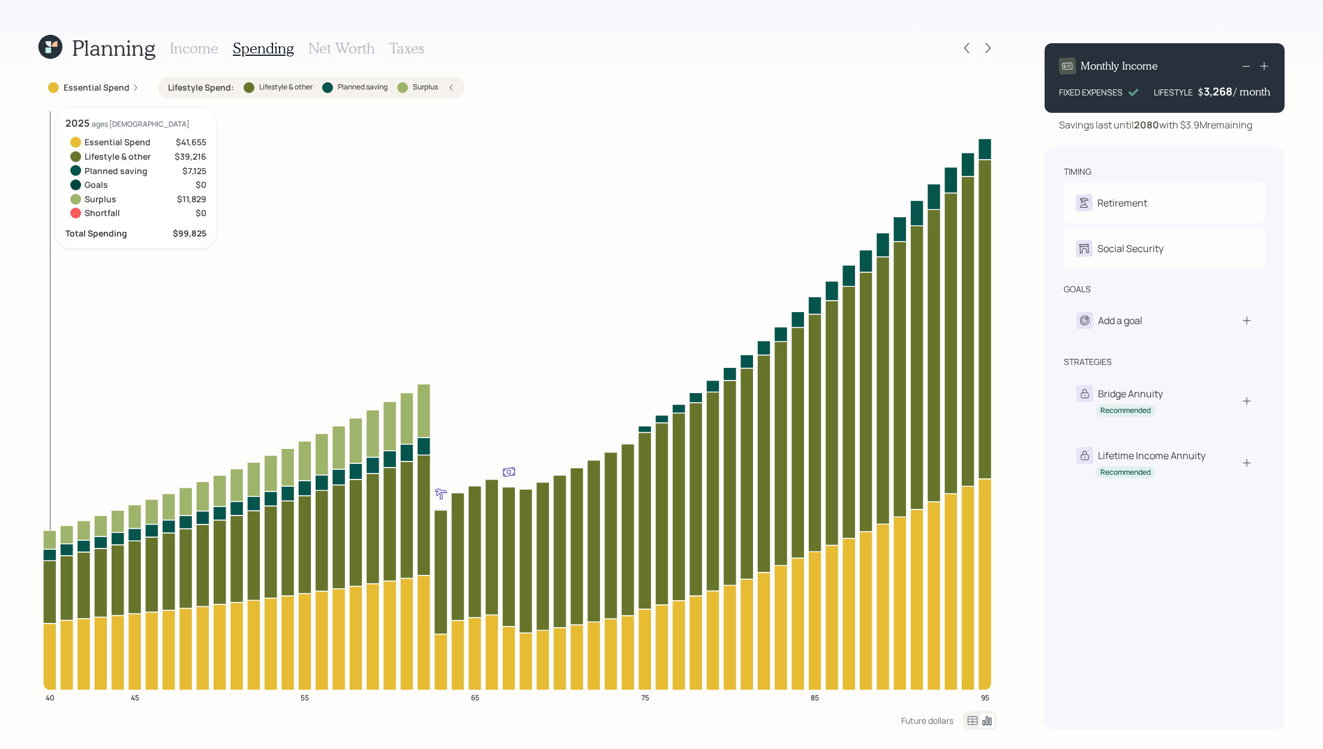
click at [48, 554] on icon at bounding box center [49, 592] width 13 height 63
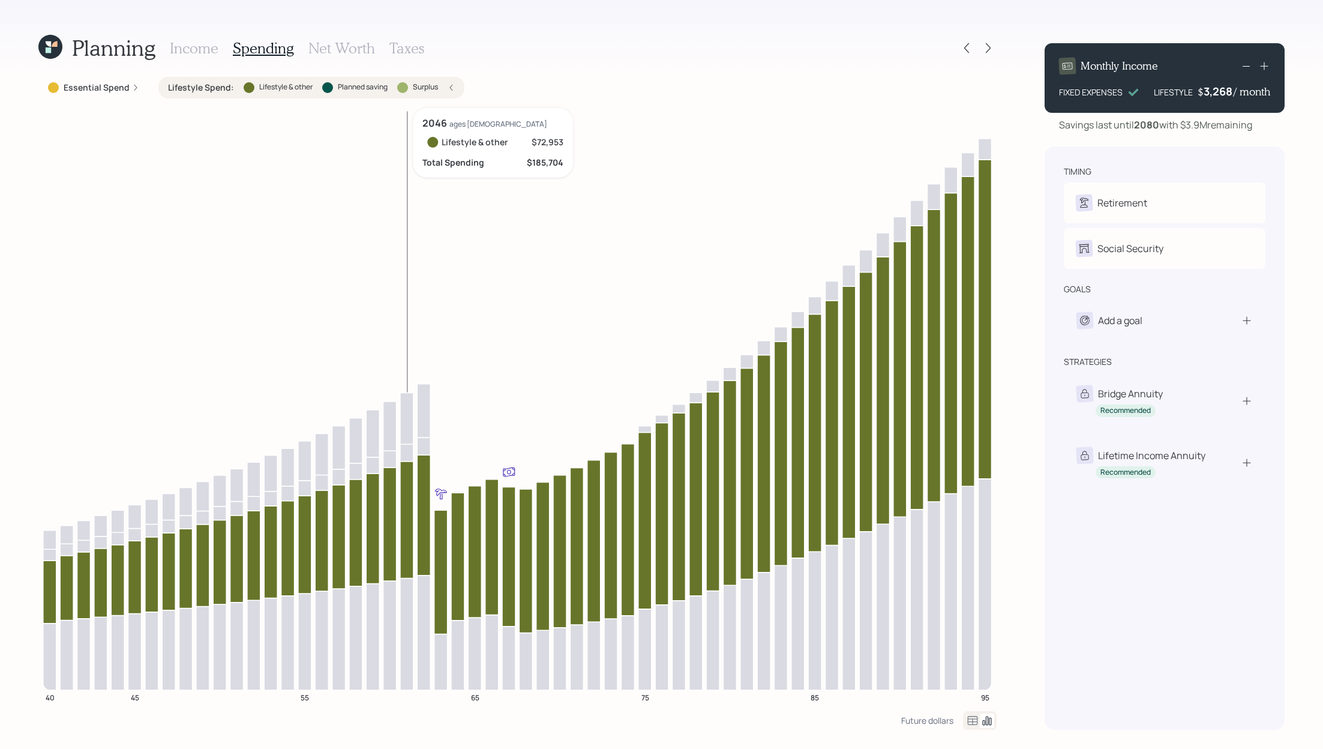
click at [406, 529] on icon at bounding box center [406, 519] width 13 height 117
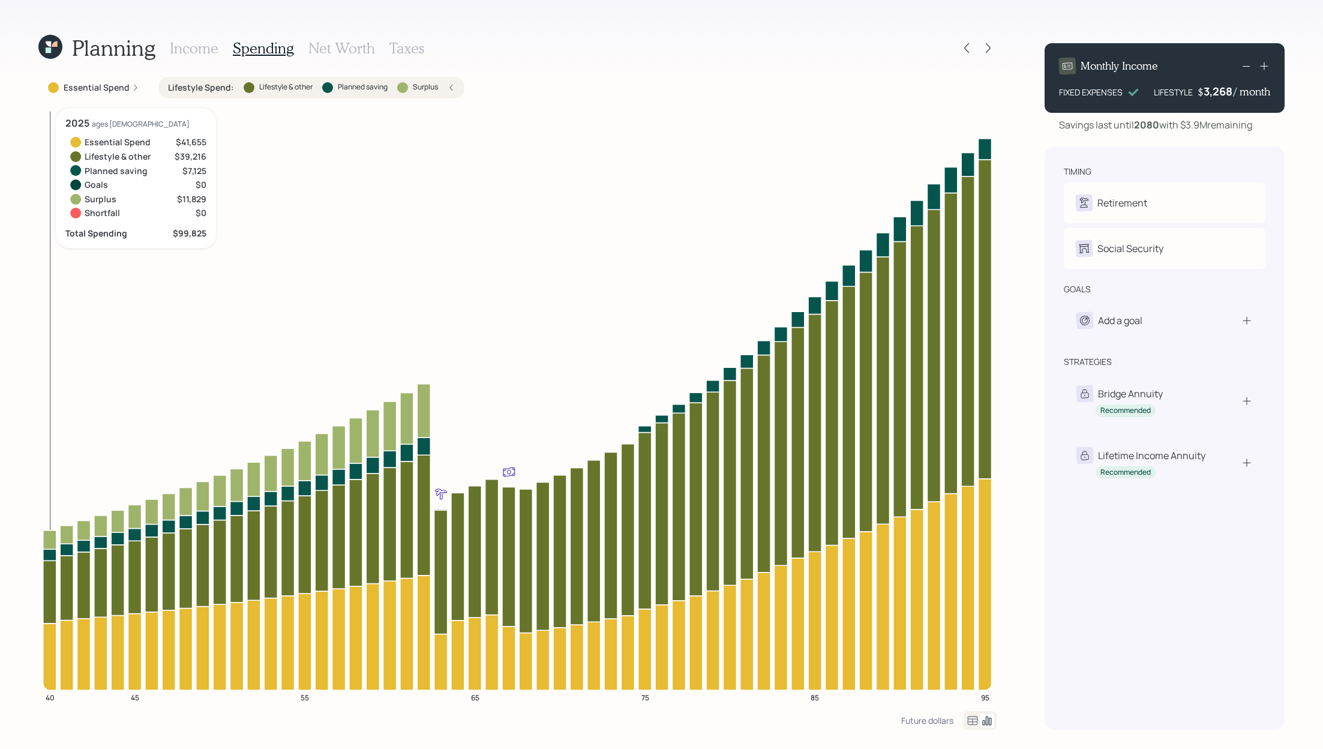
click at [48, 554] on icon at bounding box center [49, 554] width 13 height 11
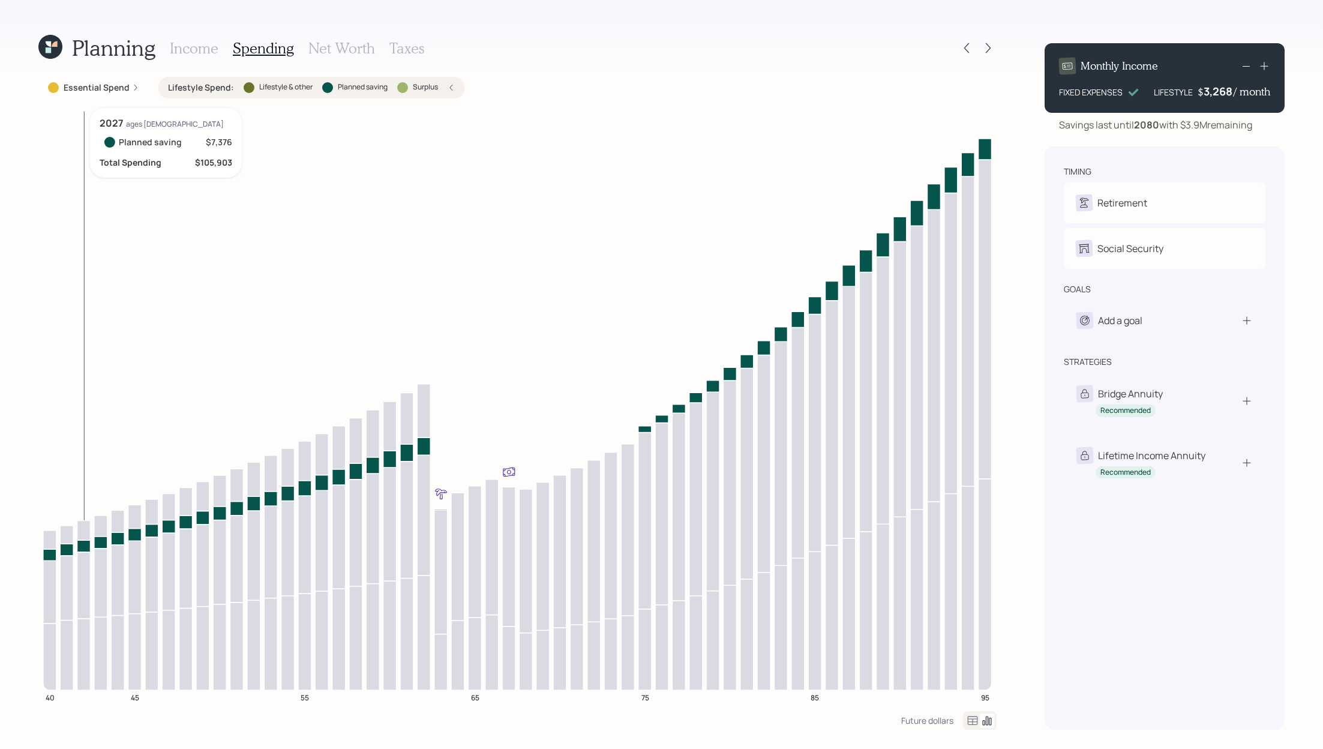
click at [84, 547] on icon at bounding box center [83, 546] width 13 height 12
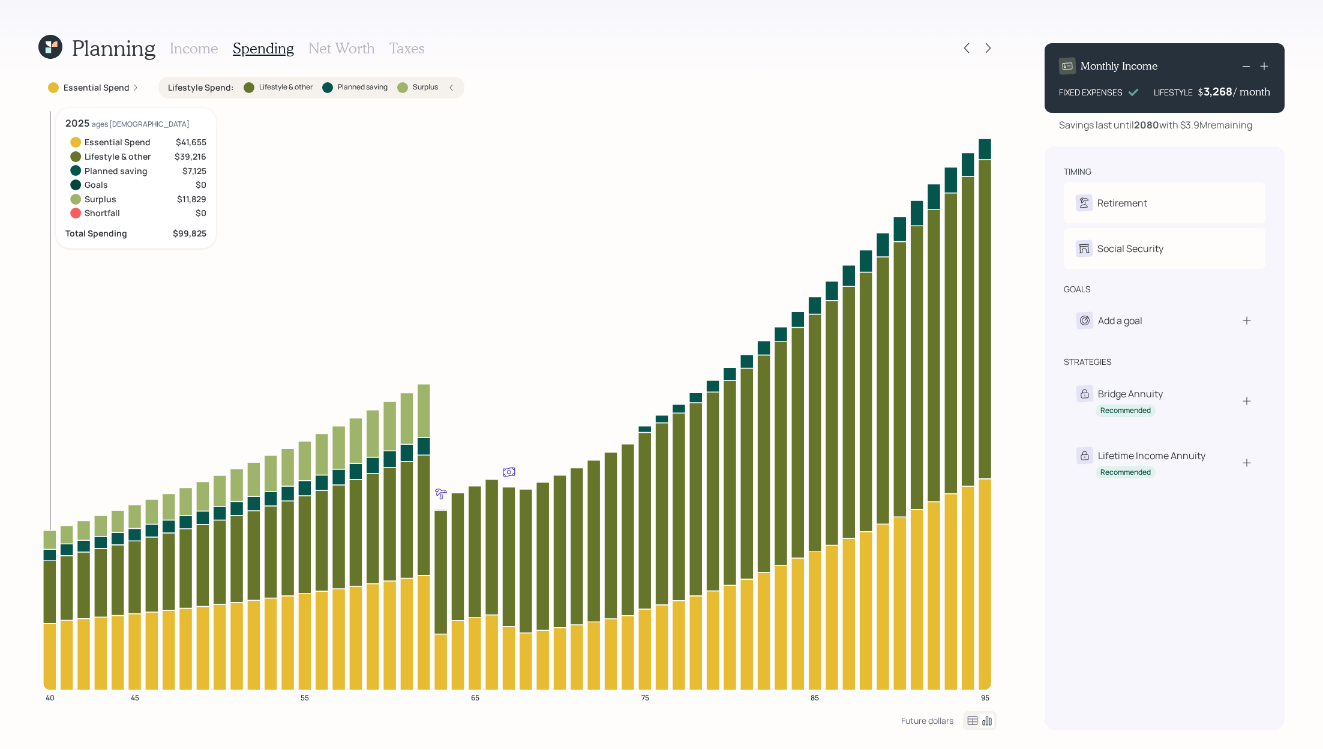
click at [49, 537] on icon at bounding box center [49, 539] width 13 height 19
click at [972, 554] on icon at bounding box center [973, 720] width 10 height 9
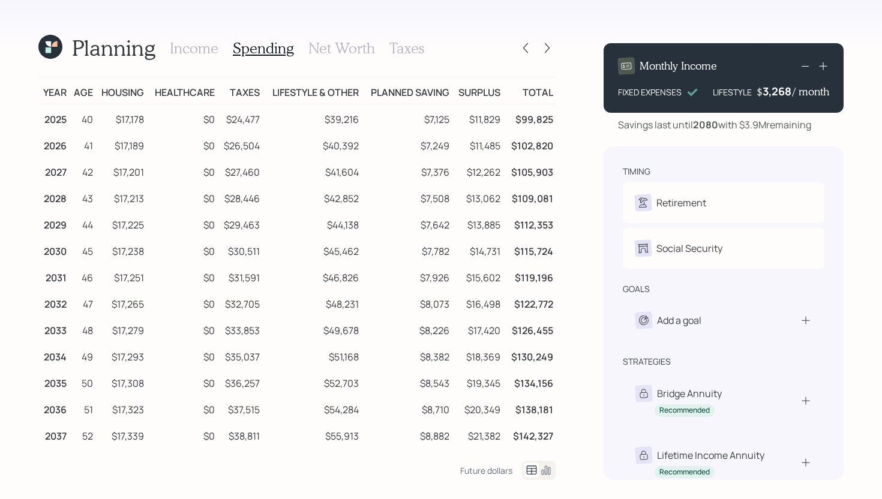
click at [196, 48] on h3 "Income" at bounding box center [194, 48] width 49 height 17
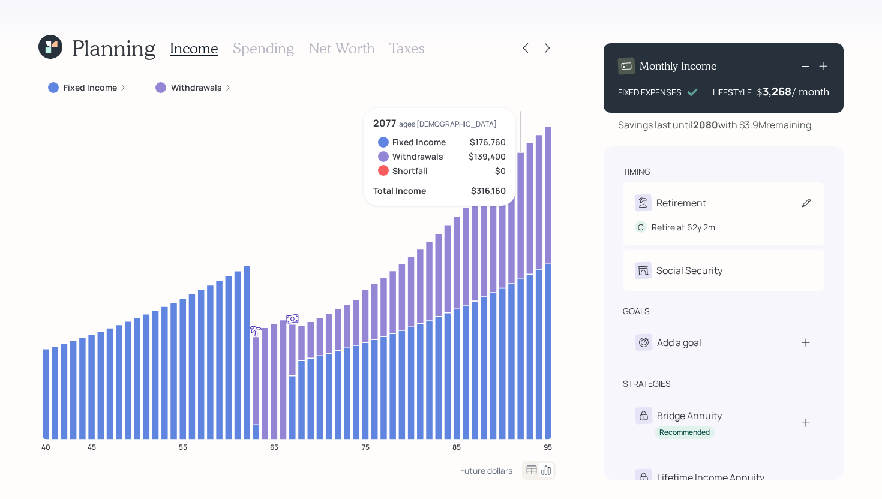
click at [738, 183] on div "Retirement C Retire at 62y 2m" at bounding box center [724, 213] width 202 height 63
select select "2"
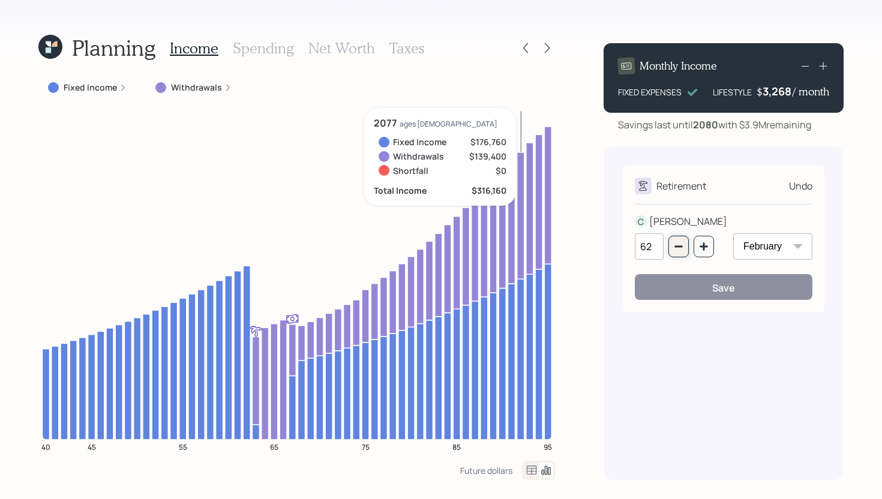
click at [679, 243] on icon "button" at bounding box center [679, 247] width 10 height 10
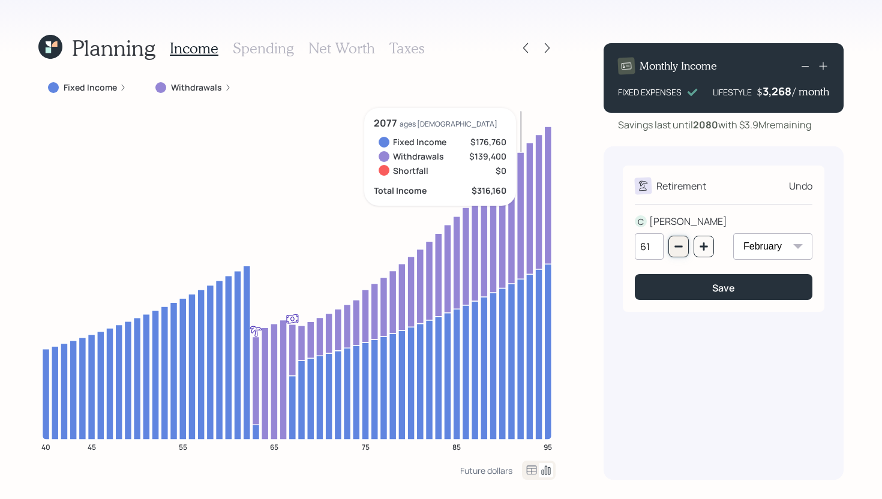
click at [679, 243] on icon "button" at bounding box center [679, 247] width 10 height 10
type input "60"
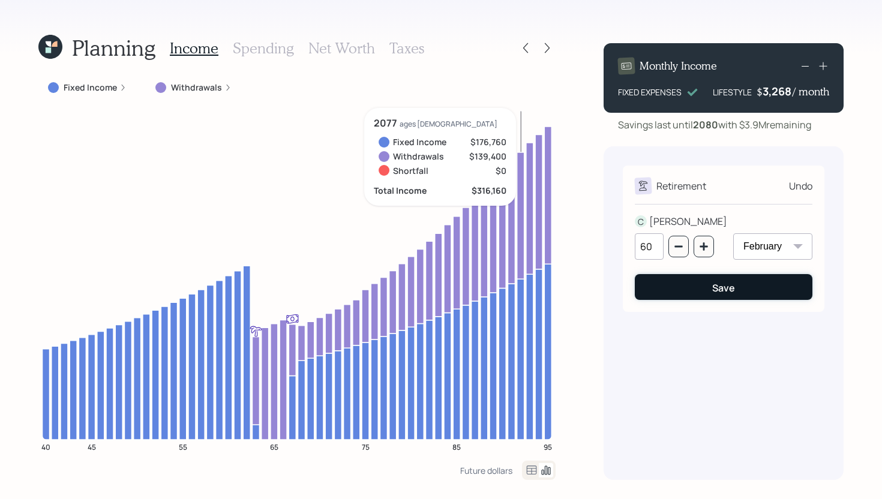
click at [709, 292] on button "Save" at bounding box center [724, 287] width 178 height 26
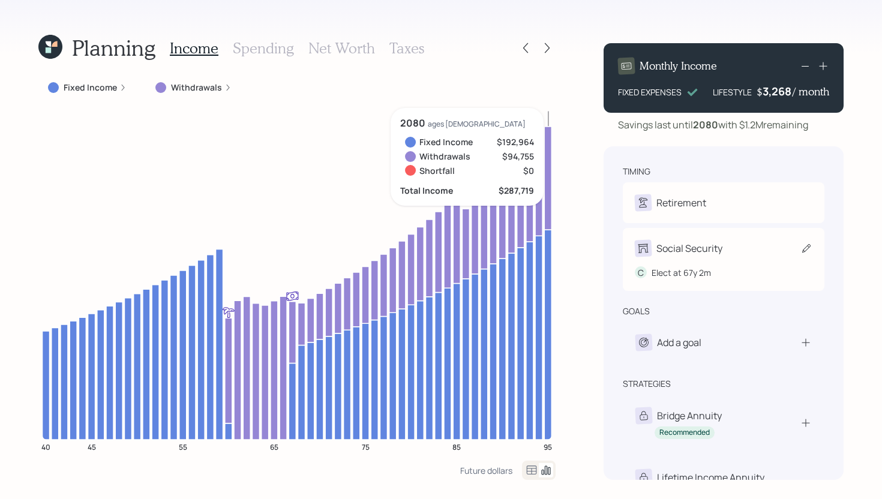
click at [720, 257] on div "Social Security" at bounding box center [724, 248] width 178 height 17
select select "2"
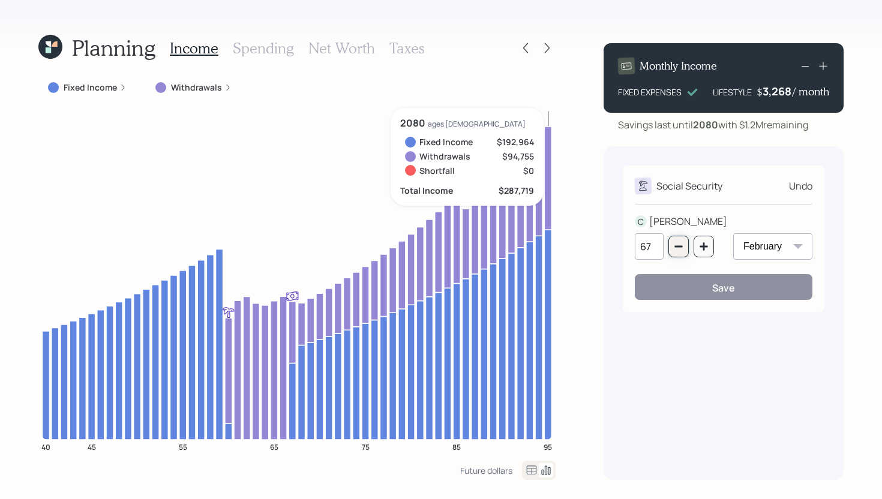
click at [684, 246] on button "button" at bounding box center [679, 247] width 20 height 22
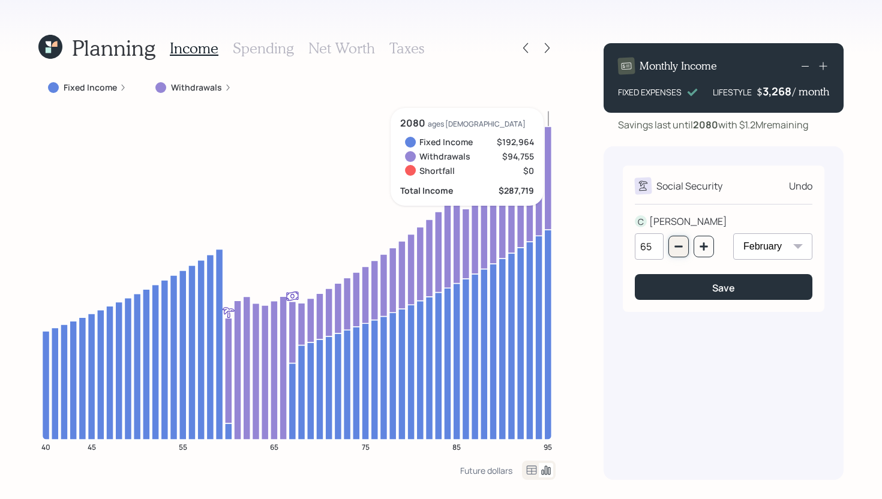
click at [685, 244] on button "button" at bounding box center [679, 247] width 20 height 22
click at [685, 245] on button "button" at bounding box center [679, 247] width 20 height 22
type input "62"
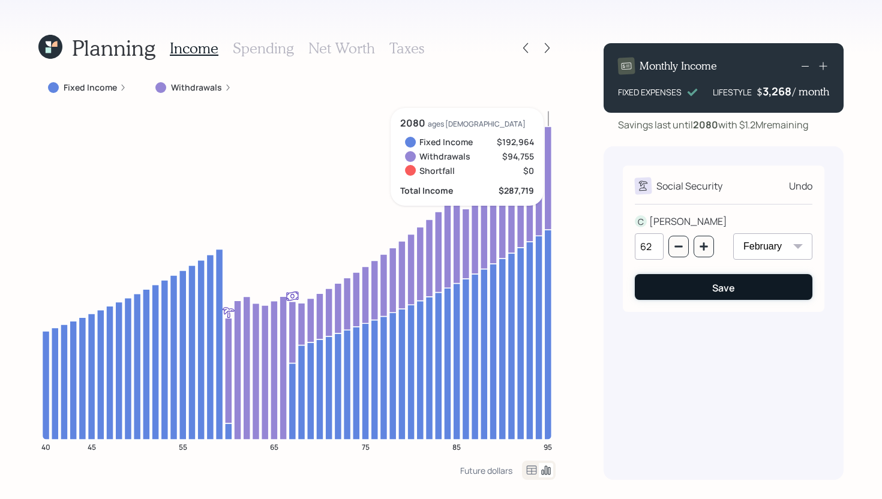
click at [717, 298] on button "Save" at bounding box center [724, 287] width 178 height 26
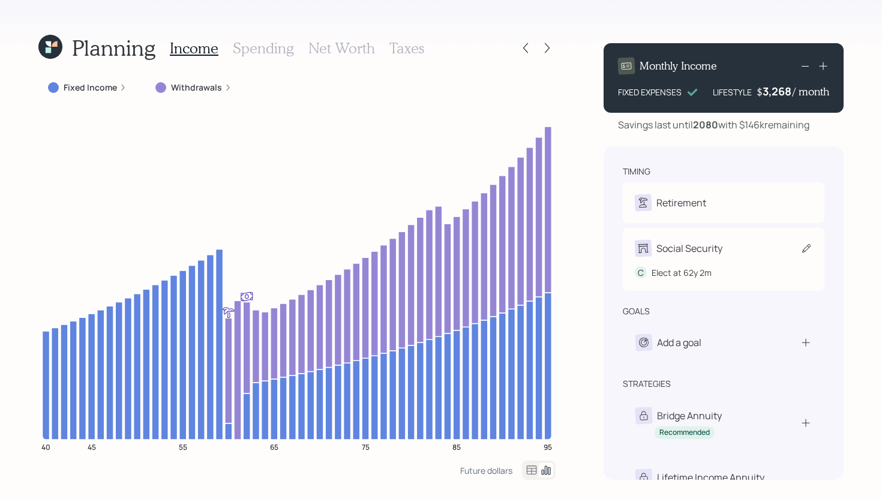
click at [681, 259] on div "C Elect at 62y 2m" at bounding box center [724, 268] width 178 height 22
select select "2"
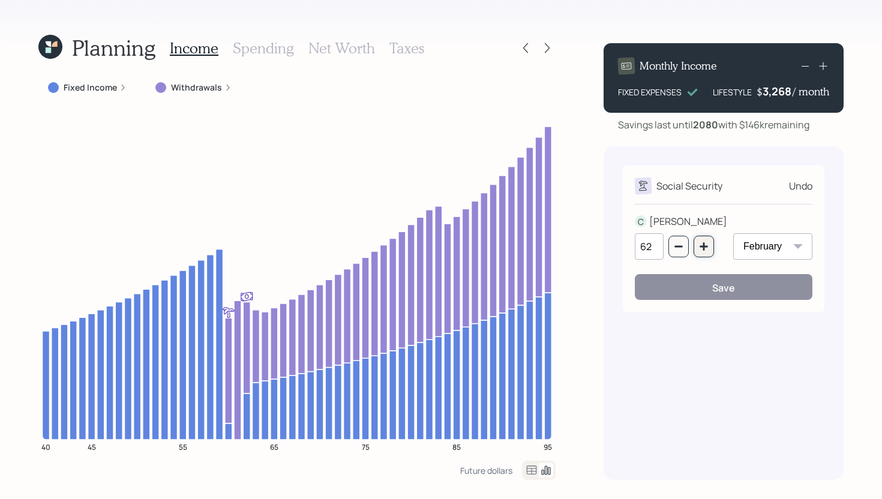
click at [706, 243] on icon "button" at bounding box center [704, 247] width 10 height 10
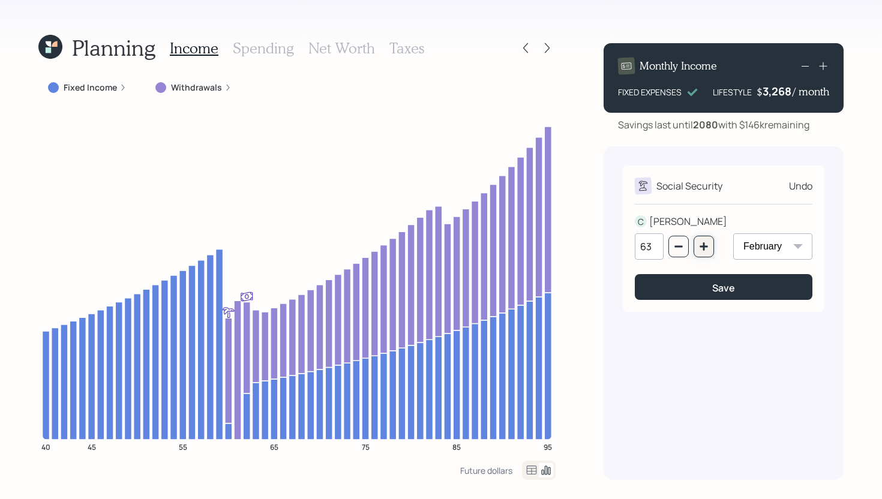
click at [706, 243] on icon "button" at bounding box center [704, 247] width 10 height 10
click at [707, 244] on icon "button" at bounding box center [704, 247] width 10 height 10
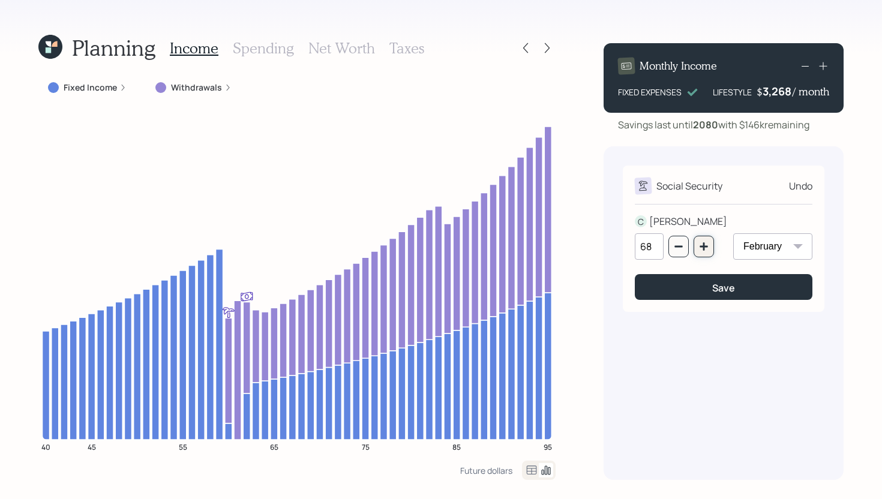
click at [707, 244] on icon "button" at bounding box center [704, 247] width 10 height 10
click at [706, 239] on button "button" at bounding box center [704, 247] width 20 height 22
type input "70"
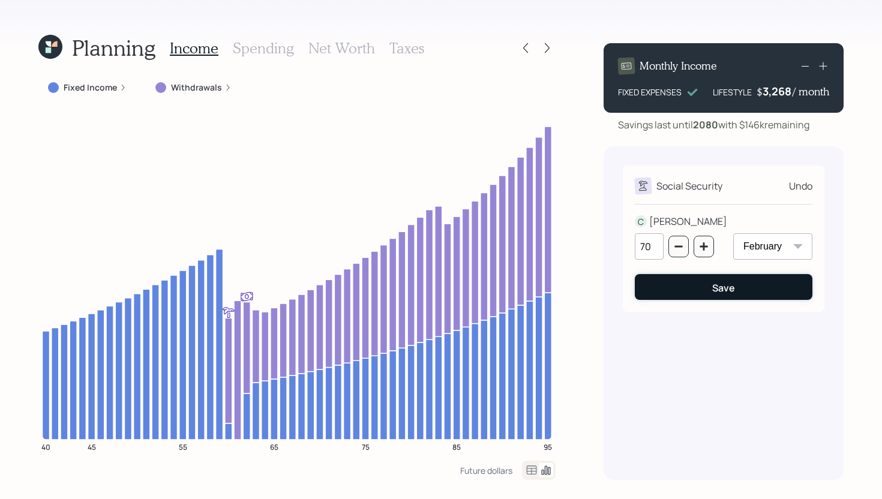
click at [720, 284] on div "Save" at bounding box center [723, 287] width 23 height 13
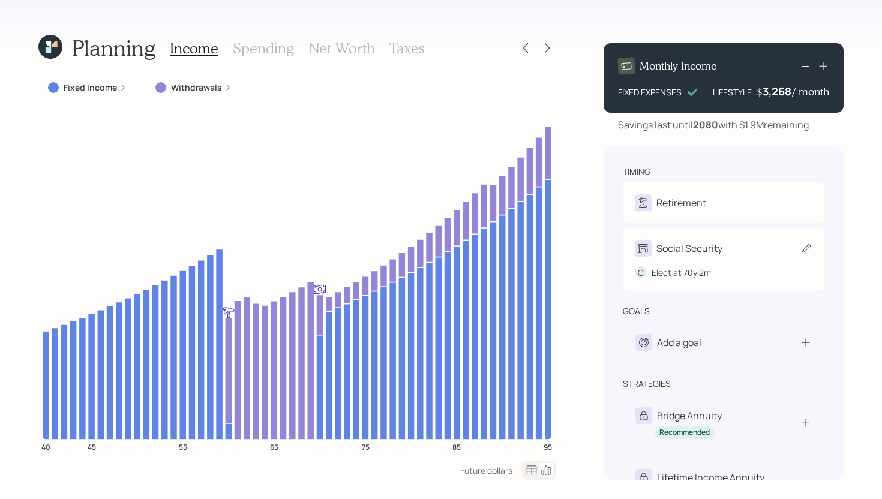
click at [691, 248] on div "Social Security" at bounding box center [690, 248] width 66 height 14
select select "2"
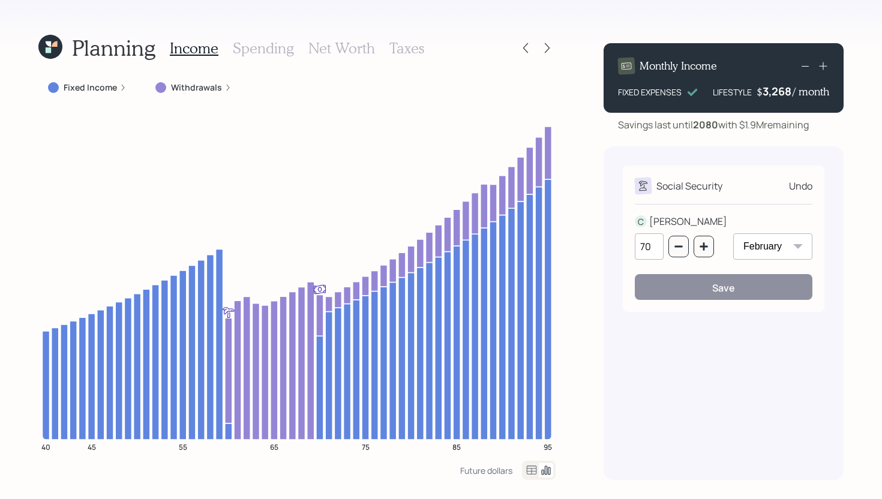
click at [807, 185] on div "Undo" at bounding box center [800, 186] width 23 height 14
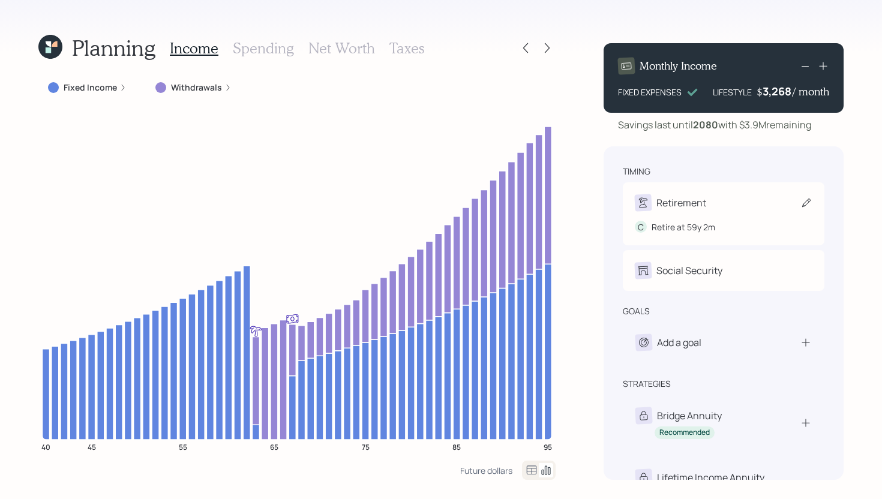
click at [687, 202] on div "Retirement" at bounding box center [682, 203] width 50 height 14
select select "2"
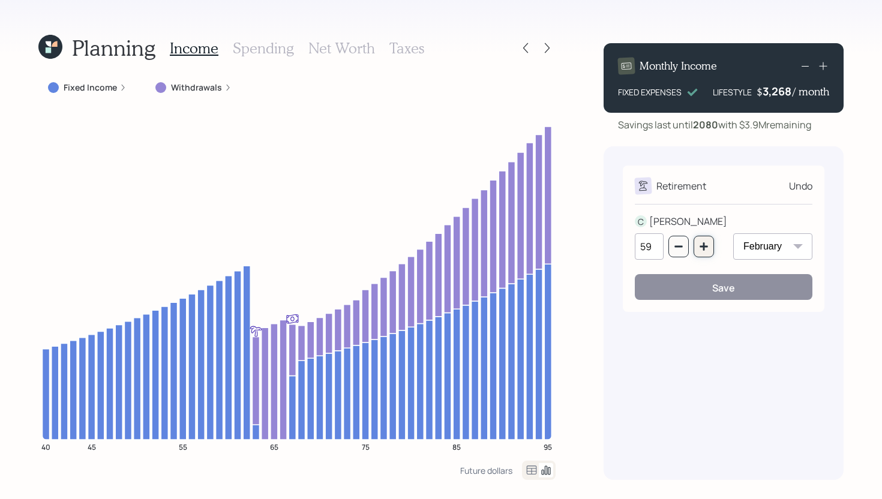
click at [702, 240] on button "button" at bounding box center [704, 247] width 20 height 22
click at [703, 239] on button "button" at bounding box center [704, 247] width 20 height 22
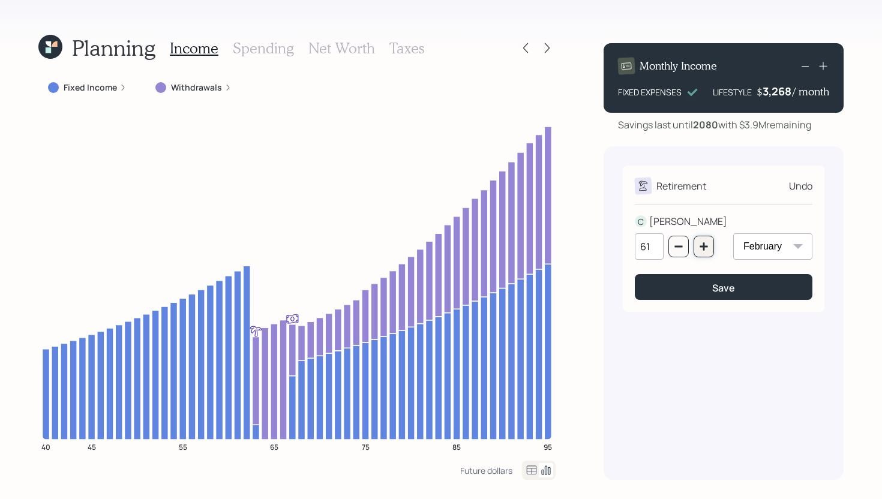
click at [703, 239] on button "button" at bounding box center [704, 247] width 20 height 22
type input "62"
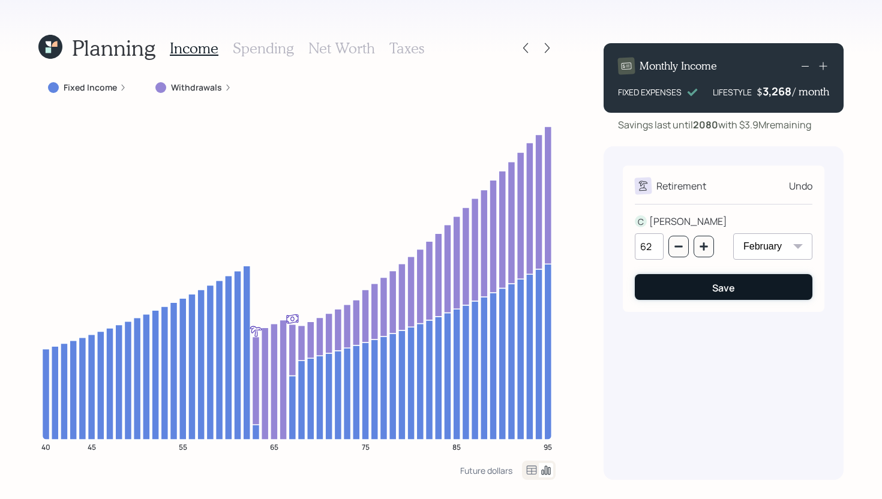
click at [707, 286] on button "Save" at bounding box center [724, 287] width 178 height 26
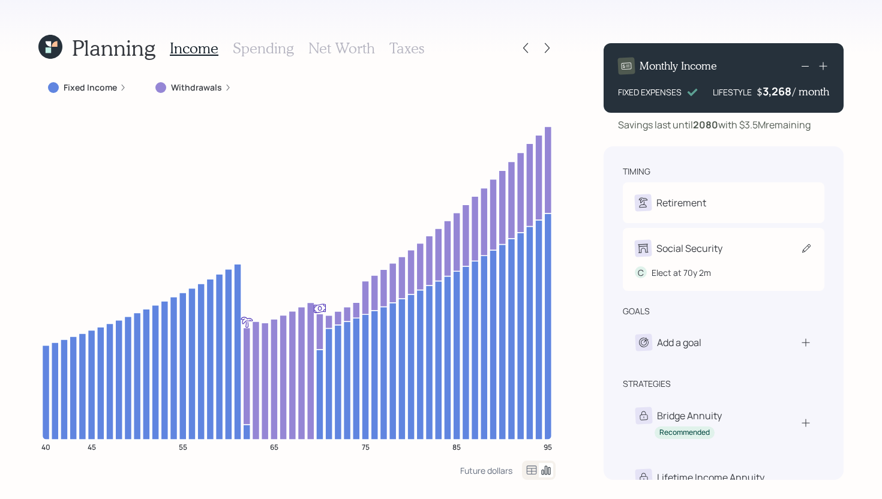
click at [703, 259] on div "C Elect at 70y 2m" at bounding box center [724, 268] width 178 height 22
select select "2"
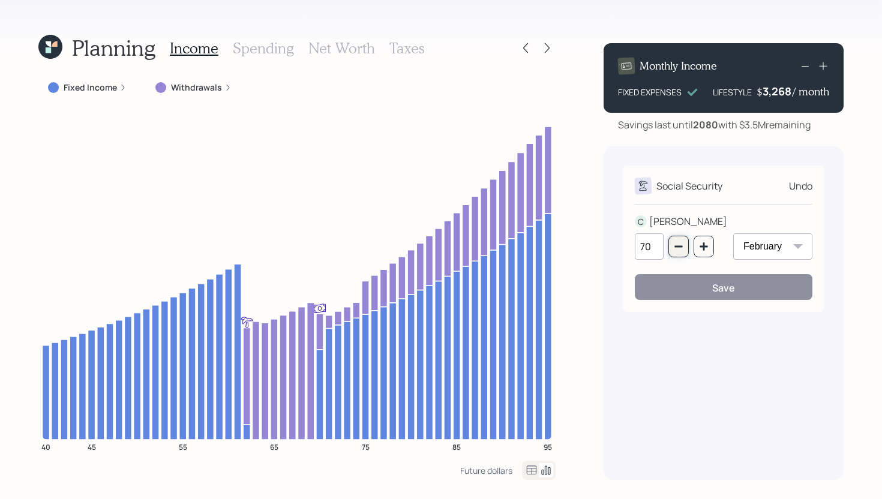
click at [681, 245] on icon "button" at bounding box center [679, 247] width 10 height 10
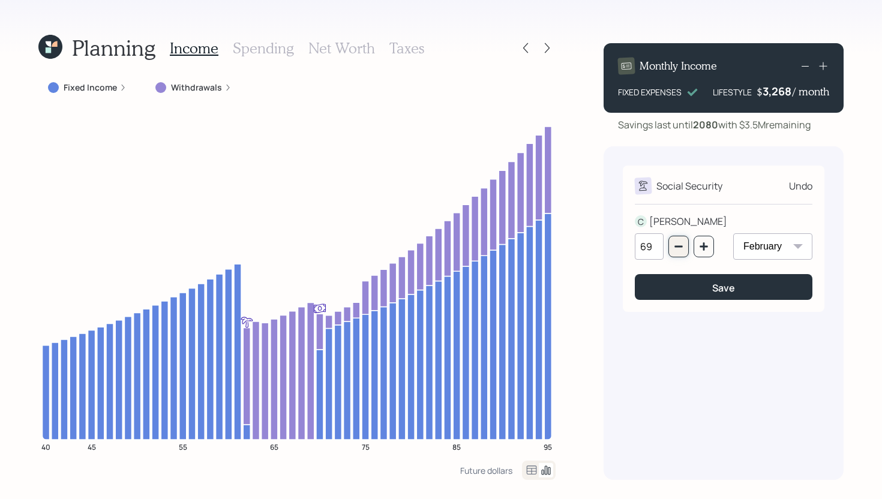
click at [681, 245] on icon "button" at bounding box center [679, 247] width 10 height 10
click at [682, 245] on icon "button" at bounding box center [679, 247] width 10 height 10
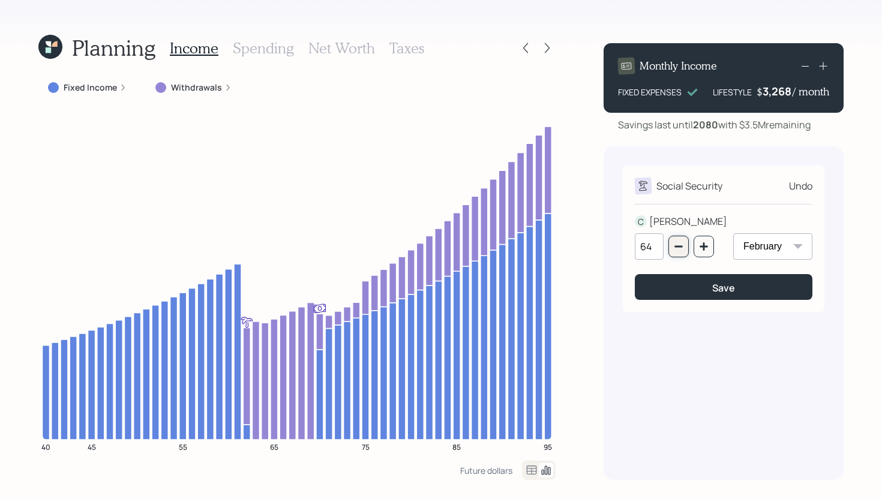
click at [681, 247] on icon "button" at bounding box center [679, 247] width 8 height 2
type input "62"
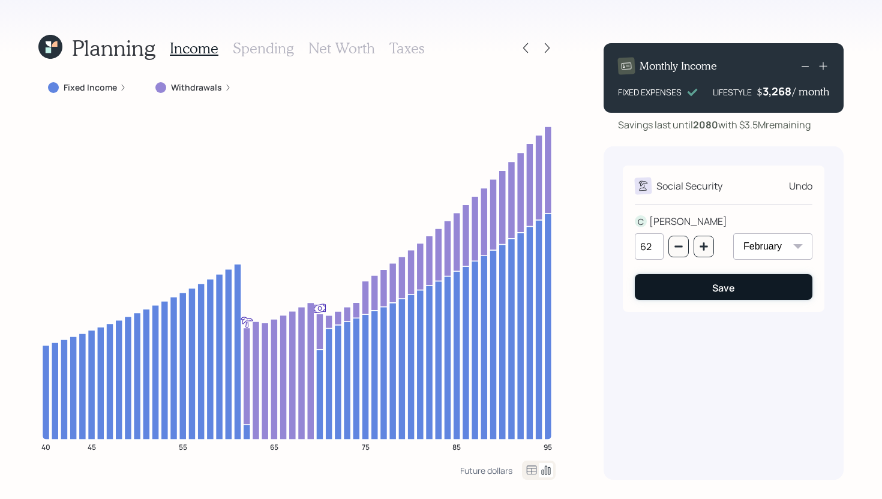
click at [703, 284] on button "Save" at bounding box center [724, 287] width 178 height 26
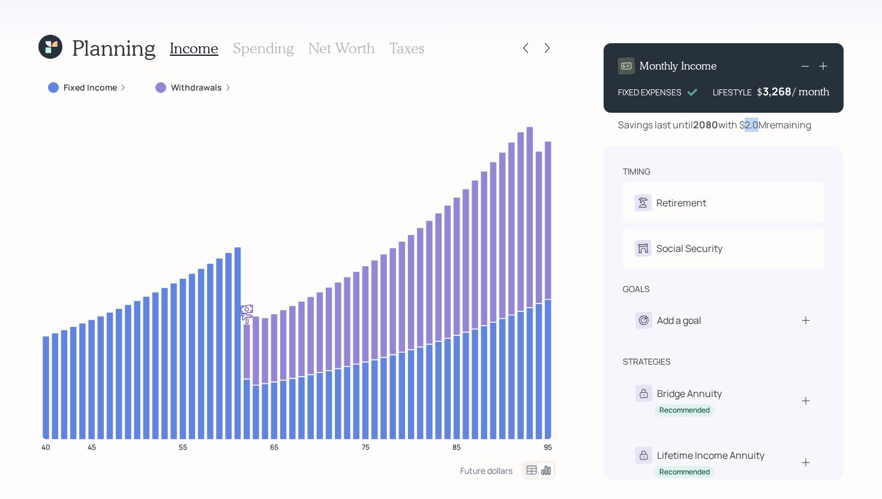
drag, startPoint x: 745, startPoint y: 128, endPoint x: 765, endPoint y: 129, distance: 19.2
click at [765, 129] on div "Savings last until [DATE] with $2.0M remaining" at bounding box center [714, 125] width 193 height 14
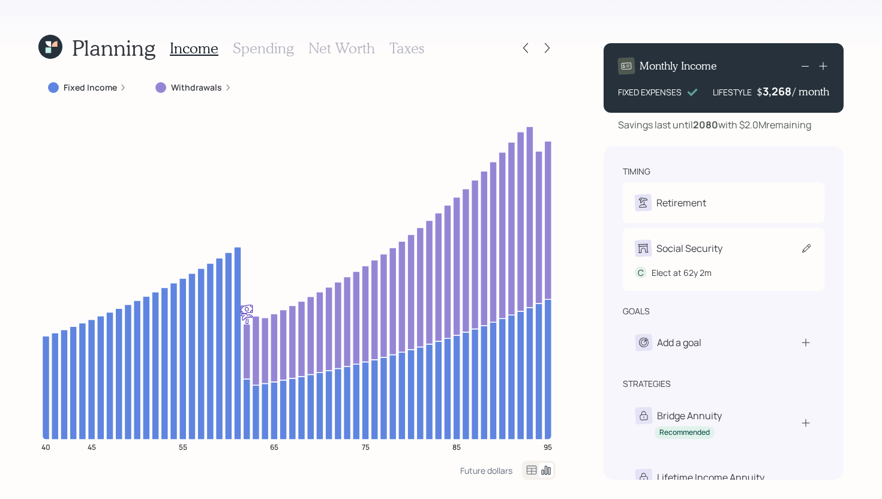
click at [720, 255] on div "Social Security" at bounding box center [690, 248] width 66 height 14
select select "2"
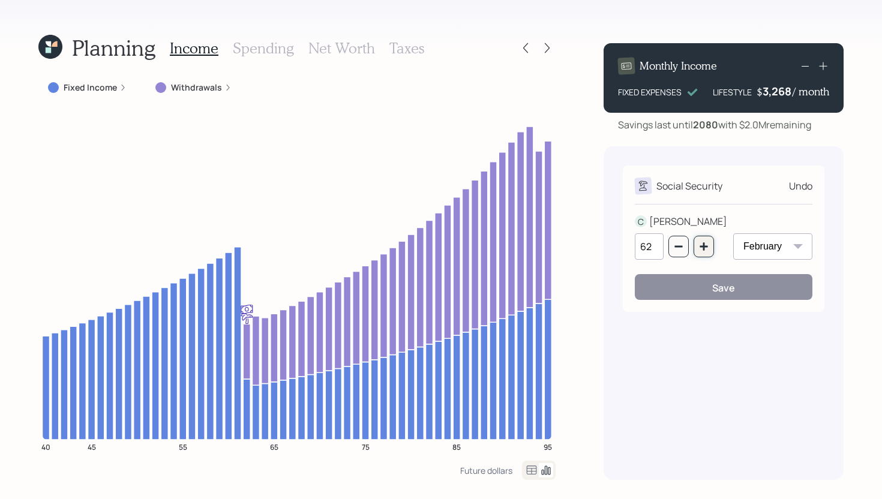
click at [706, 246] on icon "button" at bounding box center [704, 246] width 8 height 8
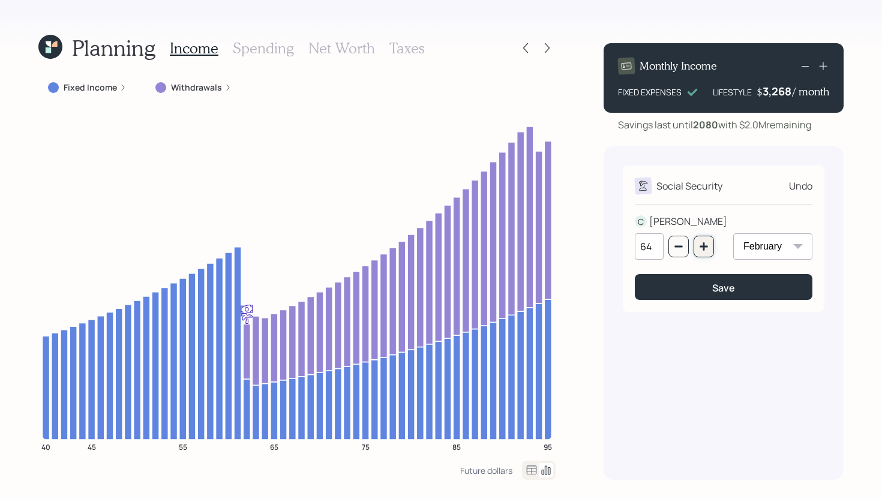
click at [706, 246] on icon "button" at bounding box center [704, 246] width 8 height 8
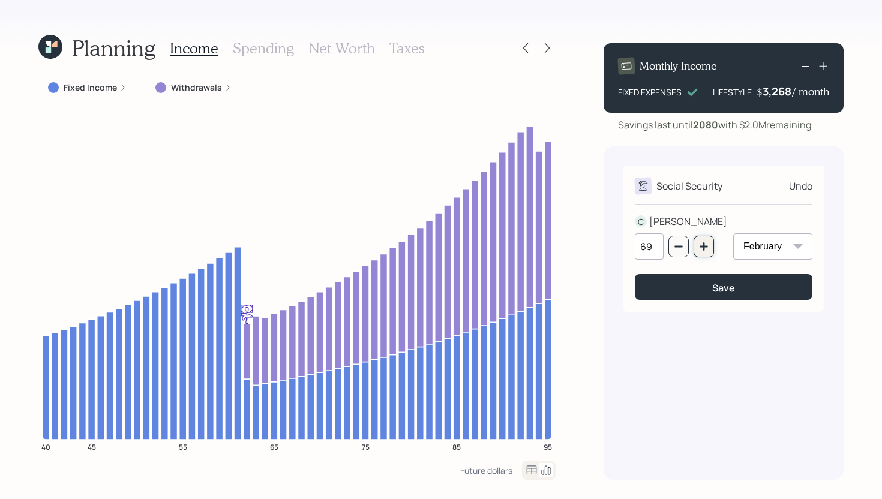
click at [706, 244] on icon "button" at bounding box center [704, 247] width 10 height 10
type input "70"
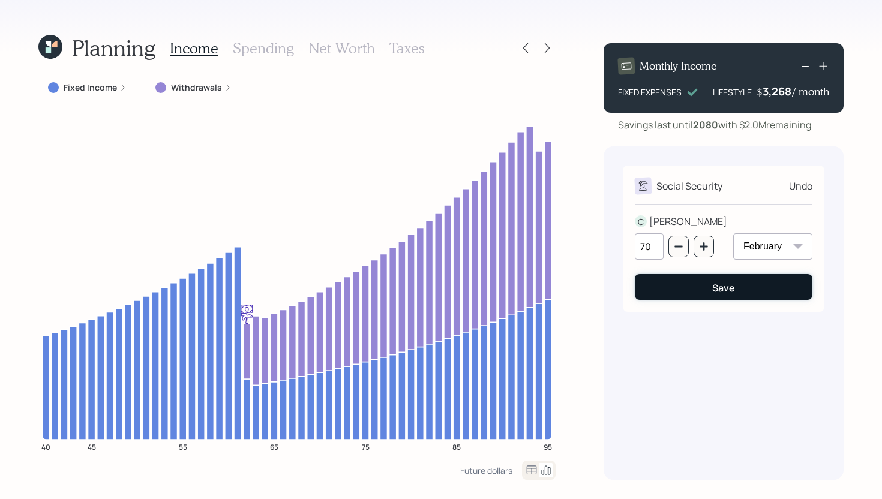
click at [736, 286] on button "Save" at bounding box center [724, 287] width 178 height 26
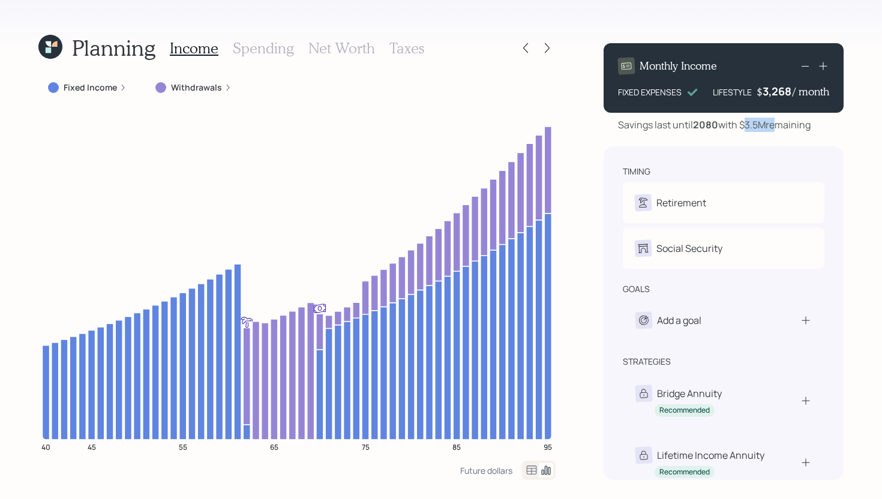
drag, startPoint x: 746, startPoint y: 125, endPoint x: 775, endPoint y: 128, distance: 29.0
click at [775, 128] on div "Savings last until [DATE] with $3.5M remaining" at bounding box center [714, 125] width 193 height 14
click at [582, 181] on div "Planning Income Spending Net Worth Taxes Fixed Income Withdrawals 40 45 55 65 7…" at bounding box center [441, 249] width 882 height 499
click at [550, 44] on icon at bounding box center [547, 48] width 12 height 12
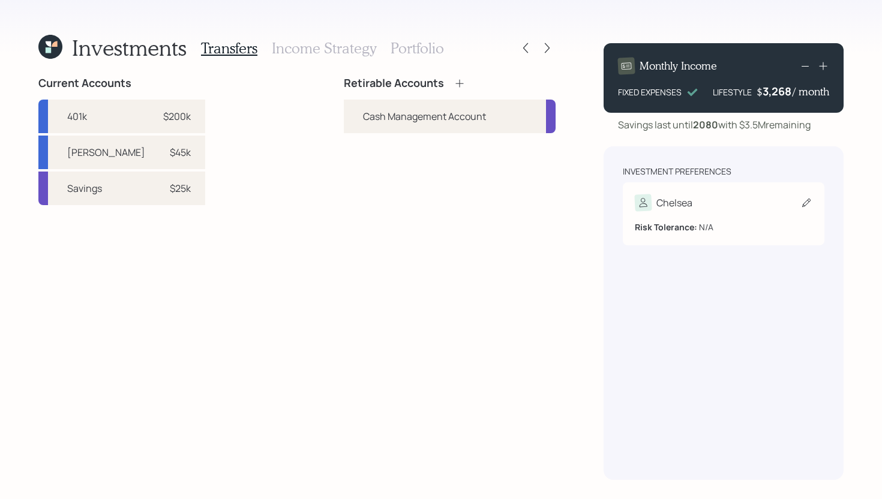
click at [729, 199] on div "Chelsea" at bounding box center [724, 202] width 178 height 17
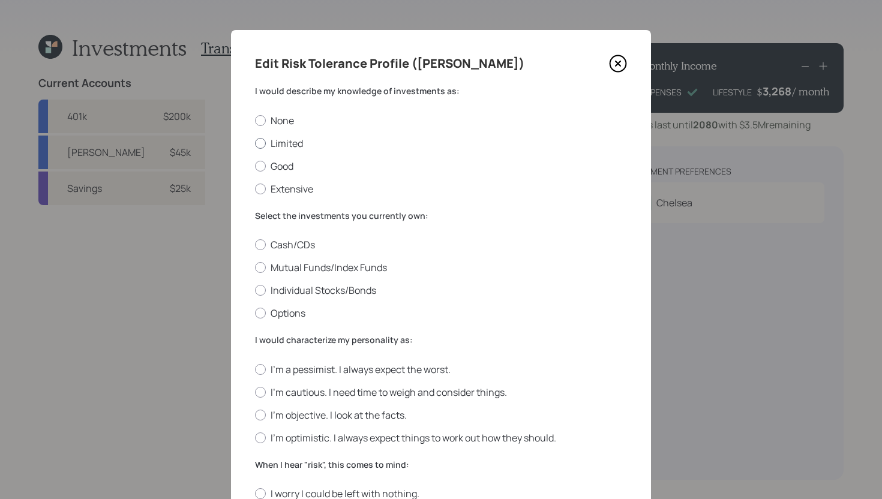
click at [285, 139] on label "Limited" at bounding box center [441, 143] width 372 height 13
click at [255, 143] on input "Limited" at bounding box center [254, 143] width 1 height 1
radio input "true"
click at [304, 269] on label "Mutual Funds/Index Funds" at bounding box center [441, 267] width 372 height 13
click at [255, 268] on input "Mutual Funds/Index Funds" at bounding box center [254, 268] width 1 height 1
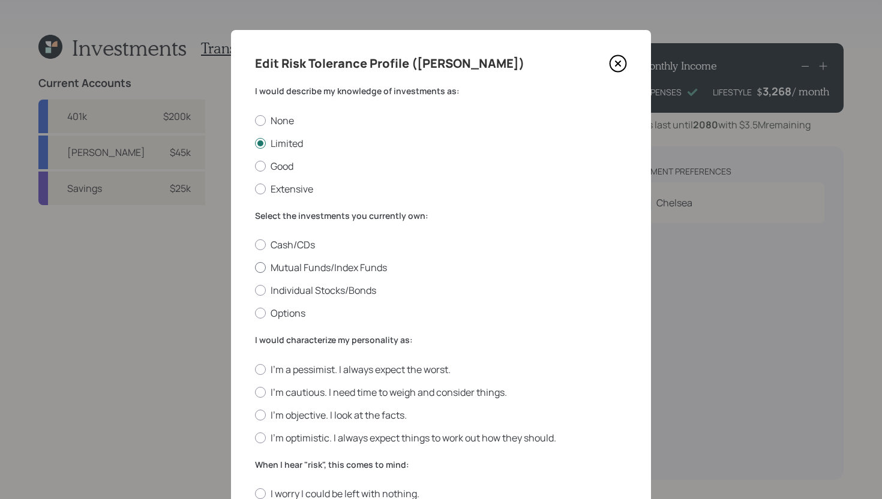
radio input "true"
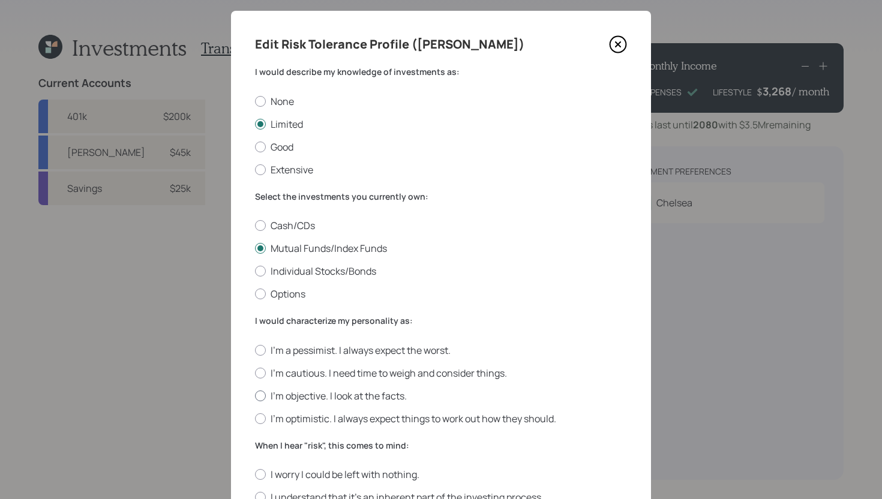
click at [350, 389] on label "I'm objective. I look at the facts." at bounding box center [441, 395] width 372 height 13
click at [255, 395] on input "I'm objective. I look at the facts." at bounding box center [254, 395] width 1 height 1
radio input "true"
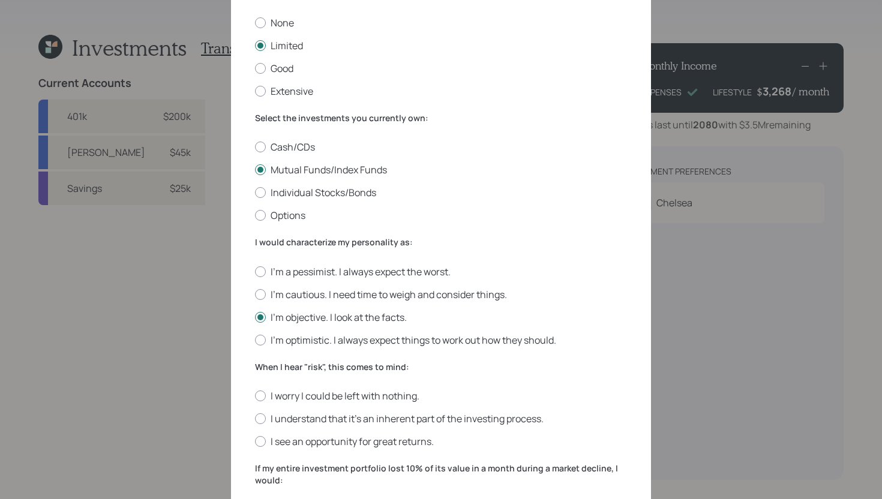
drag, startPoint x: 339, startPoint y: 418, endPoint x: 368, endPoint y: 388, distance: 41.6
click at [340, 417] on label "I understand that it’s an inherent part of the investing process." at bounding box center [441, 418] width 372 height 13
click at [255, 419] on input "I understand that it’s an inherent part of the investing process." at bounding box center [254, 419] width 1 height 1
radio input "true"
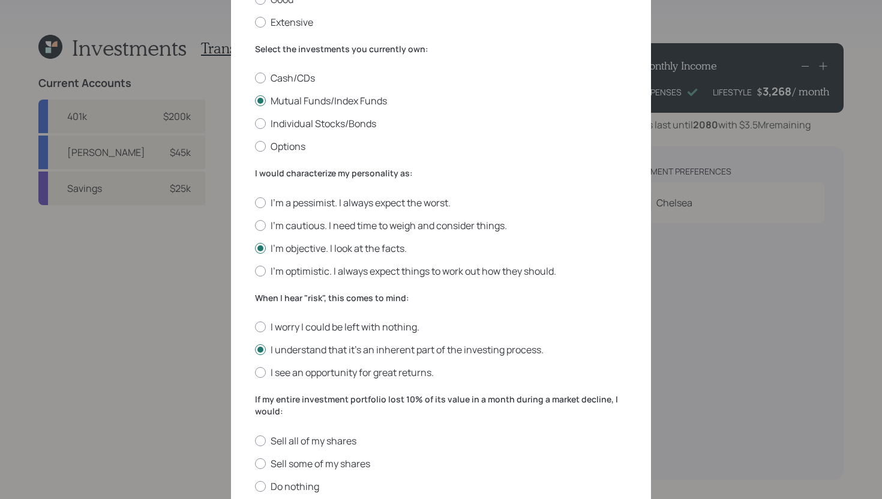
scroll to position [217, 0]
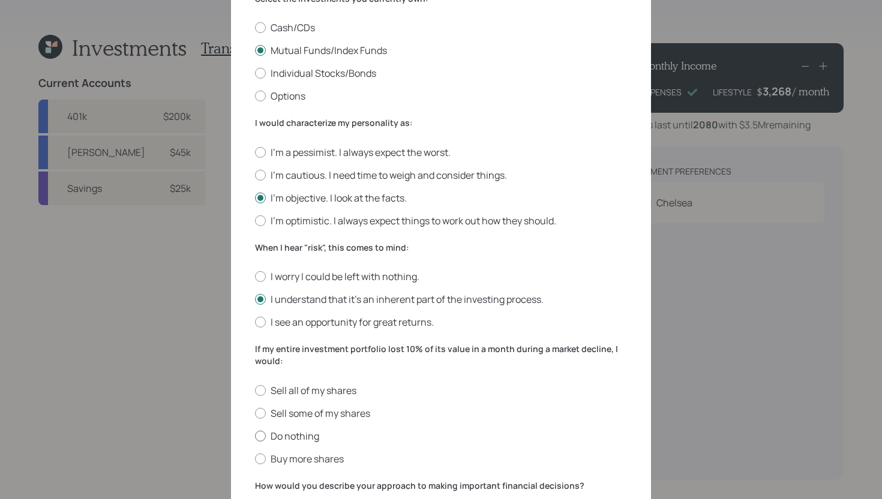
click at [286, 436] on label "Do nothing" at bounding box center [441, 436] width 372 height 13
click at [255, 436] on input "Do nothing" at bounding box center [254, 436] width 1 height 1
radio input "true"
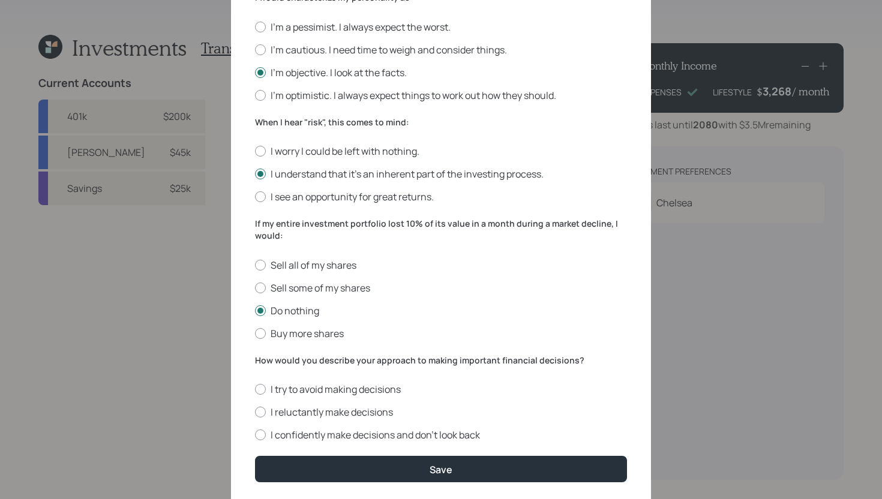
scroll to position [380, 0]
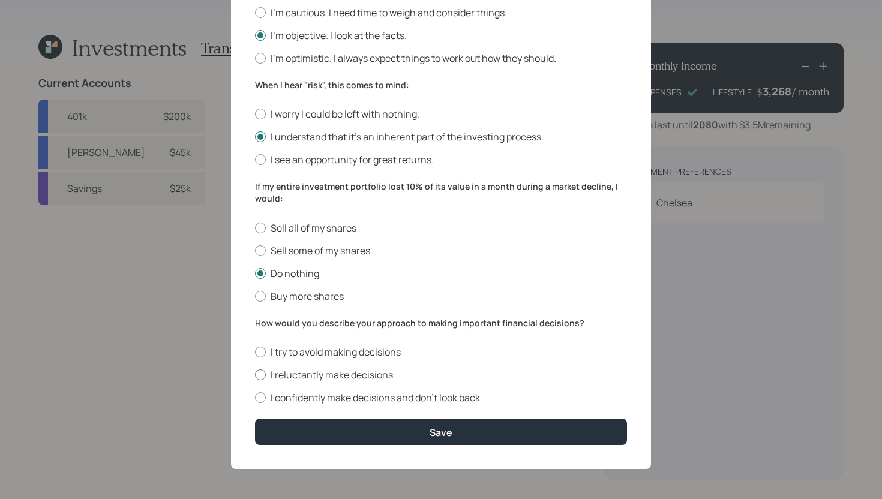
click at [317, 373] on label "I reluctantly make decisions" at bounding box center [441, 374] width 372 height 13
click at [255, 375] on input "I reluctantly make decisions" at bounding box center [254, 375] width 1 height 1
radio input "true"
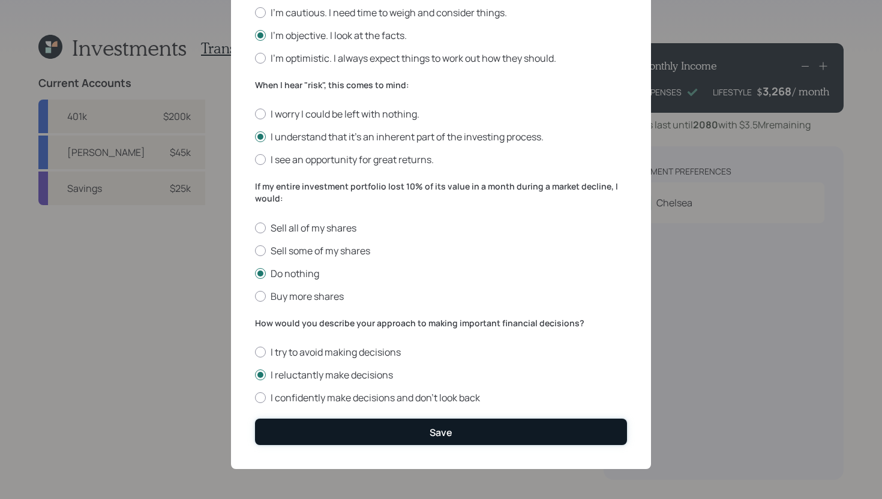
click at [365, 420] on button "Save" at bounding box center [441, 432] width 372 height 26
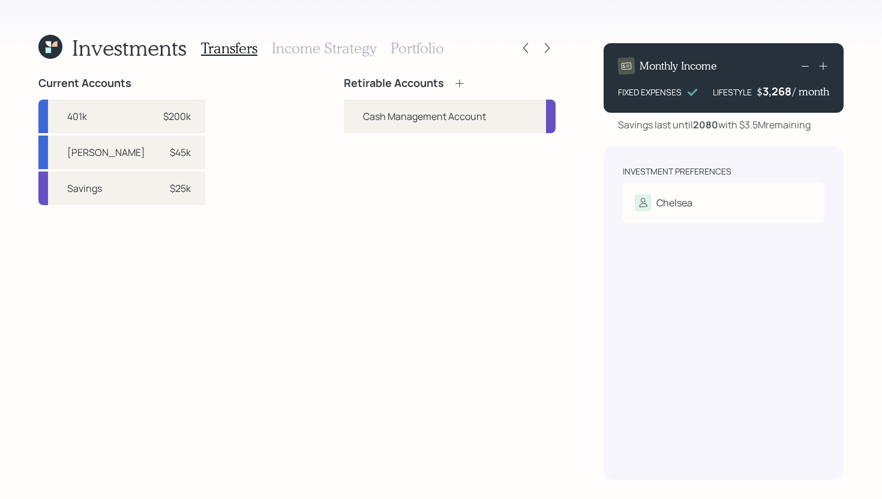
click at [468, 86] on div "Retirable Accounts" at bounding box center [450, 83] width 212 height 13
click at [454, 83] on icon at bounding box center [460, 83] width 12 height 12
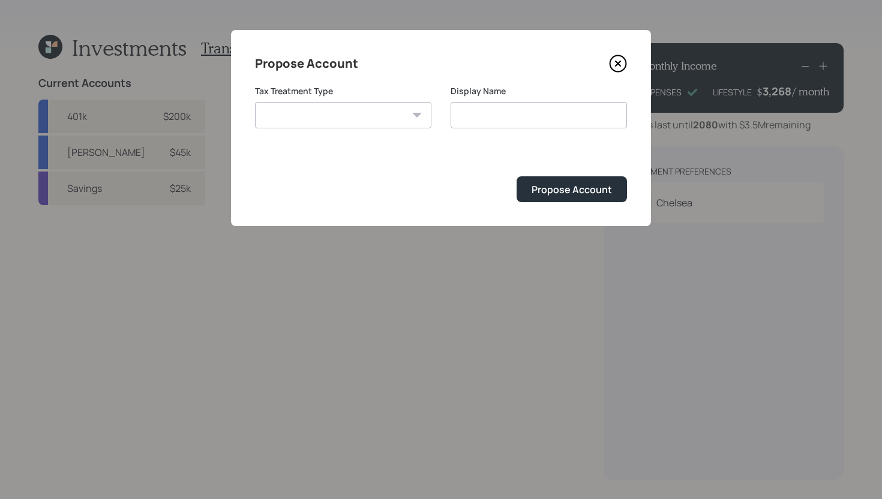
click at [328, 115] on select "[PERSON_NAME] Taxable Traditional" at bounding box center [343, 115] width 176 height 26
select select "[PERSON_NAME]"
click at [255, 102] on select "[PERSON_NAME] Taxable Traditional" at bounding box center [343, 115] width 176 height 26
click at [524, 122] on input "[PERSON_NAME]" at bounding box center [539, 115] width 176 height 26
type input "[PERSON_NAME]"
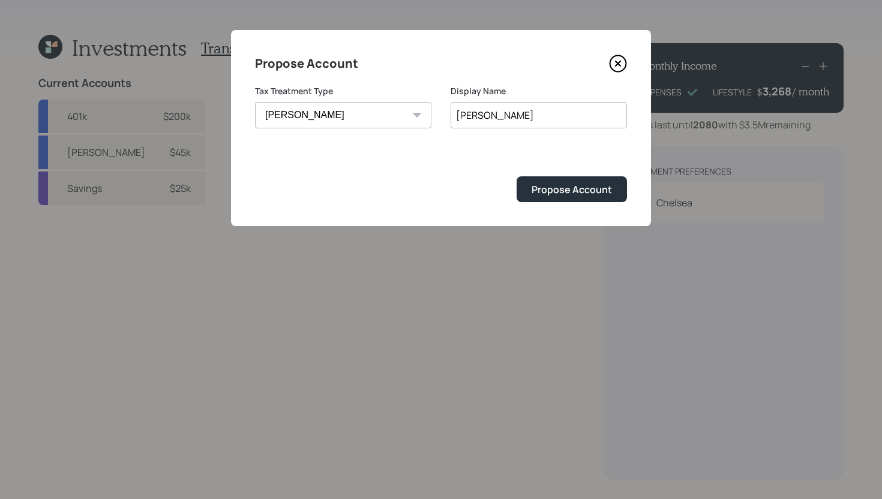
click at [517, 176] on button "Propose Account" at bounding box center [572, 189] width 110 height 26
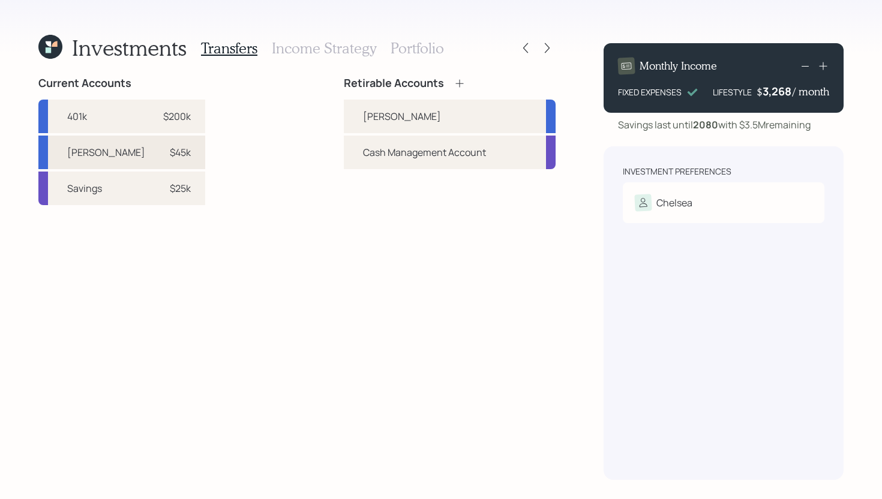
drag, startPoint x: 142, startPoint y: 152, endPoint x: 157, endPoint y: 151, distance: 15.6
click at [170, 152] on div "$45k" at bounding box center [180, 152] width 21 height 14
click at [388, 119] on div "[PERSON_NAME]" at bounding box center [402, 116] width 78 height 14
select select "b4dfb0b6-05a8-42d8-983f-35d1f516cd03"
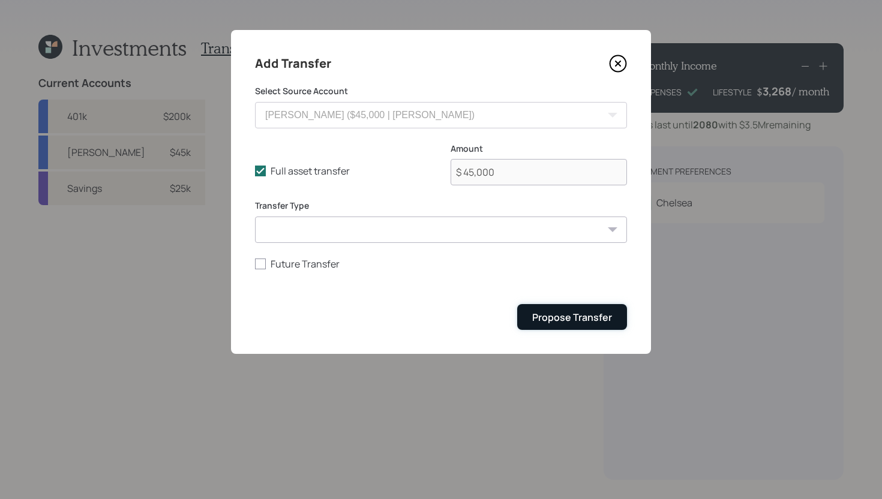
click at [578, 318] on div "Propose Transfer" at bounding box center [572, 317] width 80 height 13
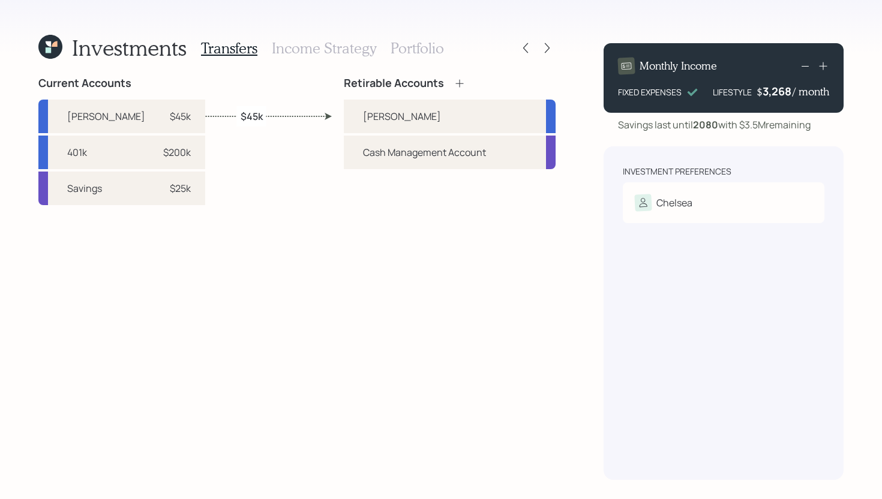
click at [321, 52] on h3 "Income Strategy" at bounding box center [324, 48] width 104 height 17
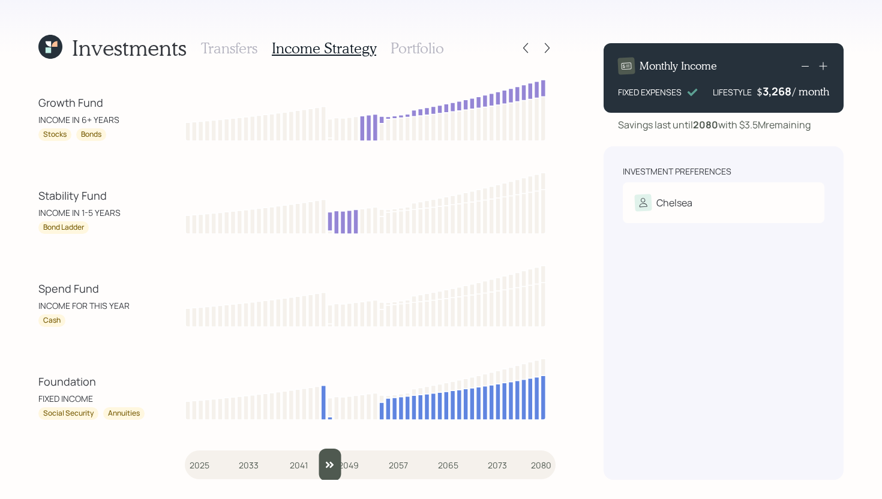
drag, startPoint x: 201, startPoint y: 466, endPoint x: 321, endPoint y: 473, distance: 120.2
click at [321, 473] on input "slider" at bounding box center [370, 465] width 371 height 32
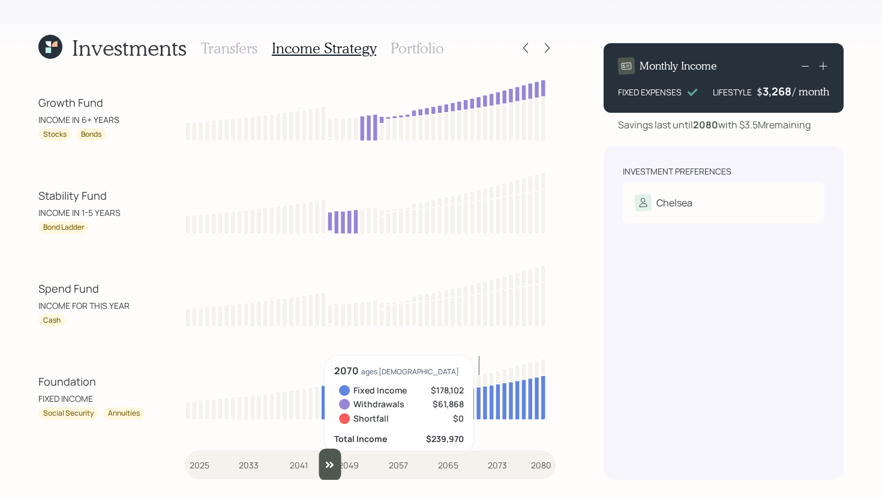
drag, startPoint x: 330, startPoint y: 456, endPoint x: 323, endPoint y: 457, distance: 7.4
click at [323, 457] on input "slider" at bounding box center [370, 465] width 371 height 32
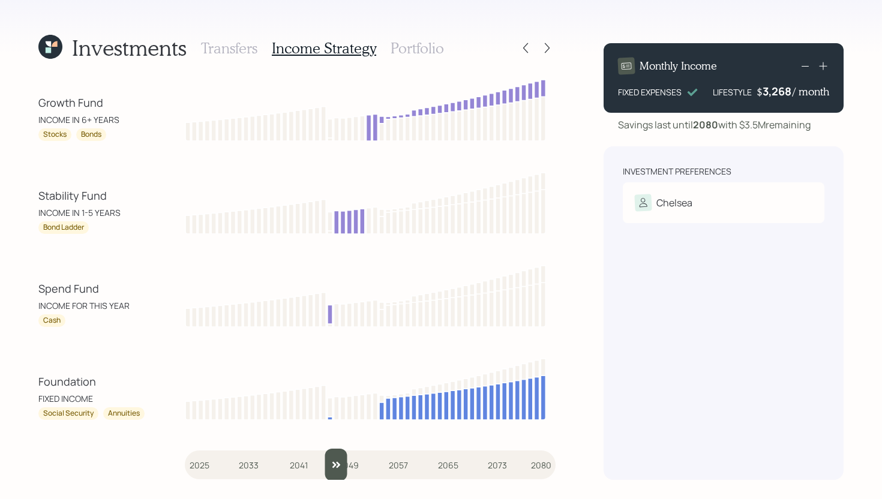
drag, startPoint x: 323, startPoint y: 463, endPoint x: 332, endPoint y: 463, distance: 9.6
type input "2047"
click at [332, 463] on input "slider" at bounding box center [370, 465] width 371 height 32
click at [421, 47] on h3 "Portfolio" at bounding box center [417, 48] width 53 height 17
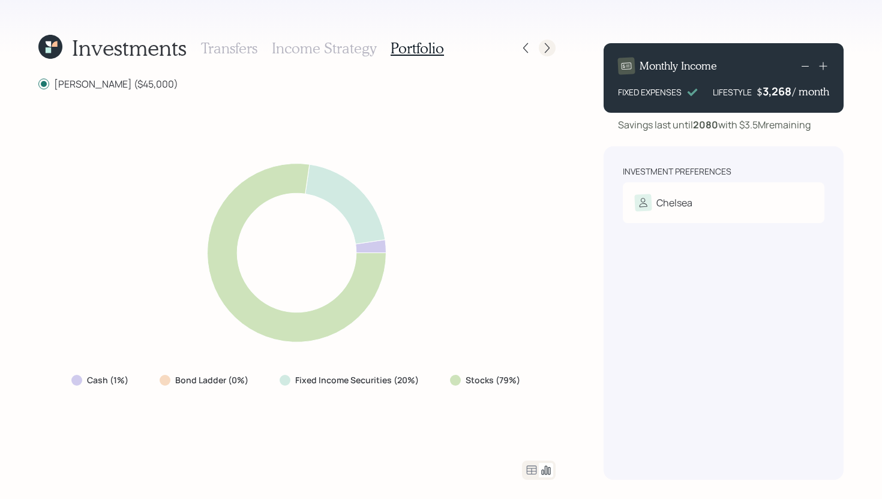
click at [550, 52] on icon at bounding box center [547, 48] width 12 height 12
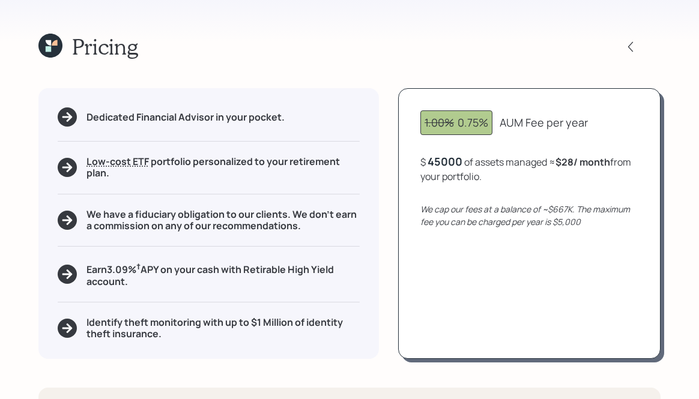
click at [451, 158] on div "45000" at bounding box center [444, 161] width 35 height 14
click at [452, 158] on div "45000" at bounding box center [444, 161] width 35 height 14
click at [472, 275] on div "1.00% 0.75% AUM Fee per year $ 100000 of assets managed ≈ $28 / month from your…" at bounding box center [529, 223] width 262 height 271
click at [453, 156] on div "100,000" at bounding box center [449, 161] width 44 height 14
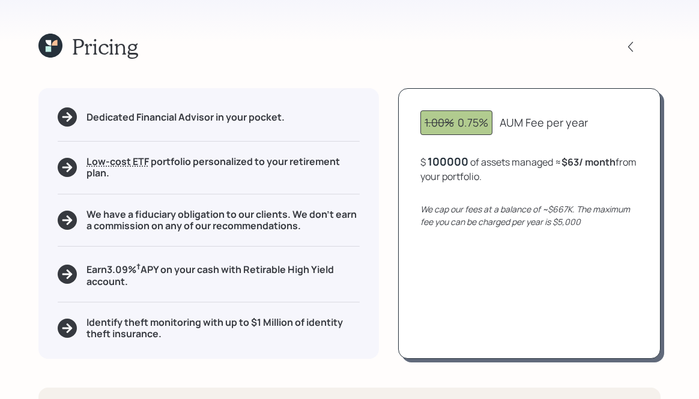
click at [453, 162] on div "100000" at bounding box center [447, 161] width 41 height 14
click at [454, 161] on div "100000" at bounding box center [447, 161] width 41 height 14
click at [478, 217] on icon "We cap our fees at a balance of ~$667K. The maximum fee you can be charged per …" at bounding box center [524, 215] width 209 height 24
drag, startPoint x: 570, startPoint y: 165, endPoint x: 579, endPoint y: 164, distance: 9.0
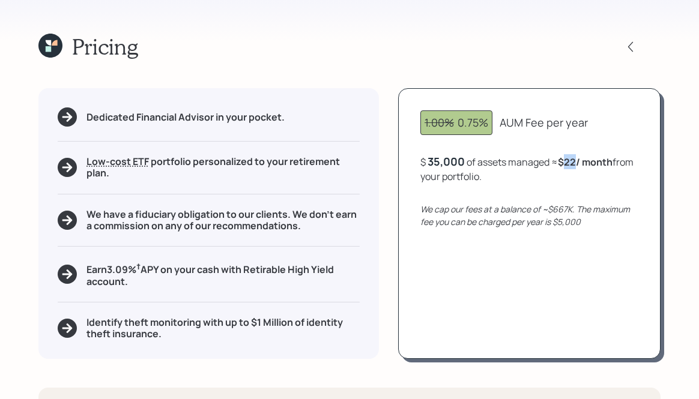
click at [579, 164] on b "$22 / month" at bounding box center [585, 161] width 55 height 13
click at [577, 185] on div "1.00% 0.75% AUM Fee per year $ 35,000 of assets managed ≈ $22 / month from your…" at bounding box center [529, 223] width 262 height 271
click at [457, 152] on div "1.00% 0.75% AUM Fee per year $ 35,000 of assets managed ≈ $22 / month from your…" at bounding box center [529, 223] width 262 height 271
click at [458, 157] on div "35,000" at bounding box center [445, 161] width 37 height 14
click at [457, 156] on div "35000" at bounding box center [444, 161] width 34 height 14
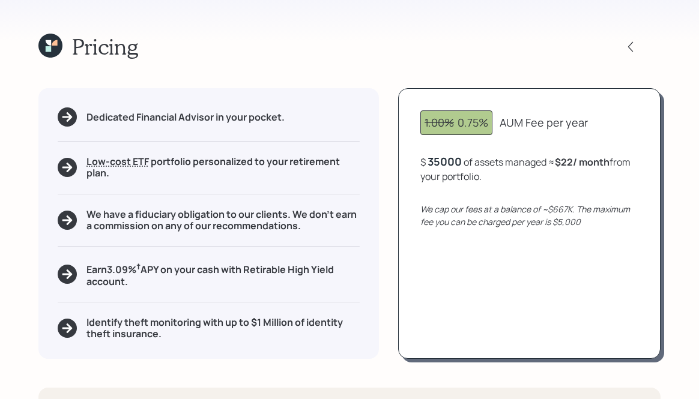
click at [456, 158] on div "35000" at bounding box center [444, 161] width 34 height 14
click at [455, 158] on div "35000" at bounding box center [444, 161] width 34 height 14
click at [497, 251] on div "1.00% 0.75% AUM Fee per year $ 45000 of assets managed ≈ $22 / month from your …" at bounding box center [529, 223] width 262 height 271
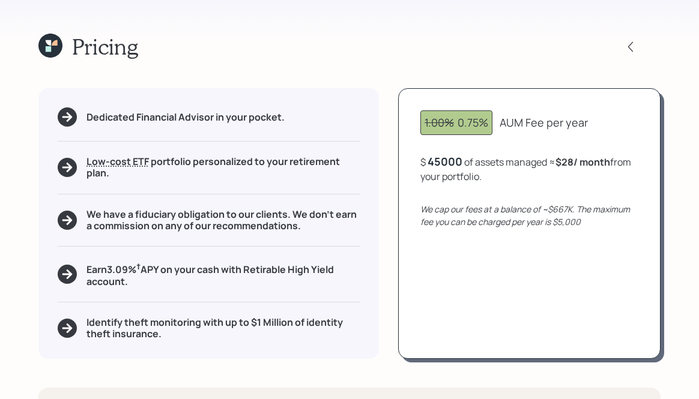
click at [445, 161] on div "45000" at bounding box center [444, 161] width 35 height 14
click at [427, 262] on div "1.00% 0.75% AUM Fee per year $ 750000 of assets managed ≈ $28 / month from your…" at bounding box center [529, 223] width 262 height 271
drag, startPoint x: 509, startPoint y: 175, endPoint x: 543, endPoint y: 178, distance: 33.7
click at [543, 178] on div "$ 750,000 of assets managed ≈ $417 / month from your portfolio ≈ 0.67 % AUM ." at bounding box center [529, 168] width 218 height 29
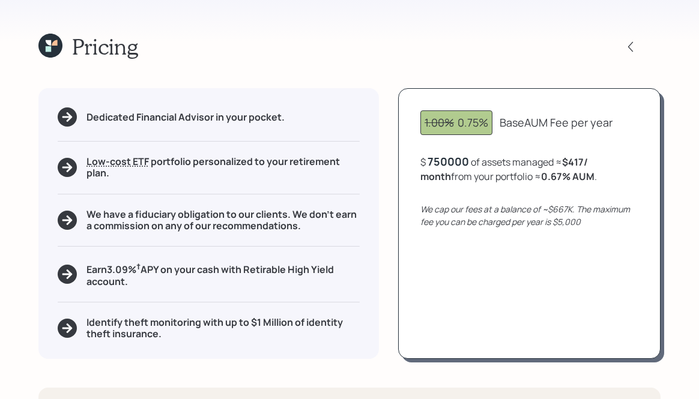
click at [445, 160] on div "750000" at bounding box center [447, 161] width 41 height 14
click at [446, 160] on div "750000" at bounding box center [447, 161] width 41 height 14
click at [50, 42] on icon at bounding box center [48, 42] width 5 height 5
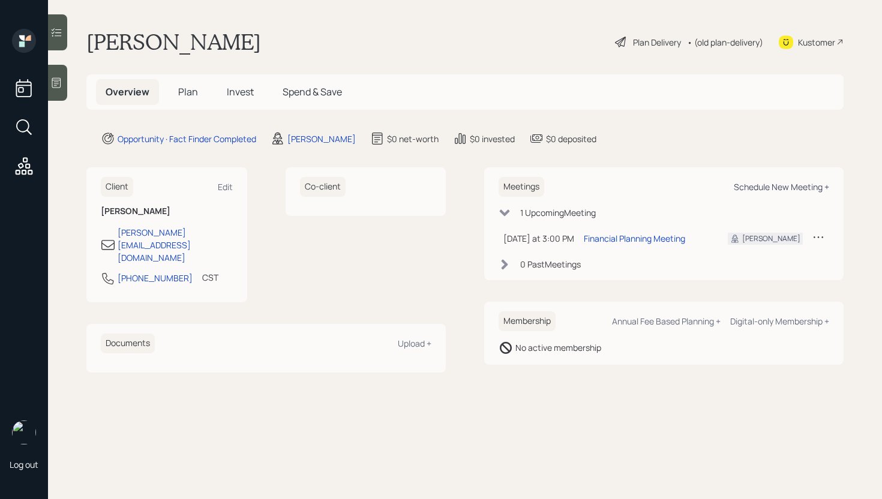
click at [803, 187] on div "Schedule New Meeting +" at bounding box center [781, 186] width 95 height 11
select select "d946c976-65aa-4529-ac9d-02c4f1114fc0"
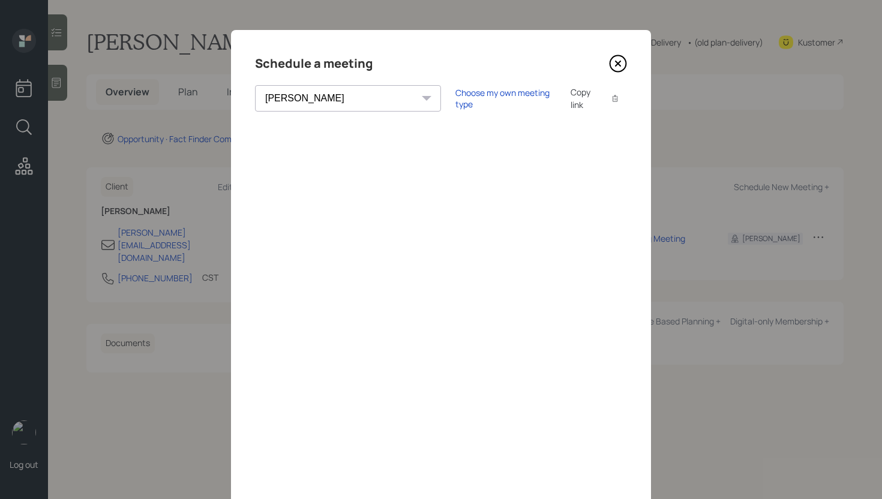
scroll to position [41, 0]
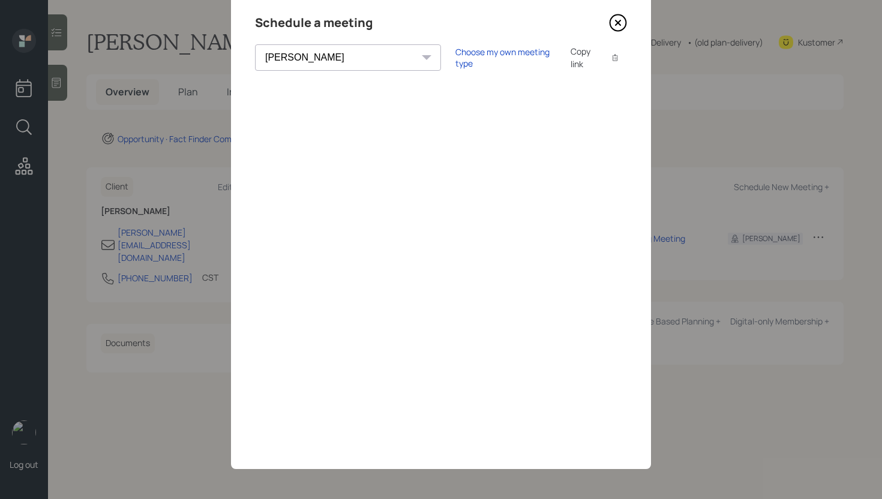
click at [613, 23] on icon at bounding box center [618, 23] width 18 height 18
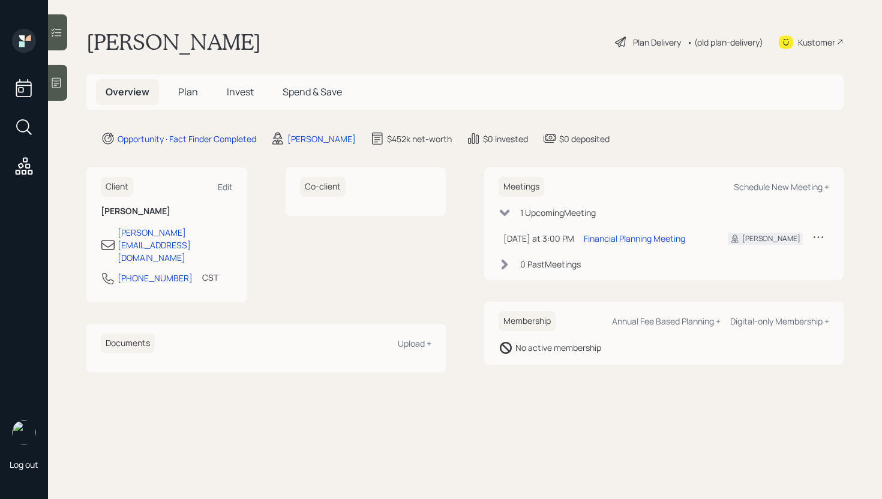
click at [183, 91] on span "Plan" at bounding box center [188, 91] width 20 height 13
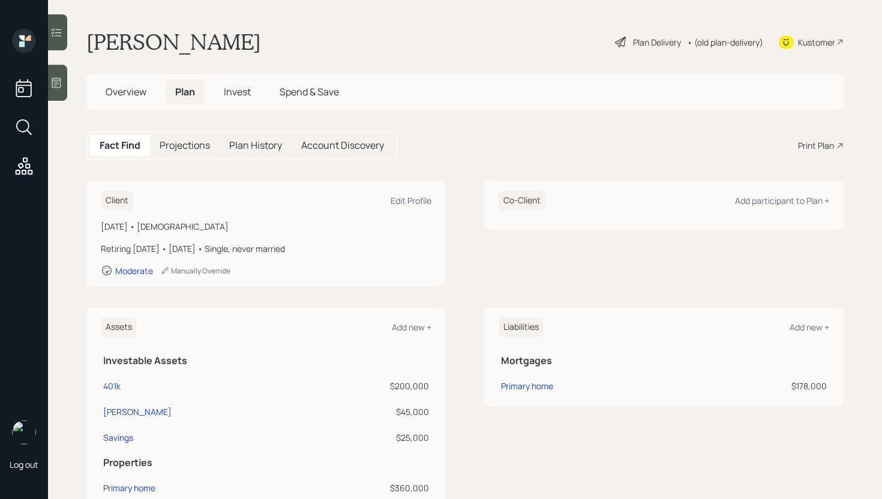
click at [803, 146] on div "Print Plan" at bounding box center [816, 145] width 36 height 13
click at [404, 203] on div "Edit Profile" at bounding box center [411, 200] width 41 height 11
select select "2"
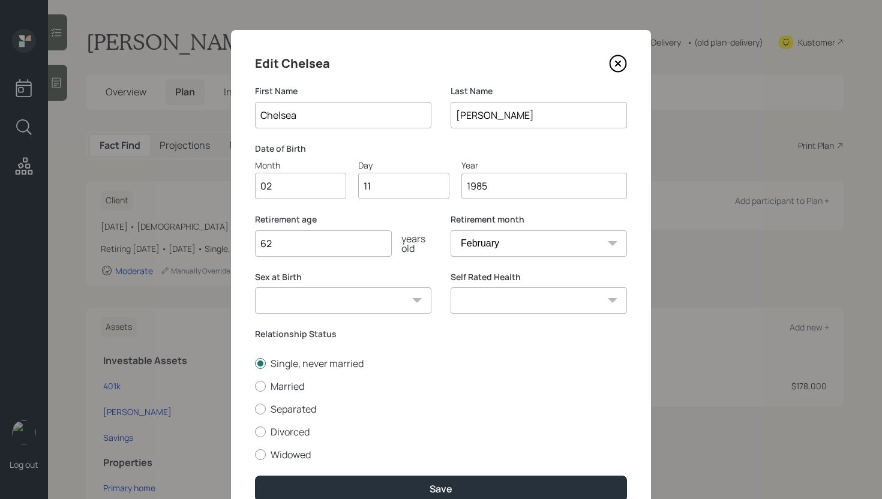
click at [541, 112] on input "[PERSON_NAME]" at bounding box center [539, 115] width 176 height 26
click at [321, 116] on input "Chelsea" at bounding box center [343, 115] width 176 height 26
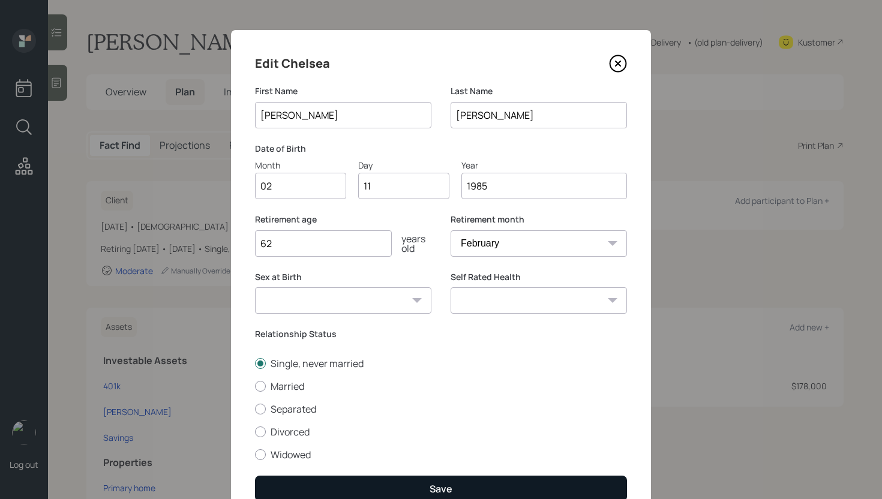
type input "[PERSON_NAME]"
click at [472, 489] on button "Save" at bounding box center [441, 489] width 372 height 26
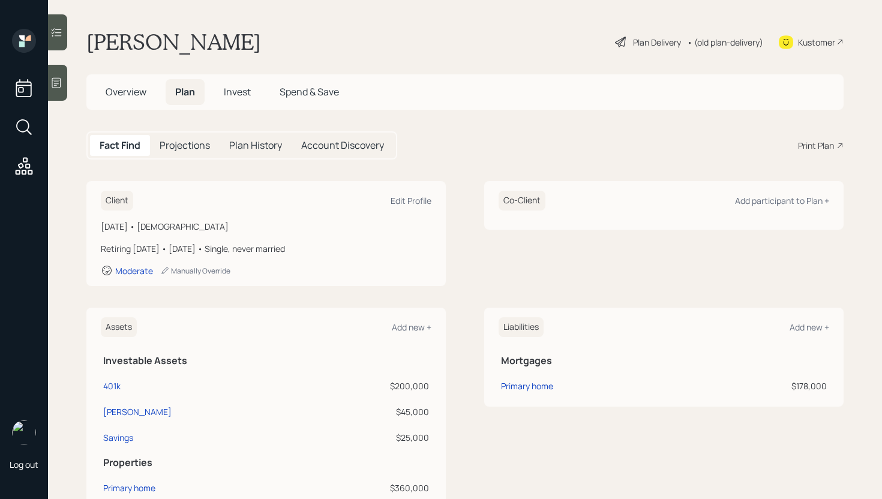
click at [817, 149] on div "Print Plan" at bounding box center [816, 145] width 36 height 13
